Goal: Task Accomplishment & Management: Manage account settings

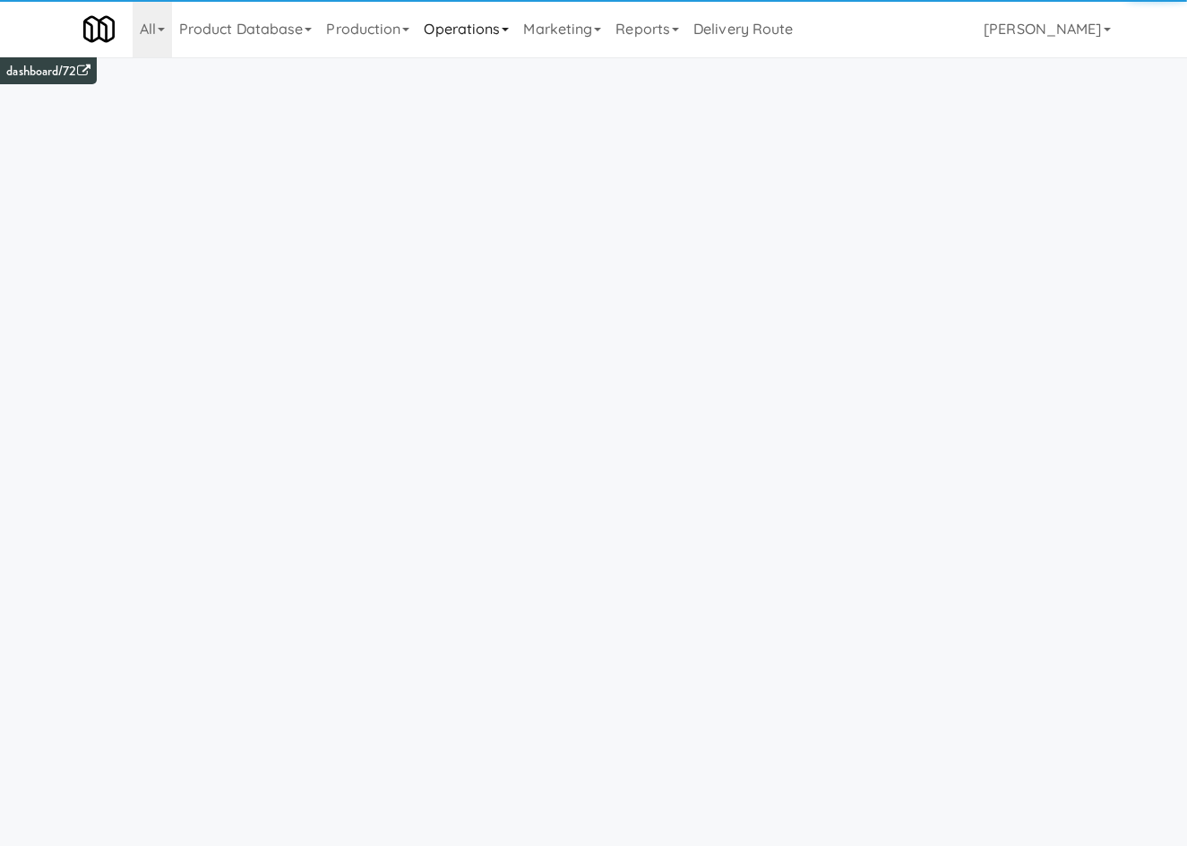
click at [445, 35] on link "Operations" at bounding box center [466, 28] width 99 height 57
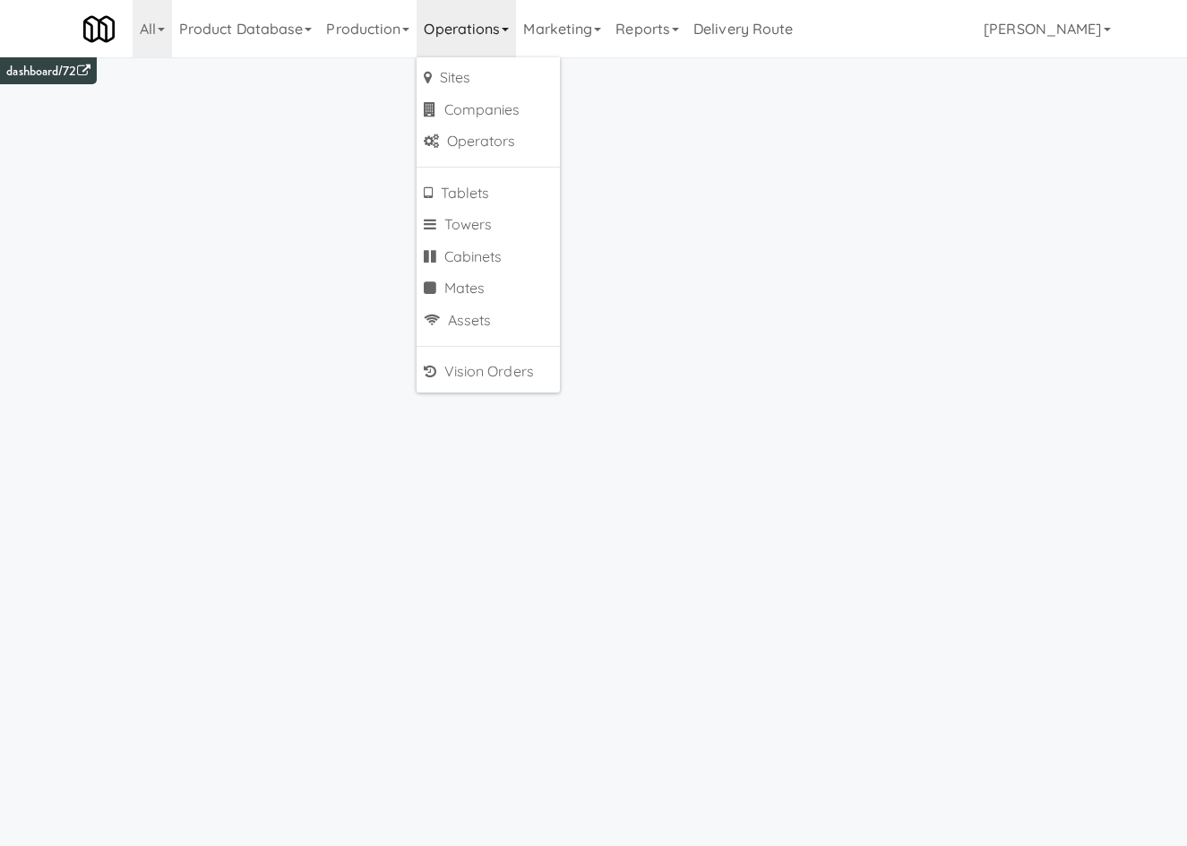
click at [271, 38] on link "Product Database" at bounding box center [246, 28] width 148 height 57
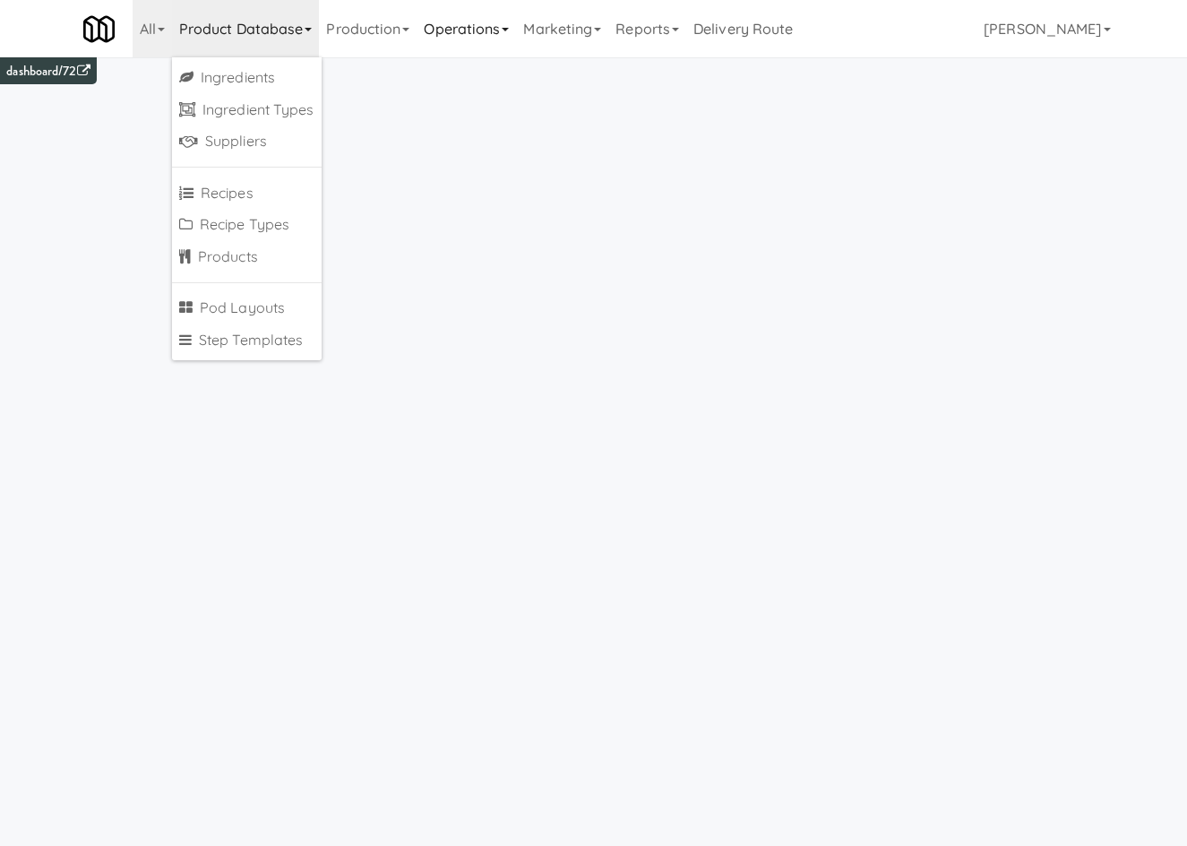
drag, startPoint x: 497, startPoint y: 8, endPoint x: 473, endPoint y: 41, distance: 41.0
click at [494, 11] on link "Operations" at bounding box center [466, 28] width 99 height 57
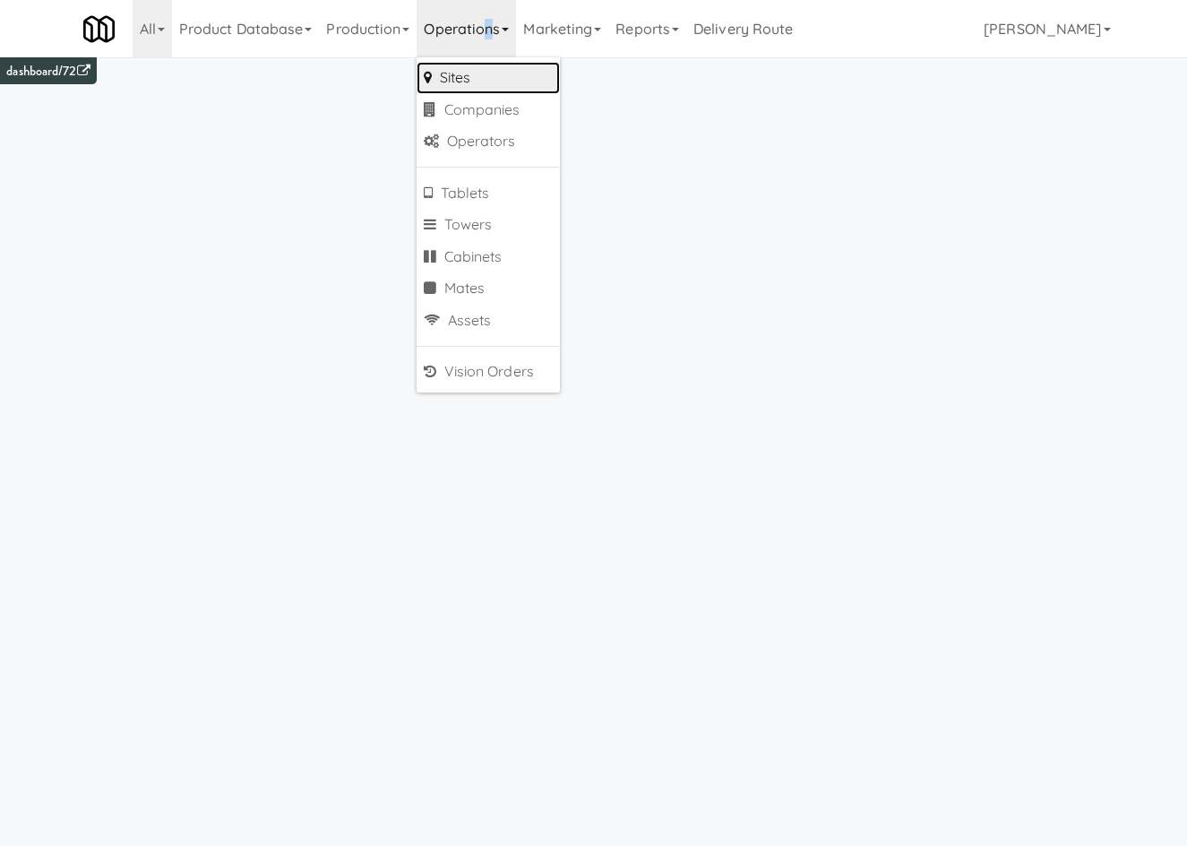
click at [472, 75] on link "Sites" at bounding box center [488, 78] width 143 height 32
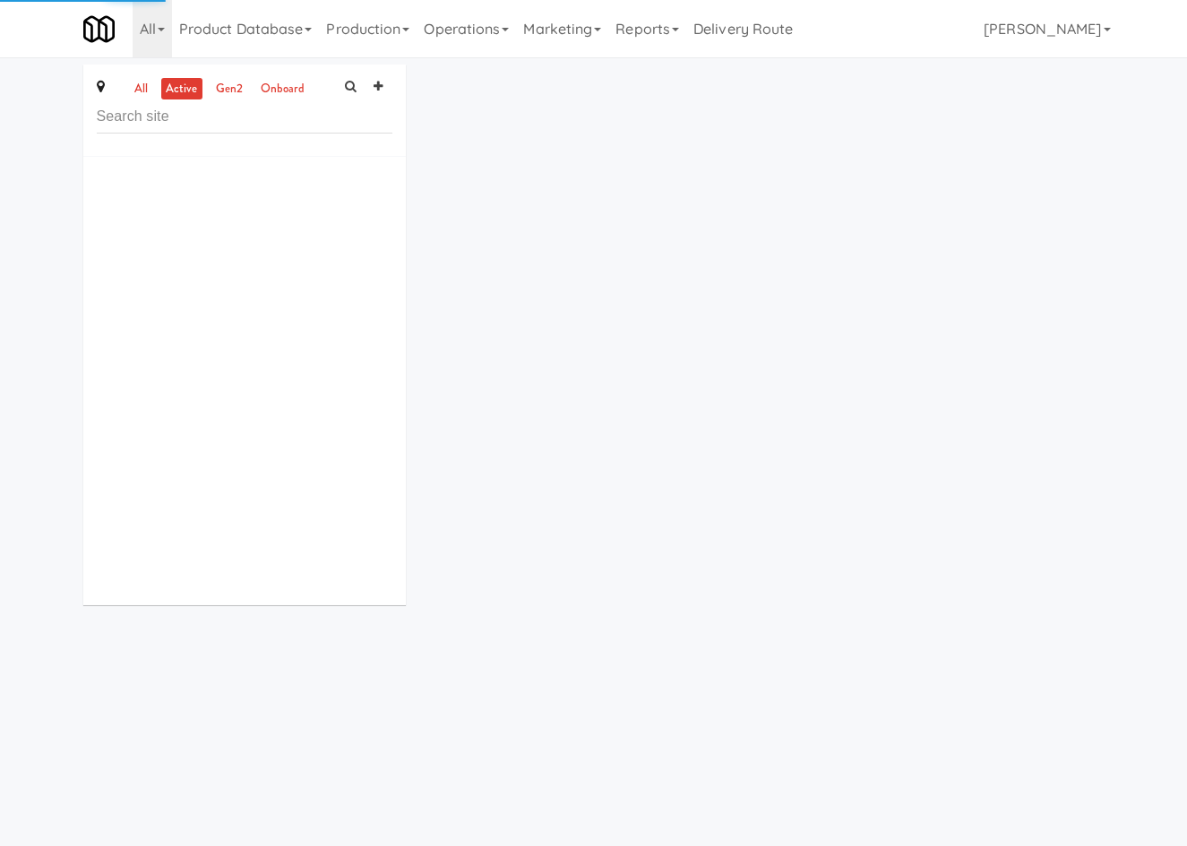
click at [224, 120] on input "text" at bounding box center [245, 116] width 296 height 33
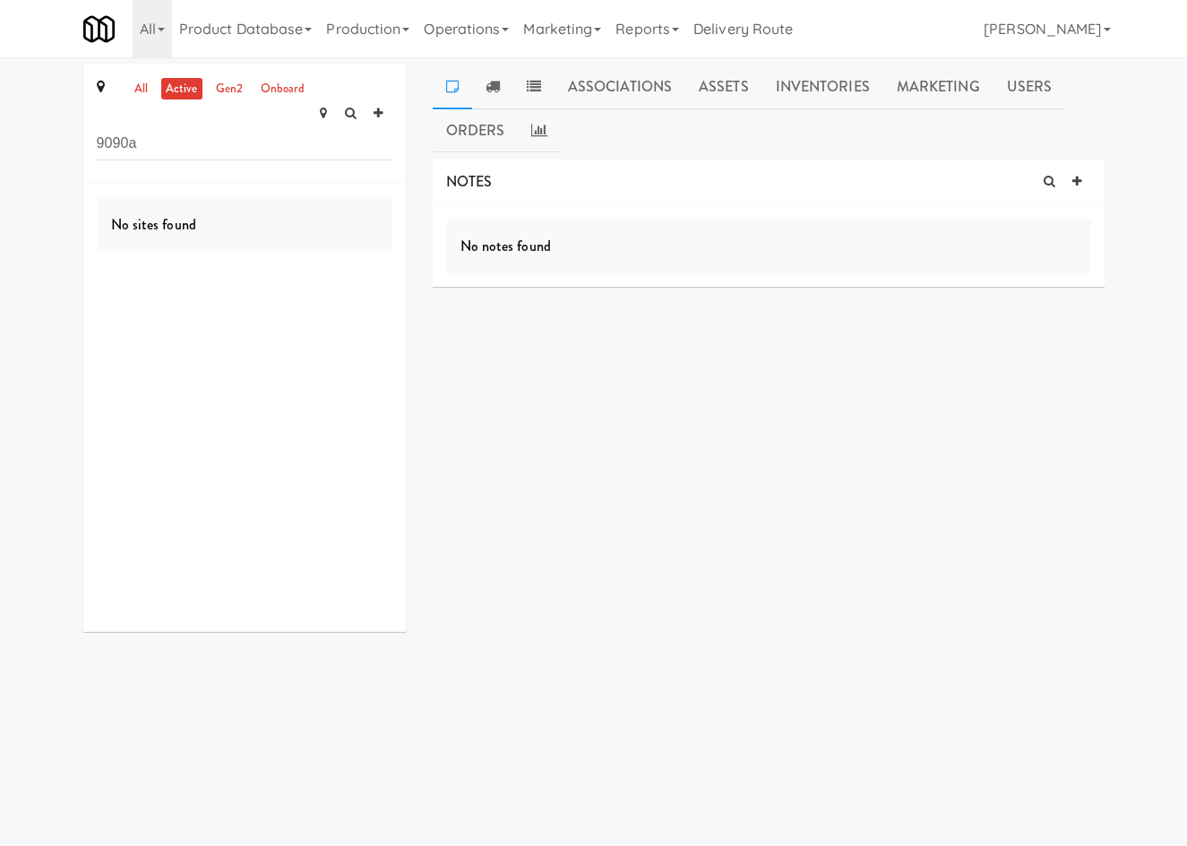
click at [219, 127] on input "9090a" at bounding box center [245, 143] width 296 height 33
type input "909 A"
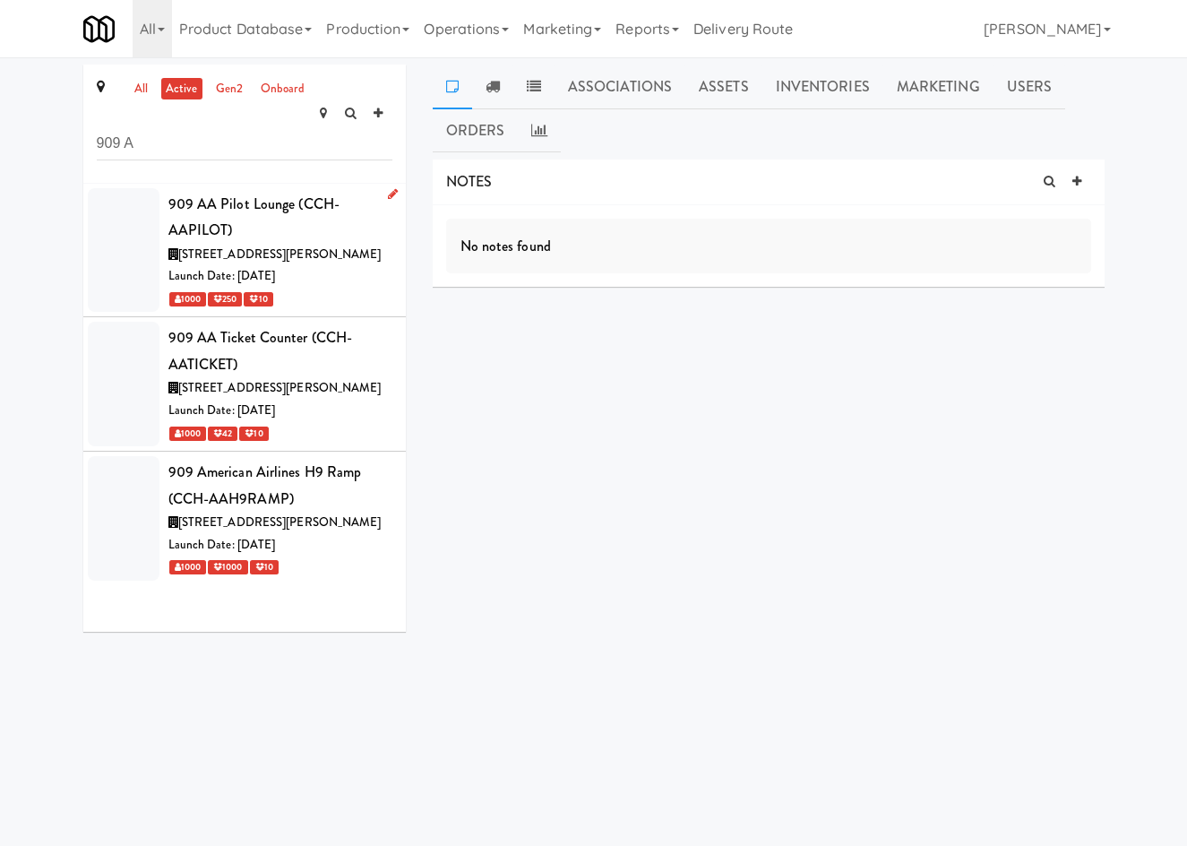
click at [326, 245] on span "[STREET_ADDRESS][PERSON_NAME]" at bounding box center [279, 253] width 203 height 17
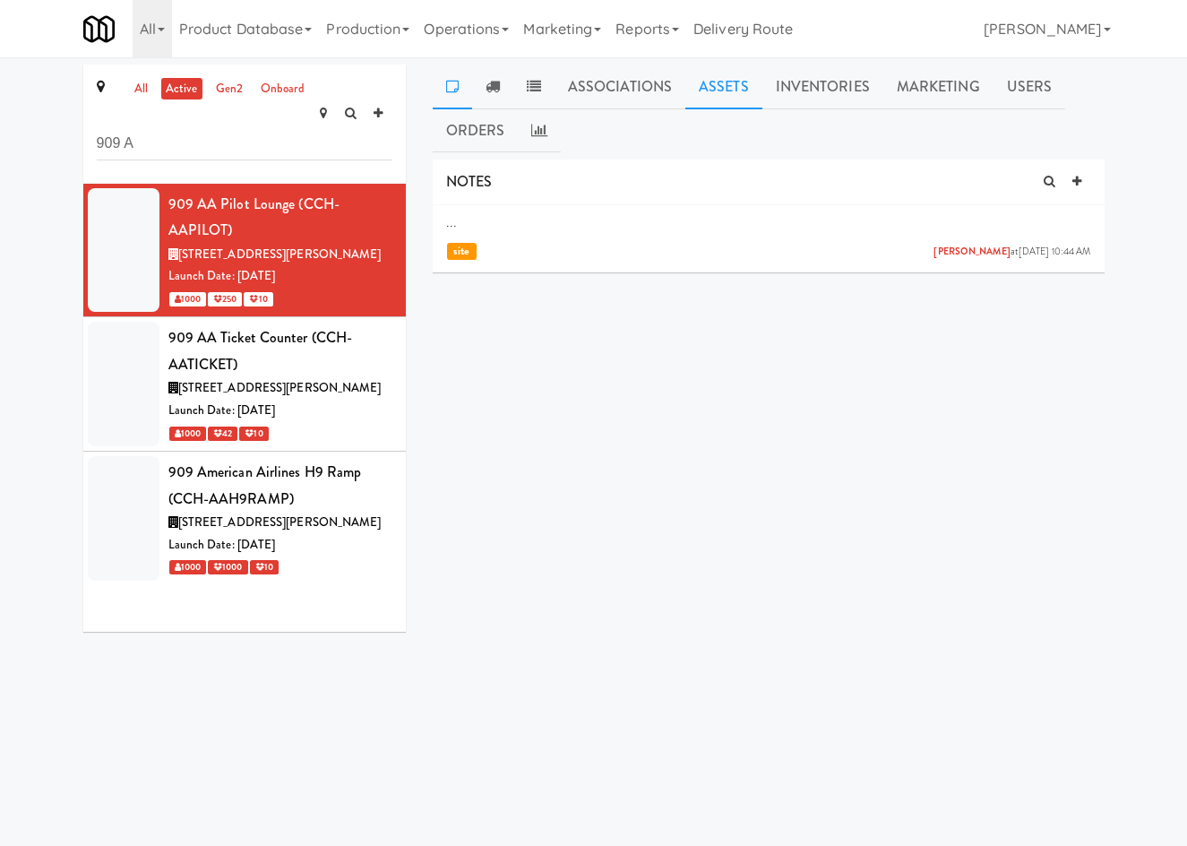
click at [709, 86] on link "Assets" at bounding box center [723, 86] width 77 height 45
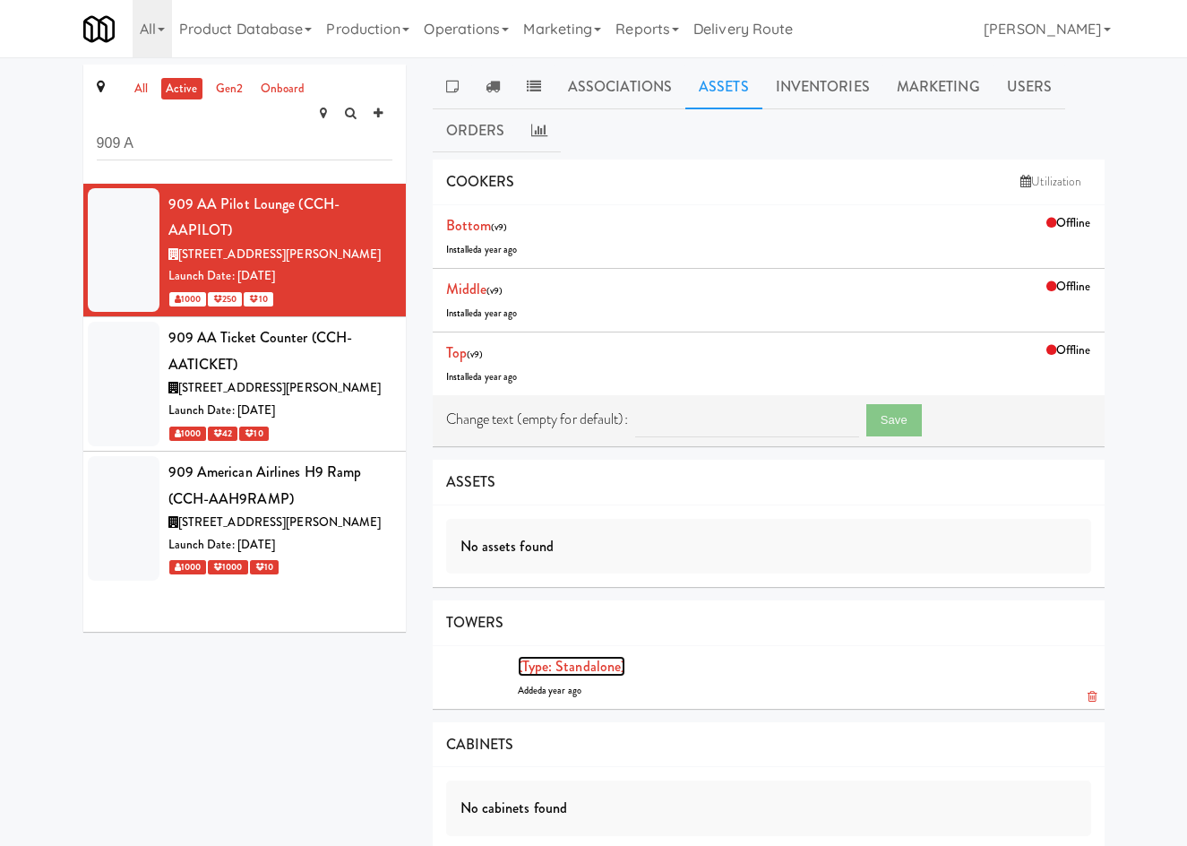
click at [590, 668] on link "(type: standalone)" at bounding box center [572, 666] width 108 height 21
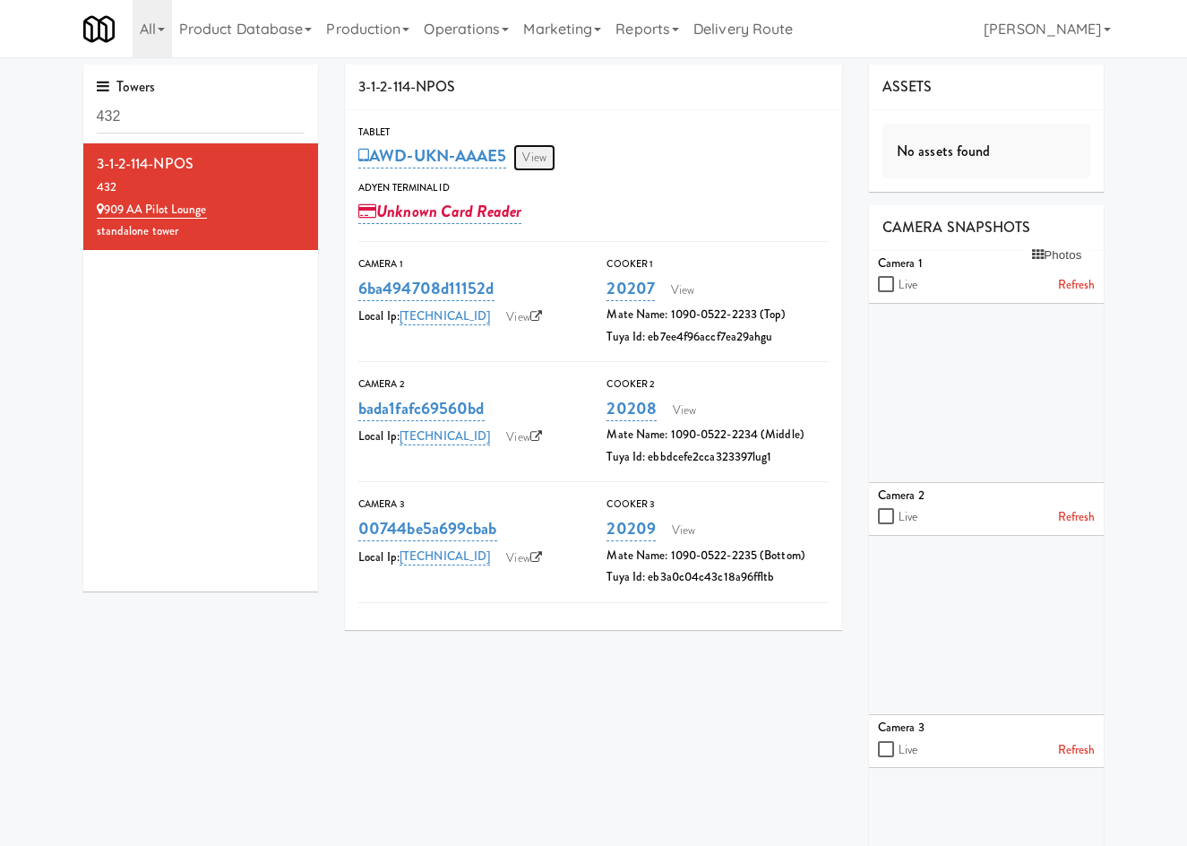
click at [527, 151] on link "View" at bounding box center [533, 157] width 41 height 27
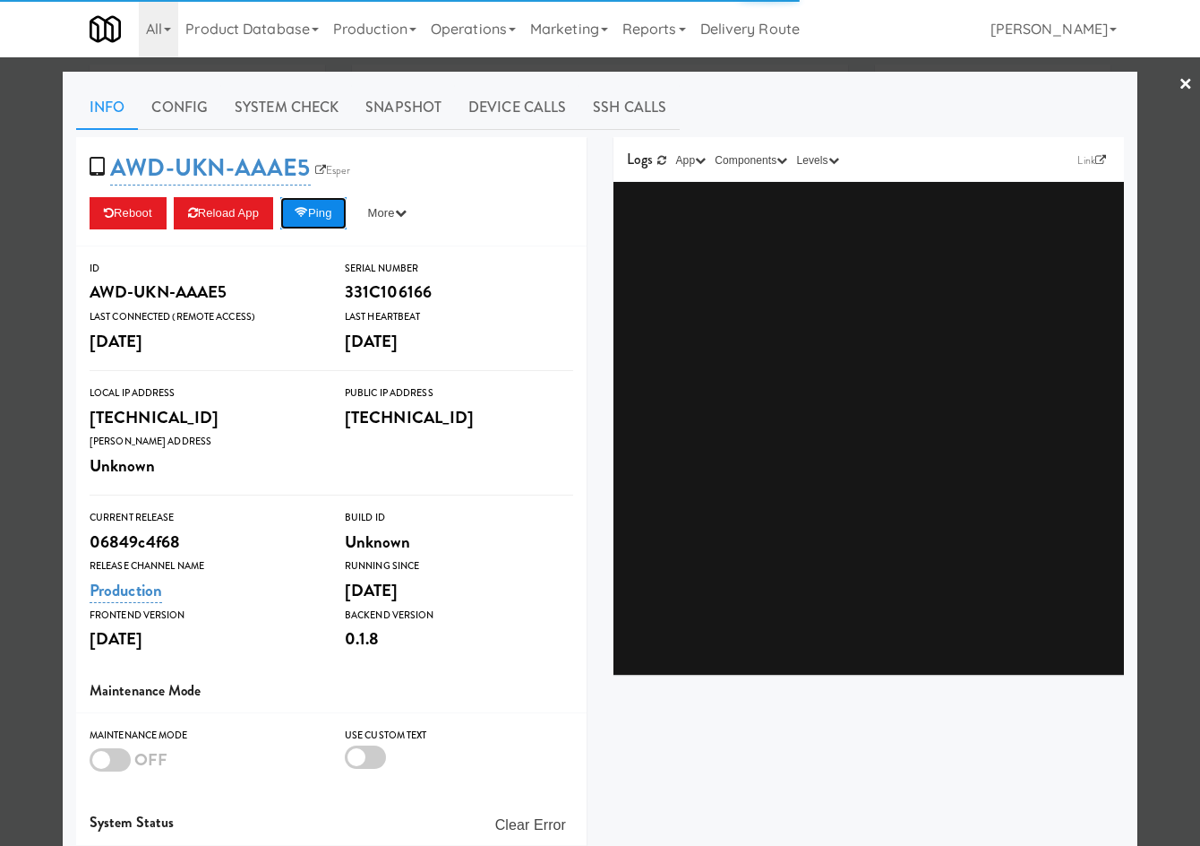
click at [335, 203] on button "Ping" at bounding box center [313, 213] width 66 height 32
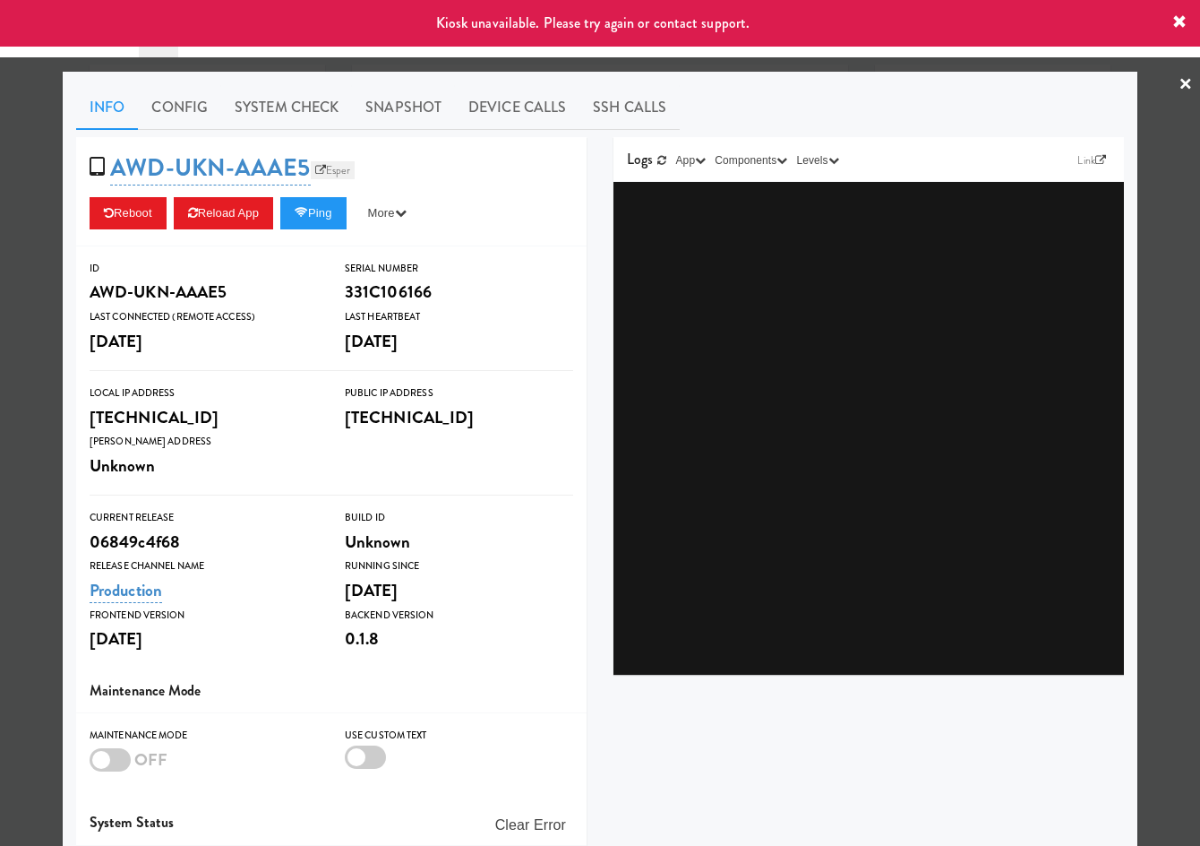
click at [335, 167] on link "Esper" at bounding box center [333, 170] width 45 height 18
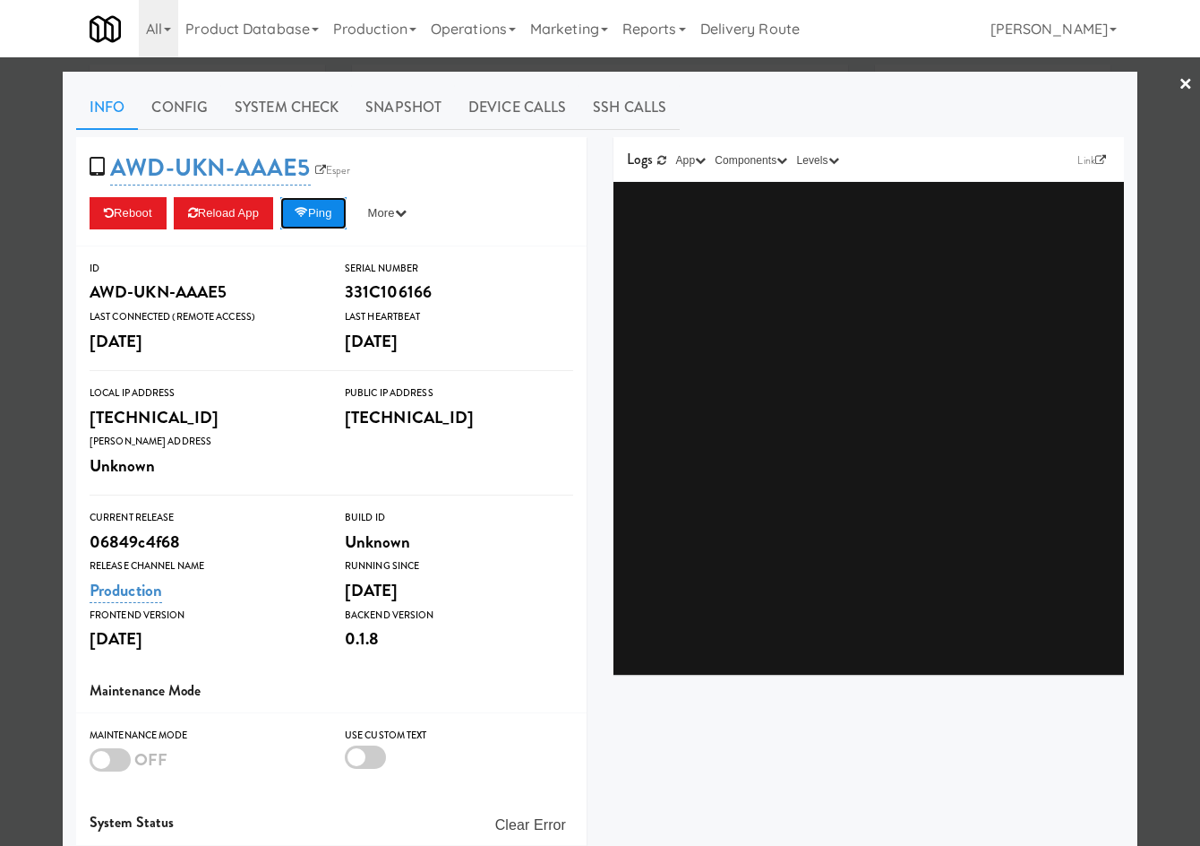
click at [309, 208] on button "Ping" at bounding box center [313, 213] width 66 height 32
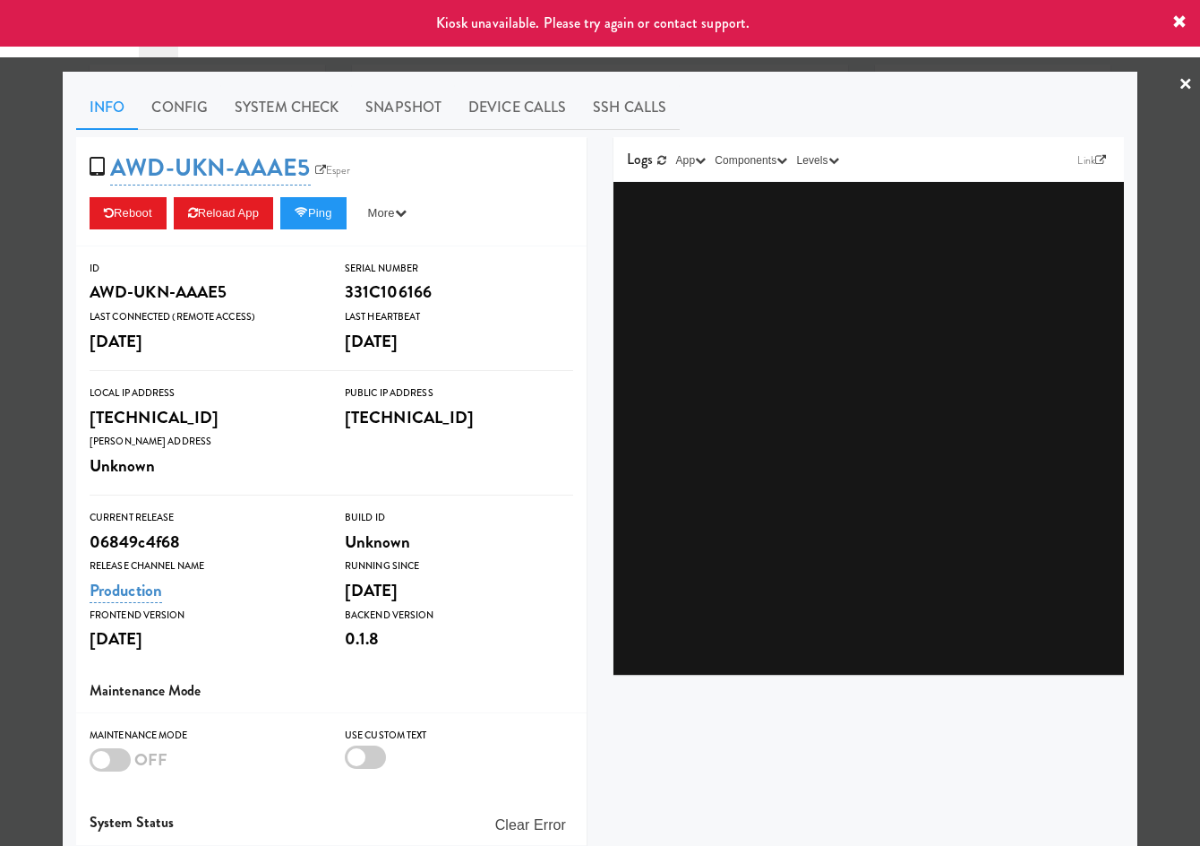
click at [306, 73] on div "Info Config System Check Snapshot Device Calls SSH Calls AWD-UKN-AAAE5 Esper Re…" at bounding box center [600, 524] width 1075 height 904
click at [311, 63] on div at bounding box center [600, 423] width 1200 height 846
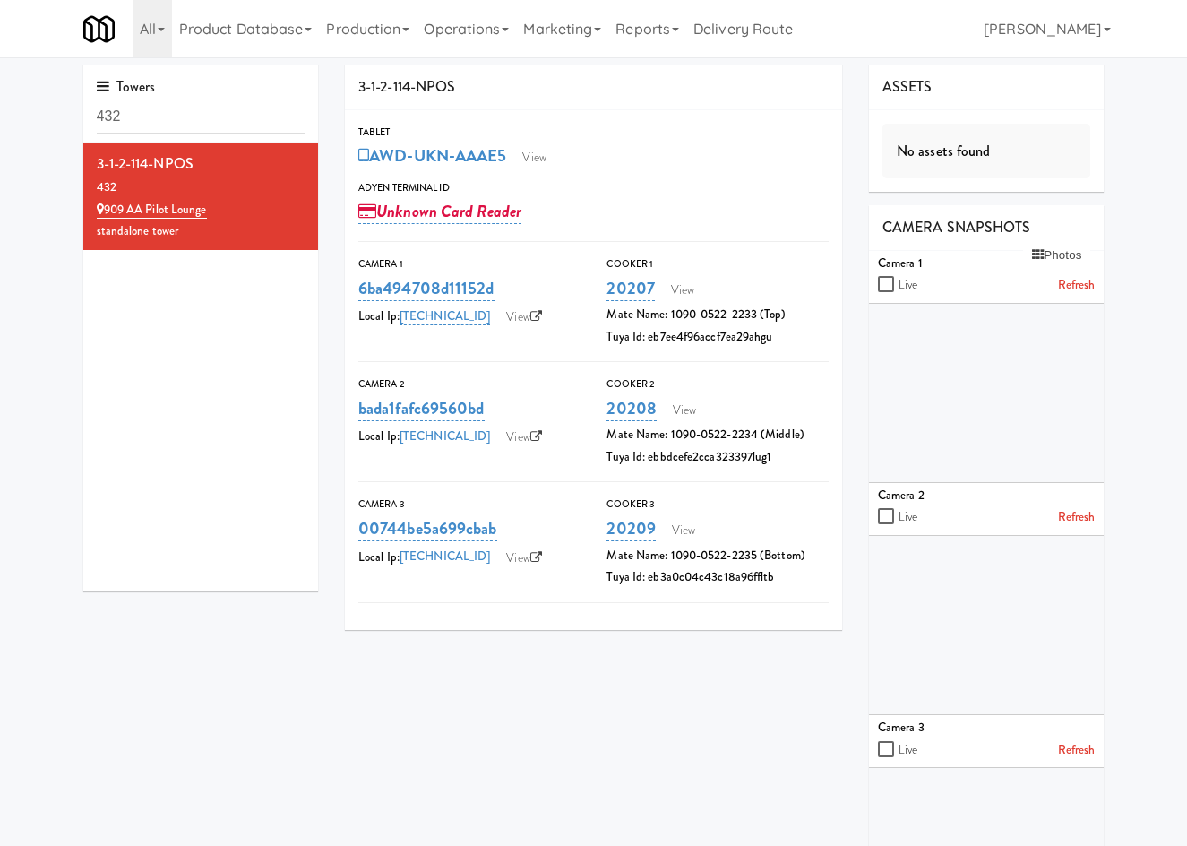
drag, startPoint x: 205, startPoint y: 162, endPoint x: 336, endPoint y: 125, distance: 136.1
click at [72, 153] on div "Towers 432 3-1-2-114-NPOS 432 909 AA [GEOGRAPHIC_DATA]" at bounding box center [201, 334] width 262 height 540
copy div "3-1-2-114-NPOS"
click at [219, 109] on input "432" at bounding box center [201, 116] width 209 height 33
click at [219, 110] on input "432" at bounding box center [201, 116] width 209 height 33
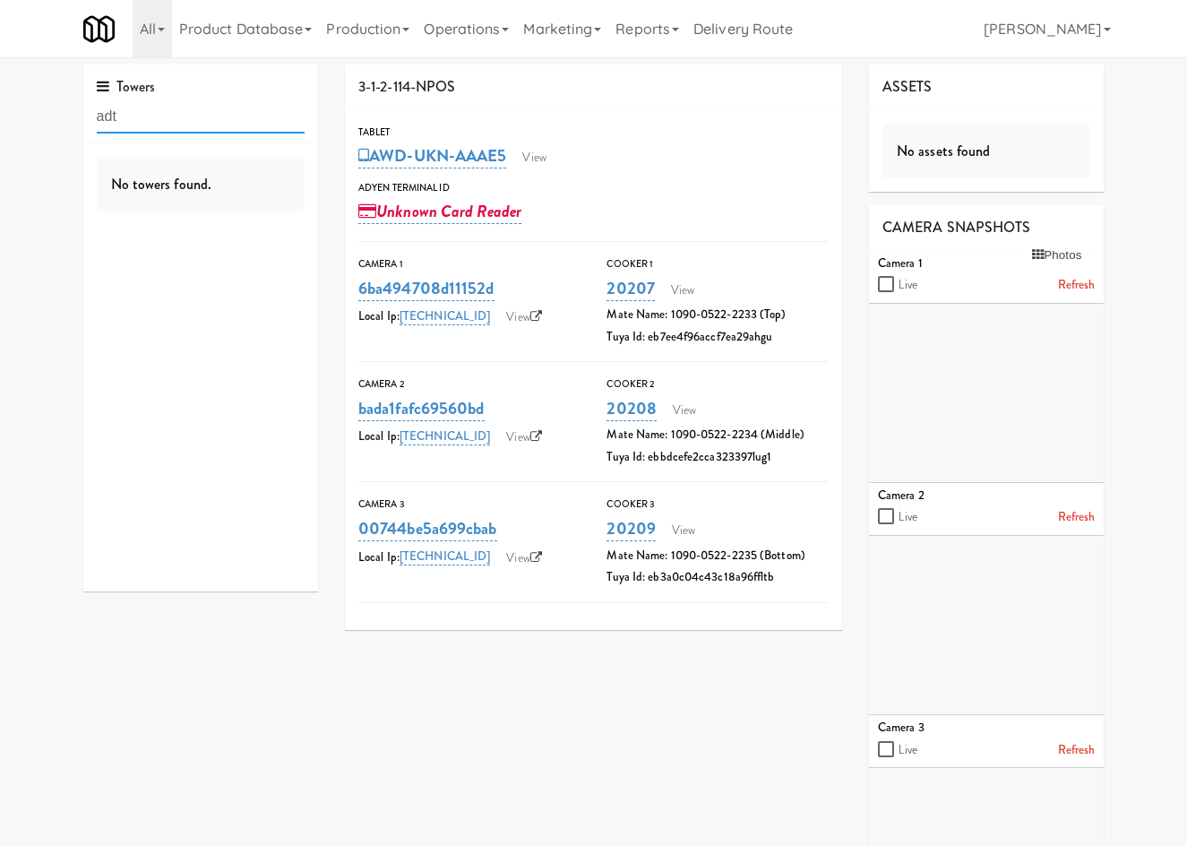
click at [211, 116] on input "adt" at bounding box center [201, 116] width 209 height 33
type input "a"
click at [470, 40] on link "Operations" at bounding box center [466, 28] width 99 height 57
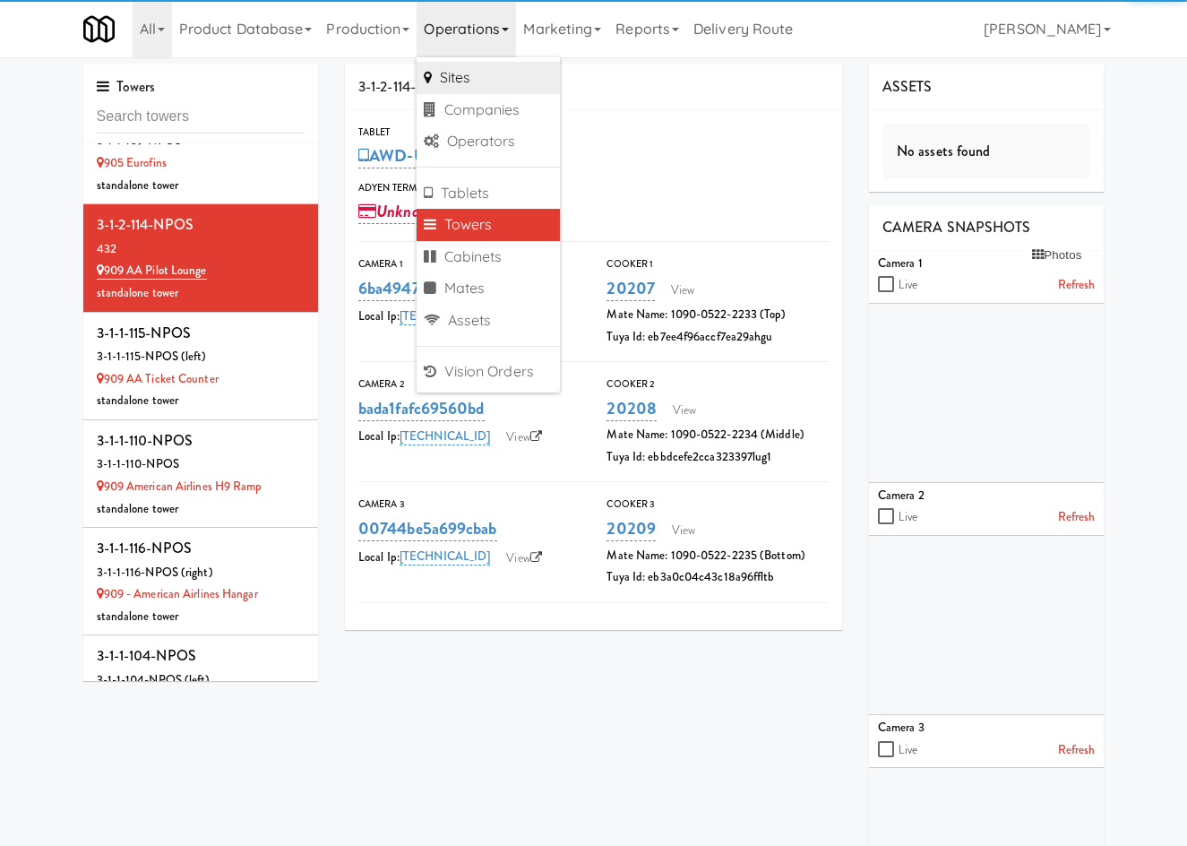
scroll to position [3177, 0]
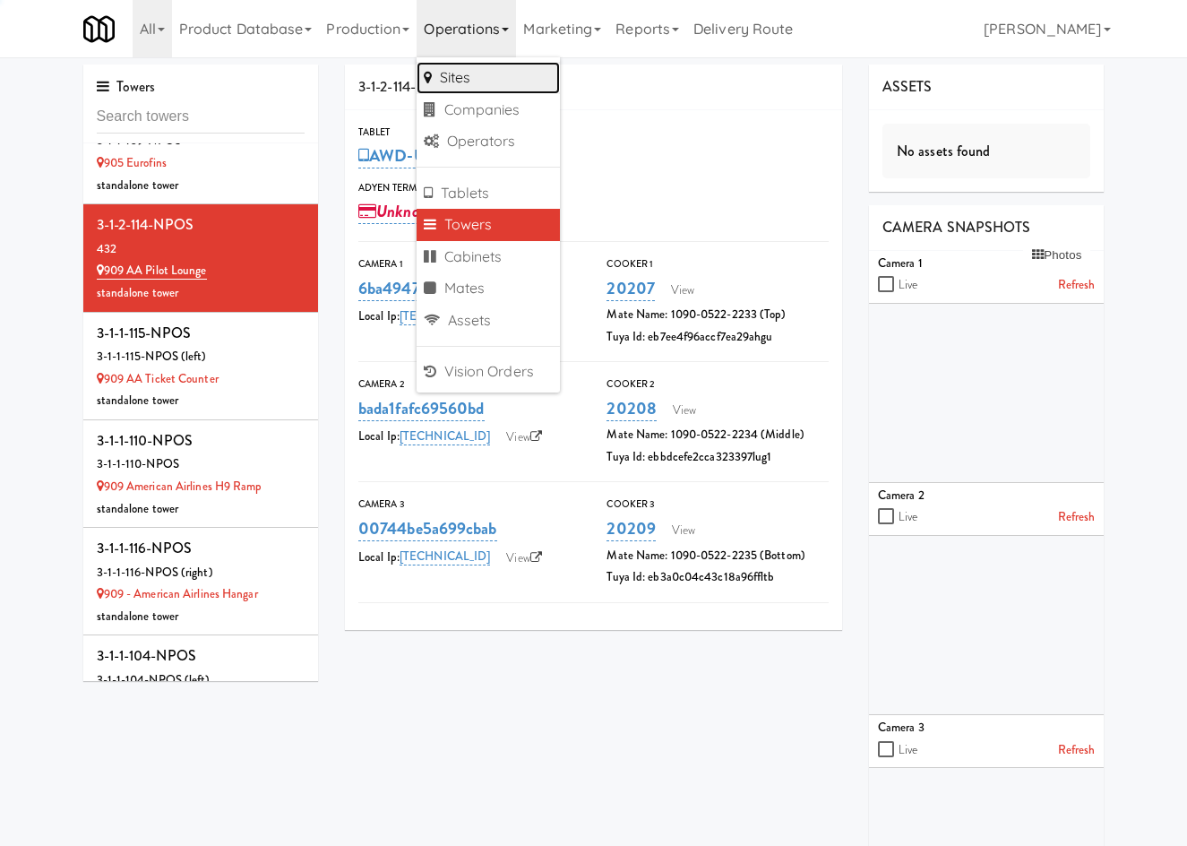
click at [472, 70] on link "Sites" at bounding box center [488, 78] width 143 height 32
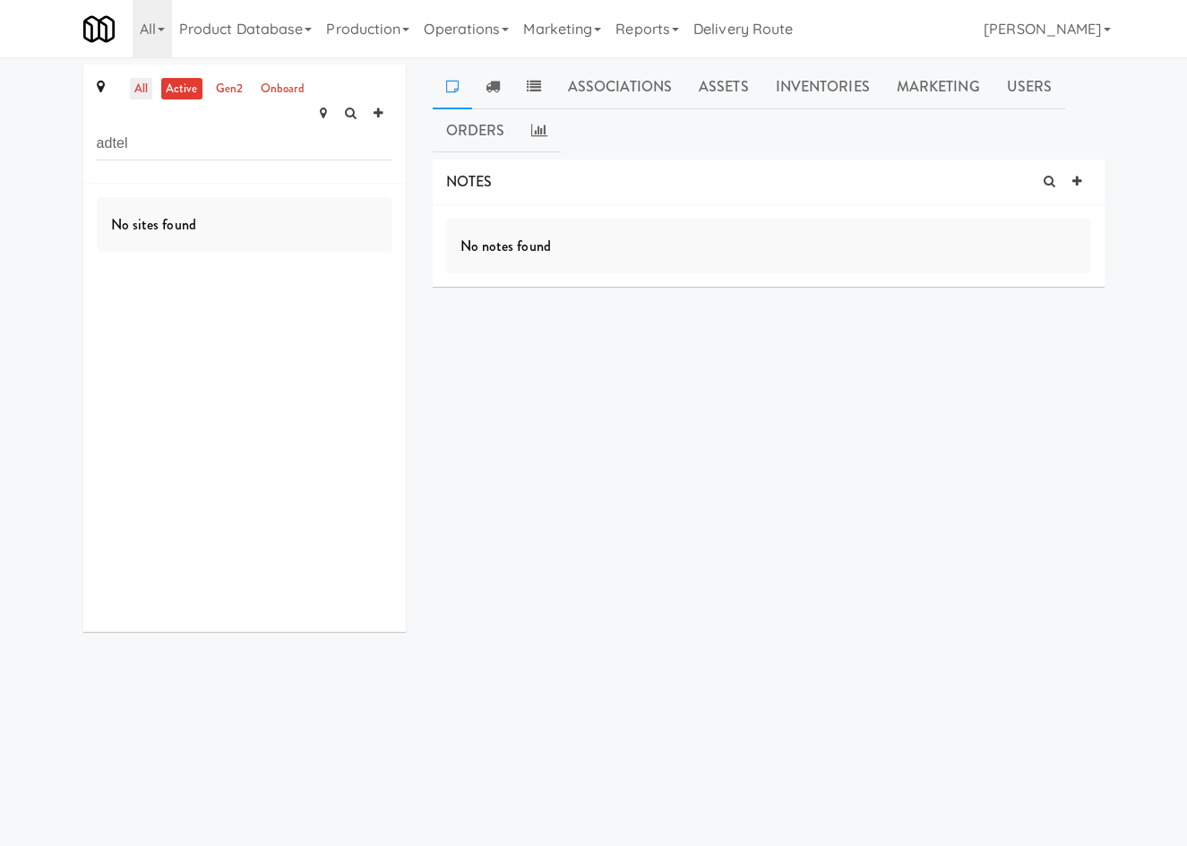
click at [133, 86] on link "all" at bounding box center [141, 89] width 22 height 22
click at [175, 128] on input "adtel" at bounding box center [245, 143] width 296 height 33
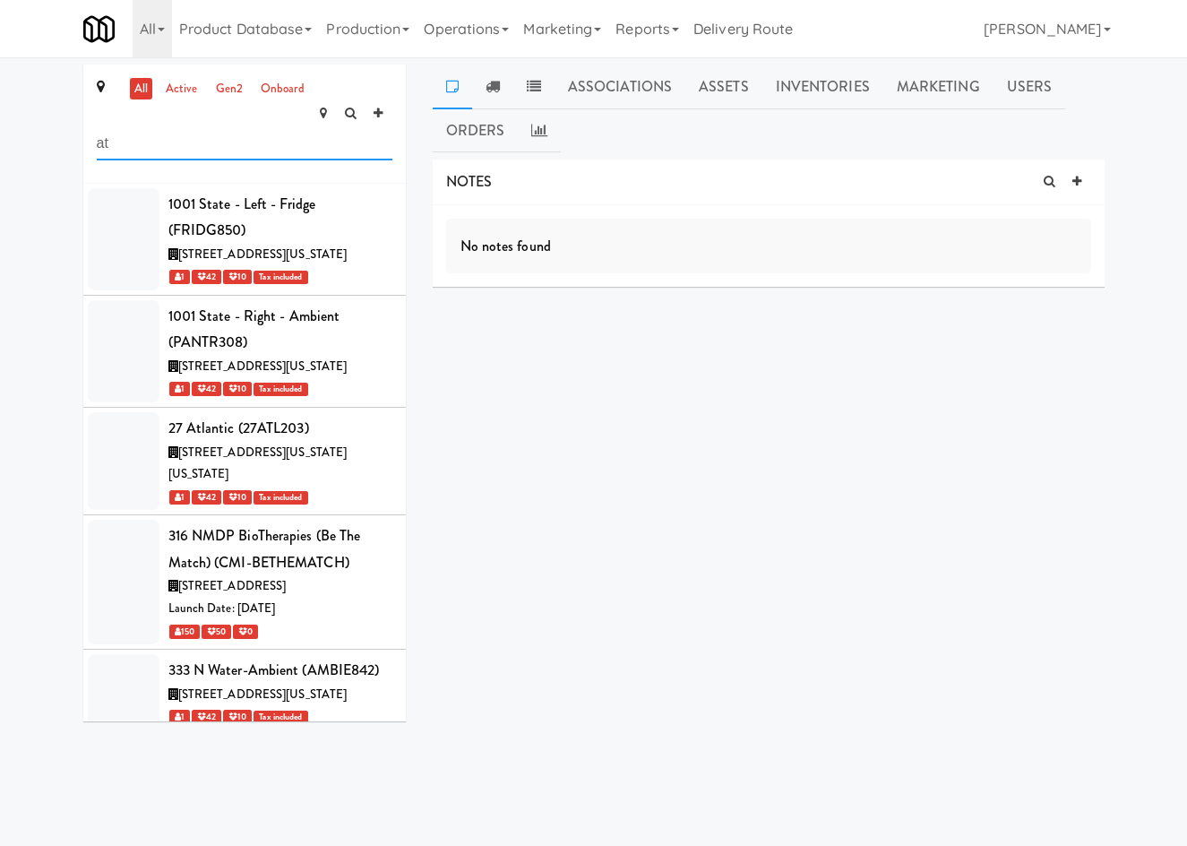
paste input "dtalem"
type input "adtalem"
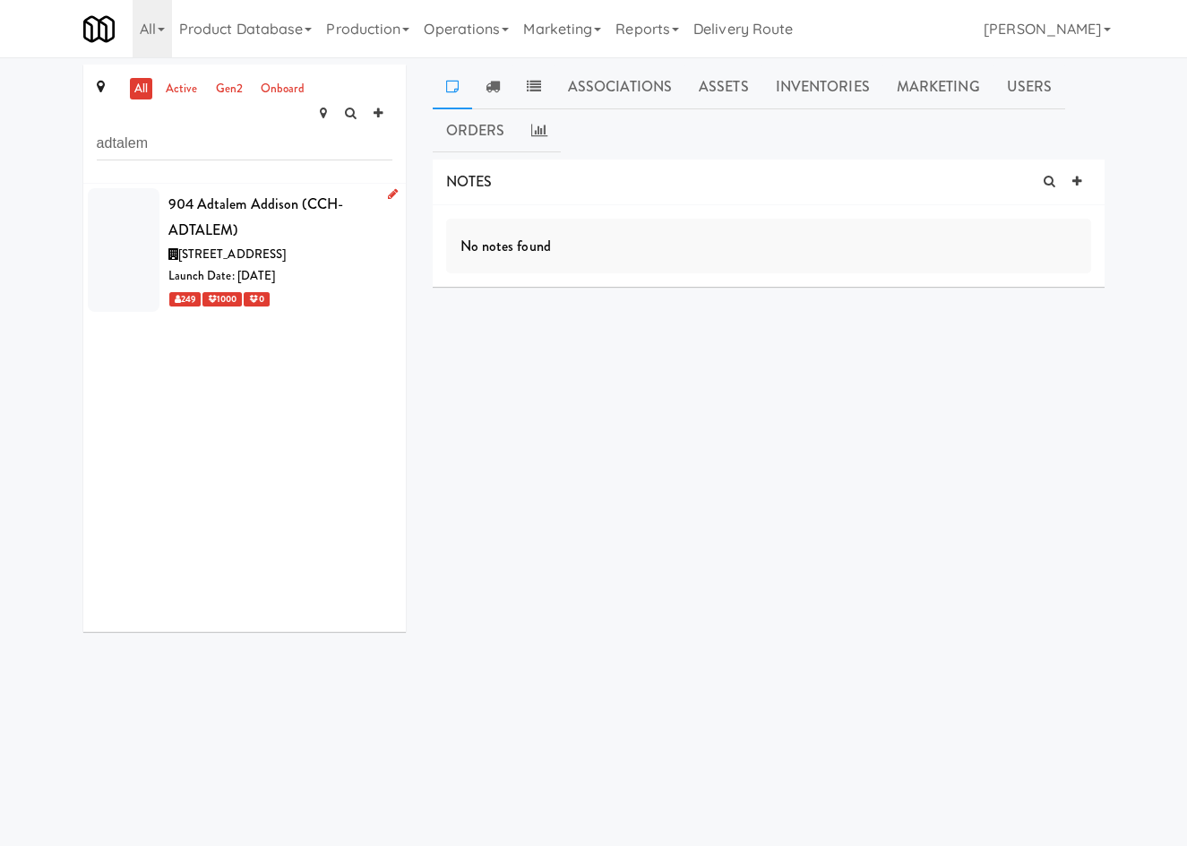
click at [283, 202] on div "904 Adtalem Addison (CCH-ADTALEM)" at bounding box center [280, 217] width 224 height 53
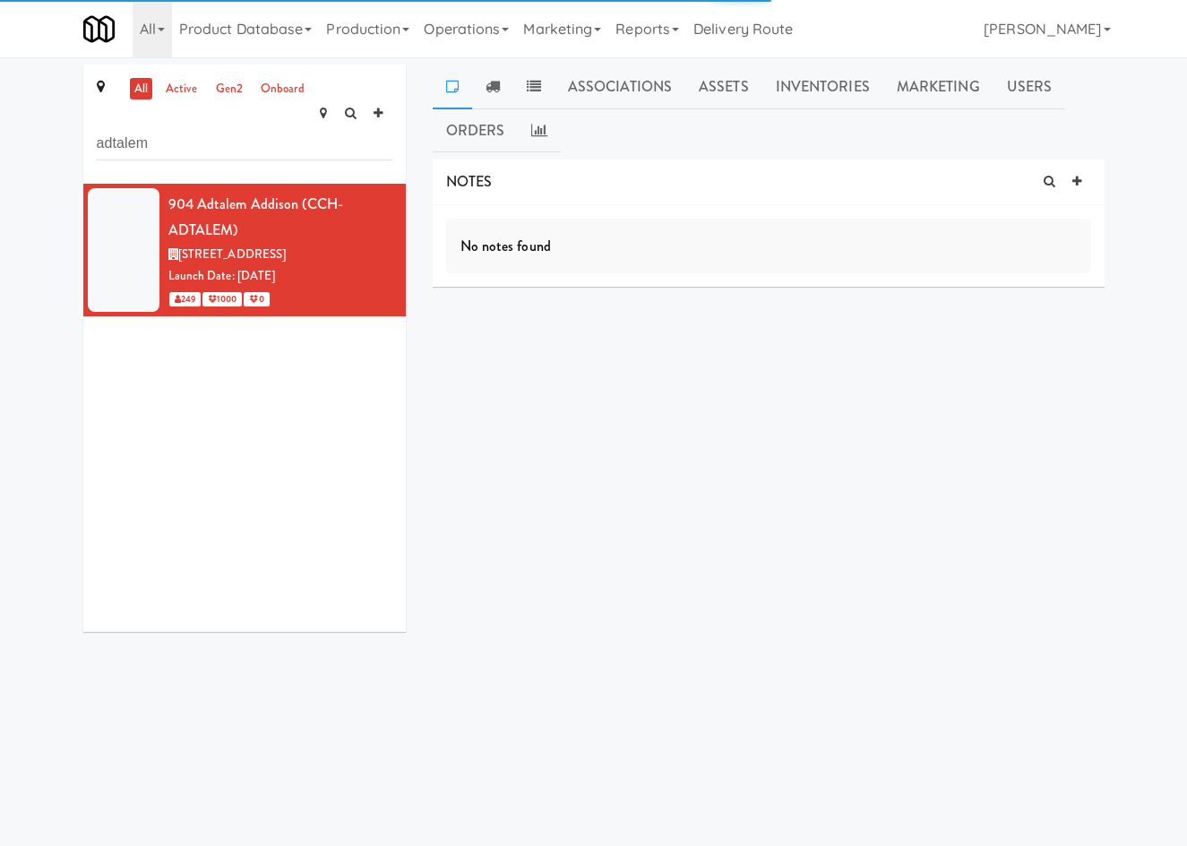
drag, startPoint x: 177, startPoint y: 91, endPoint x: 208, endPoint y: 112, distance: 36.8
click at [178, 90] on link "active" at bounding box center [181, 89] width 41 height 22
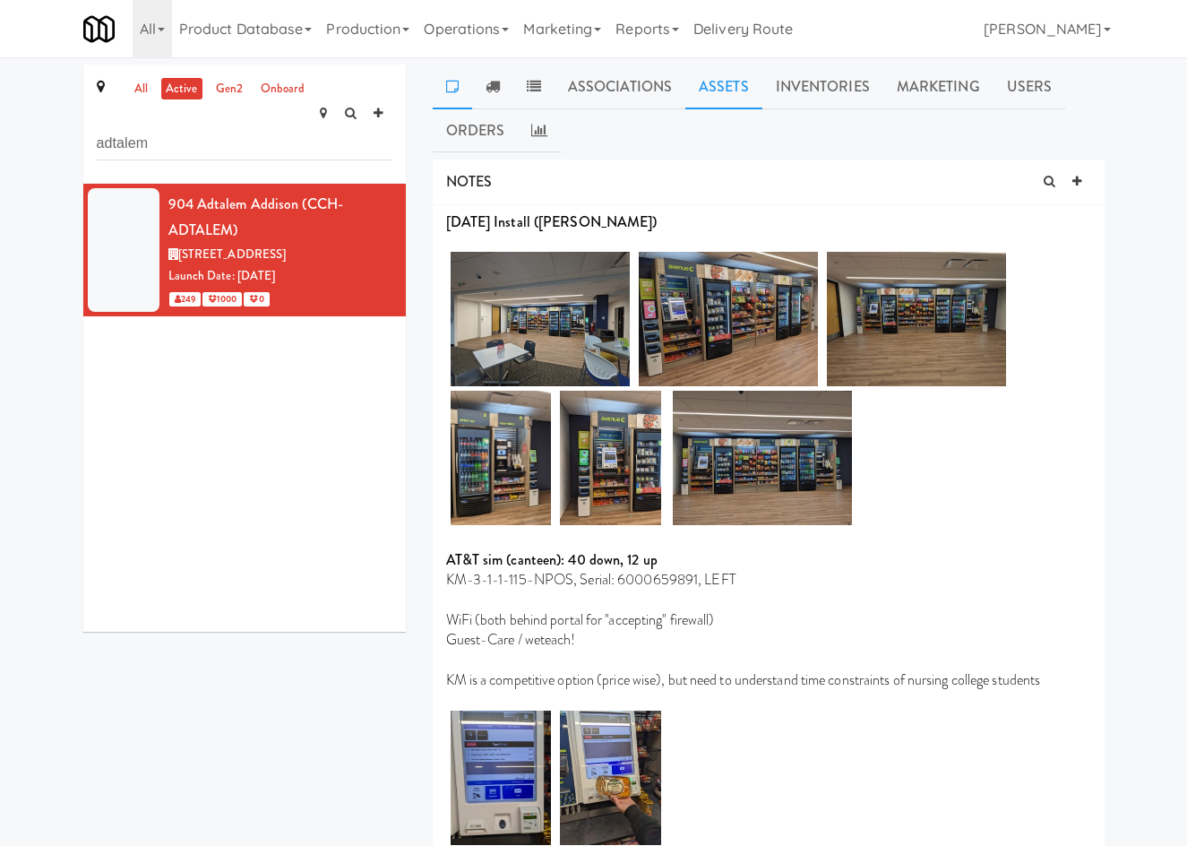
click at [732, 84] on link "Assets" at bounding box center [723, 86] width 77 height 45
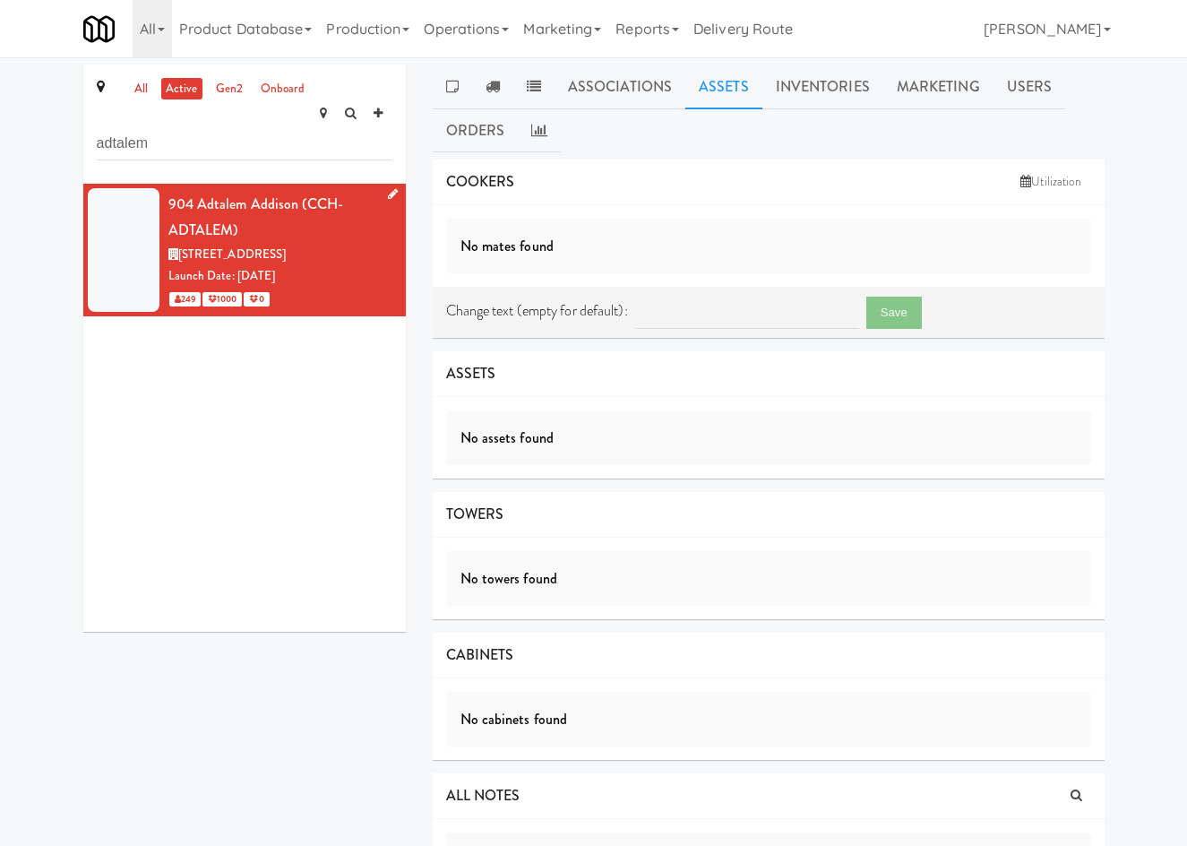
click at [271, 205] on div "904 Adtalem Addison (CCH-ADTALEM)" at bounding box center [280, 217] width 224 height 53
click at [388, 188] on icon at bounding box center [393, 194] width 10 height 12
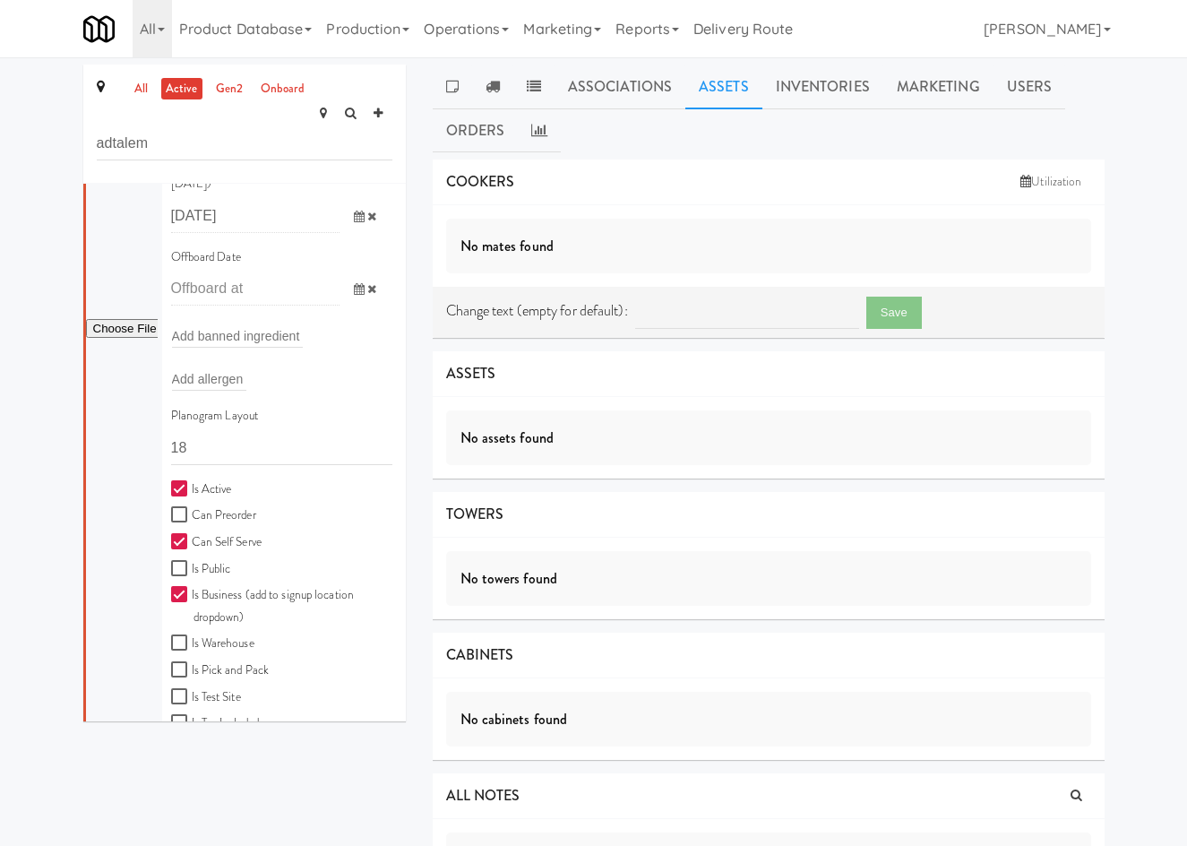
scroll to position [418, 0]
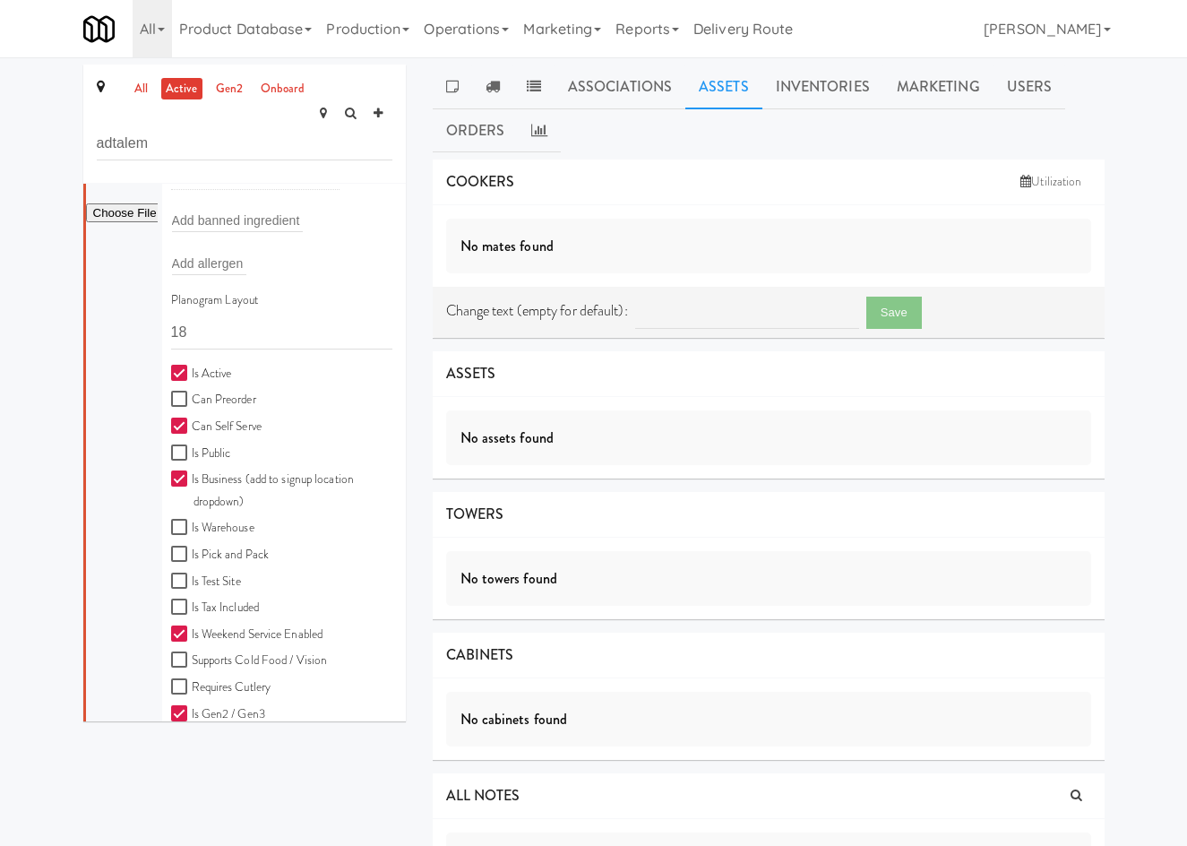
click at [189, 366] on input "Is Active" at bounding box center [181, 373] width 21 height 14
checkbox input "false"
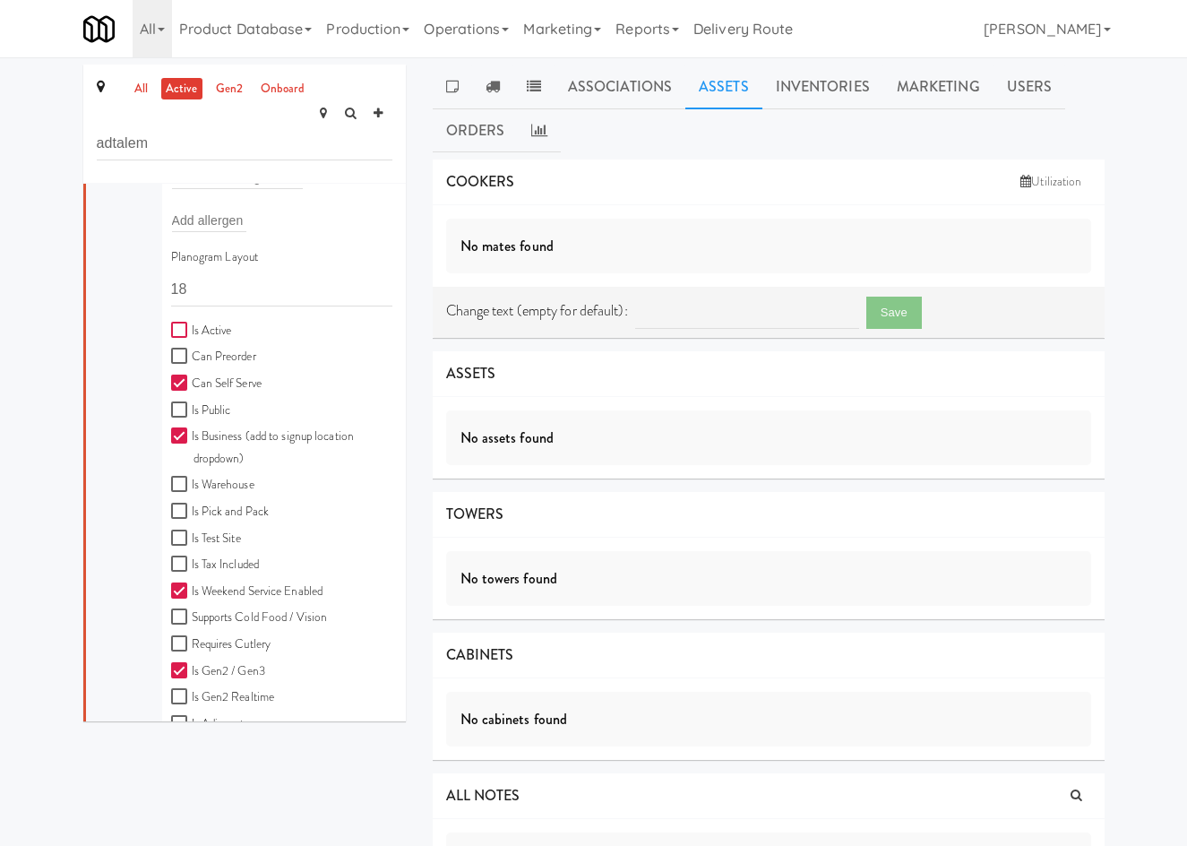
scroll to position [563, 0]
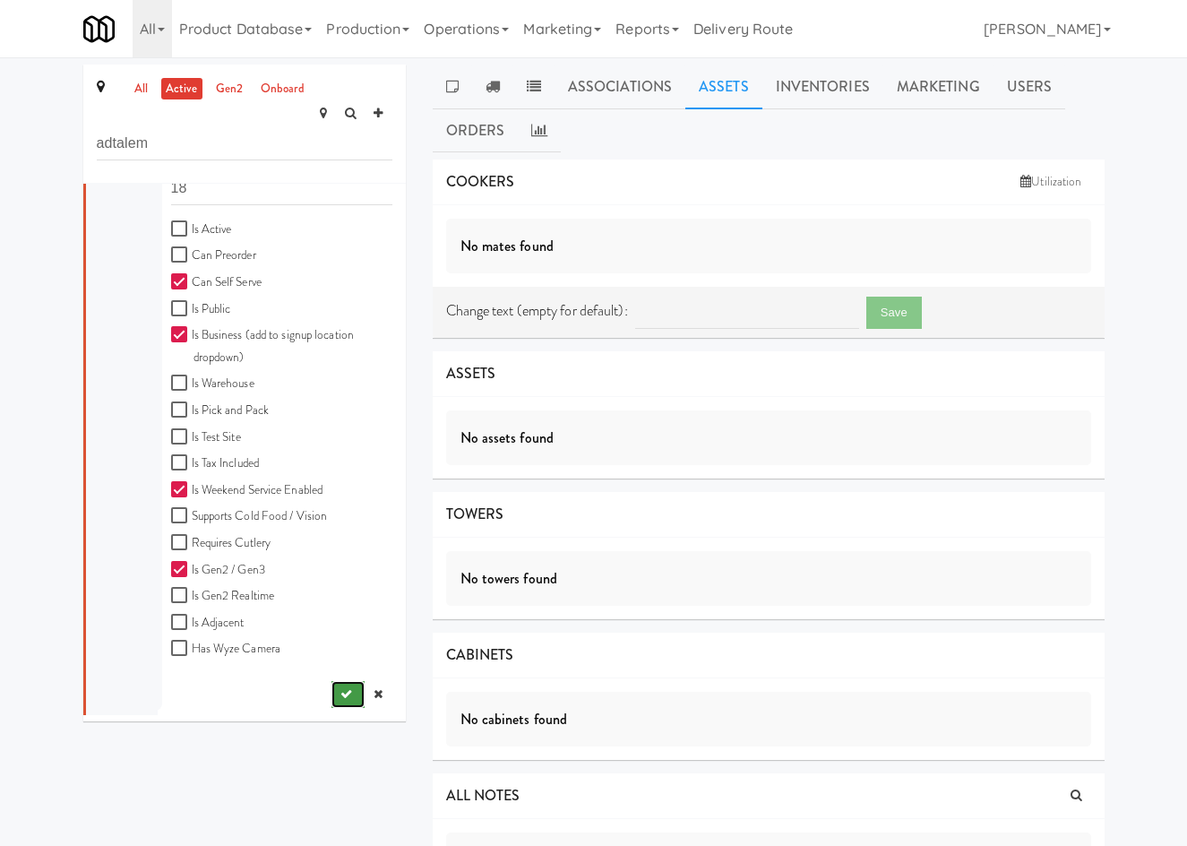
click at [331, 681] on button "submit" at bounding box center [347, 694] width 33 height 27
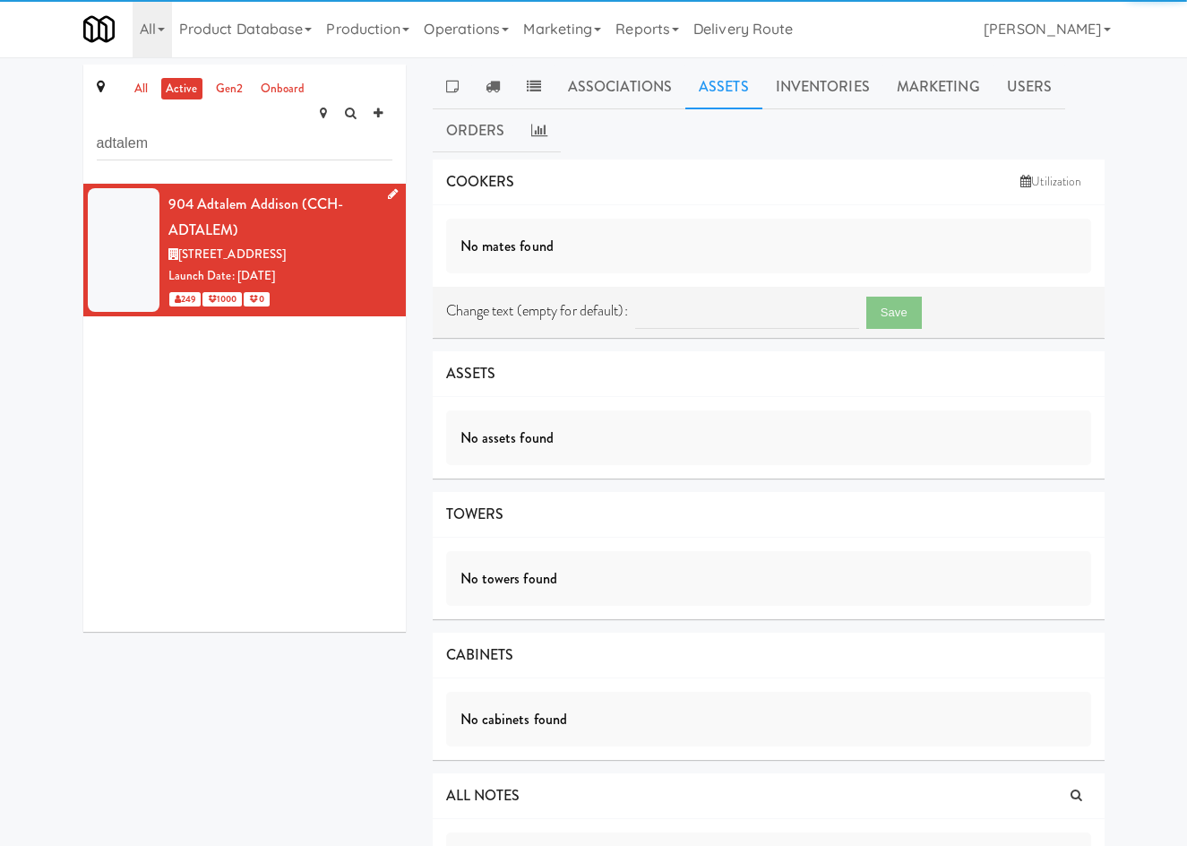
scroll to position [0, 0]
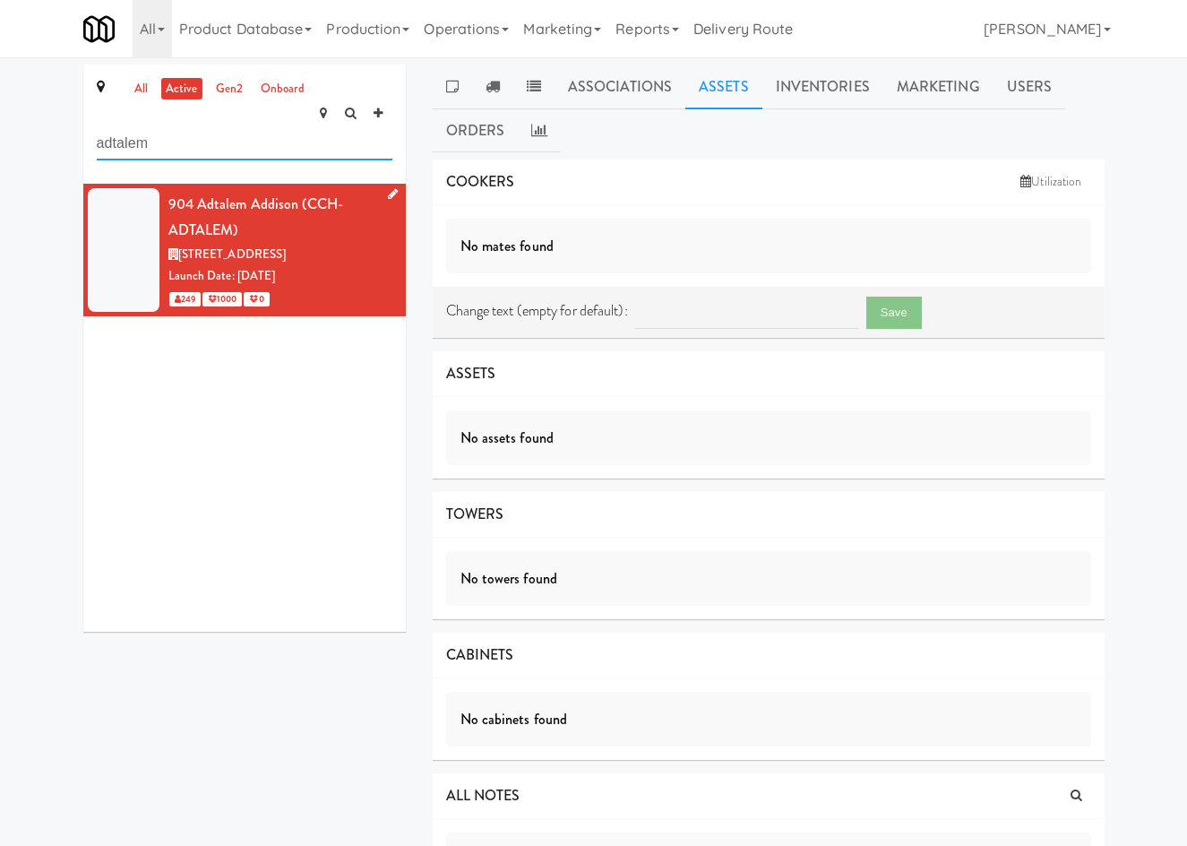
click at [193, 128] on input "adtalem" at bounding box center [245, 143] width 296 height 33
click at [194, 128] on input "adtalem" at bounding box center [245, 143] width 296 height 33
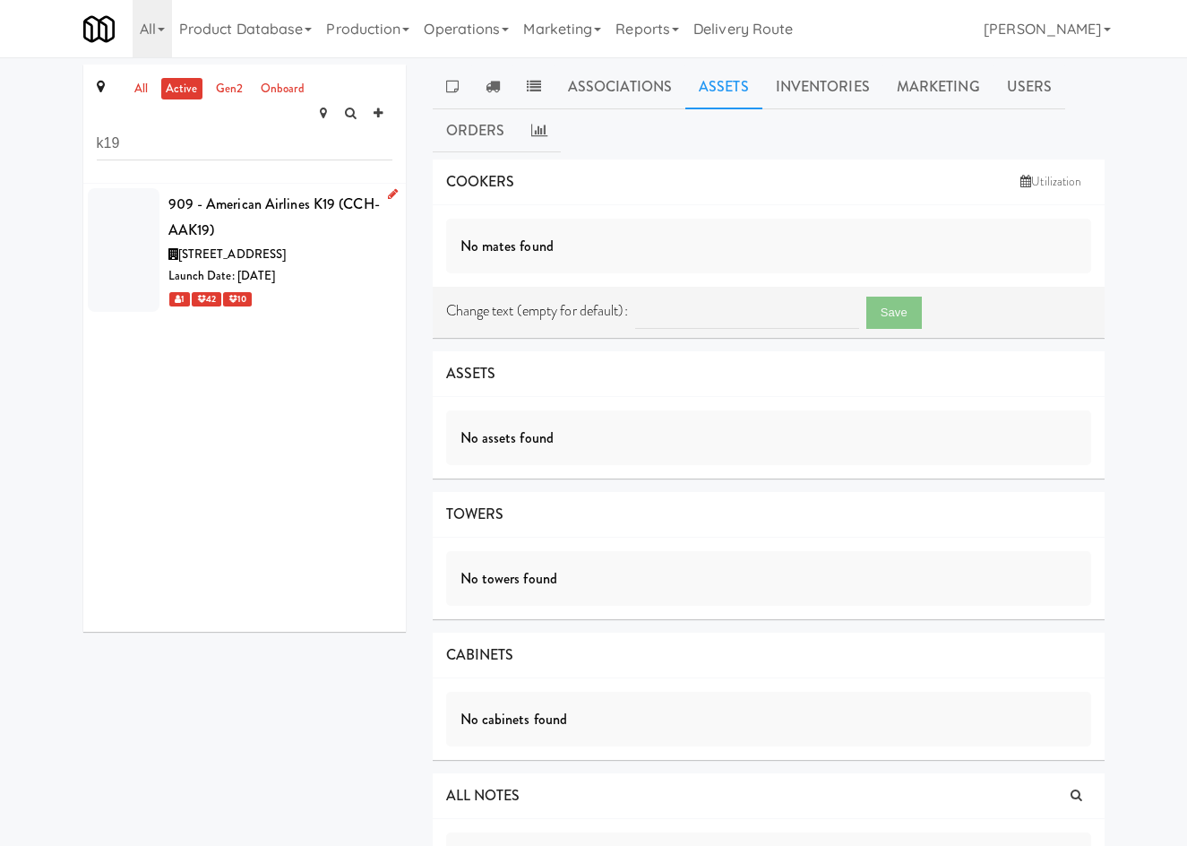
click at [298, 265] on div "Launch Date: [DATE]" at bounding box center [280, 276] width 224 height 22
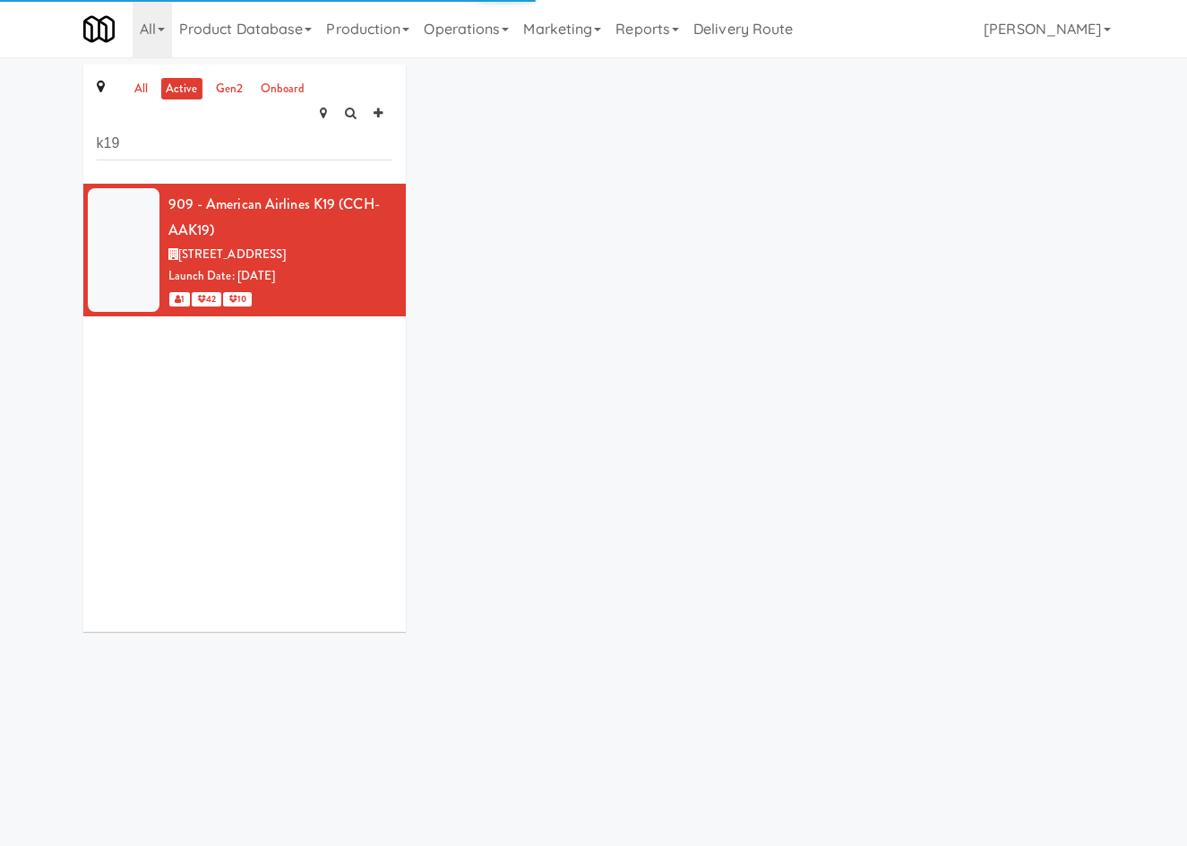
click at [731, 79] on div "all active gen2 onboard k19 909 - American Airlines K19 (CCH-AAK19) [STREET_ADD…" at bounding box center [594, 354] width 1048 height 580
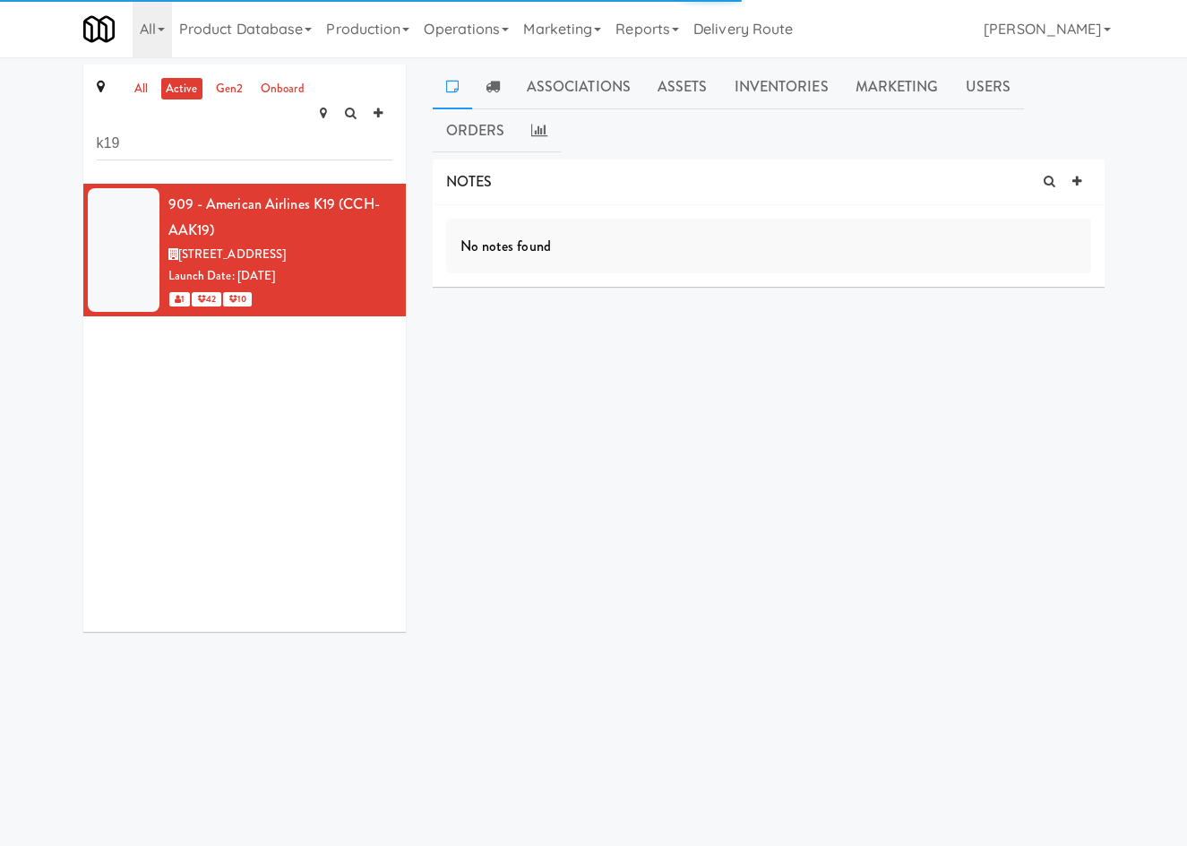
click at [724, 95] on link "Inventories" at bounding box center [781, 86] width 121 height 45
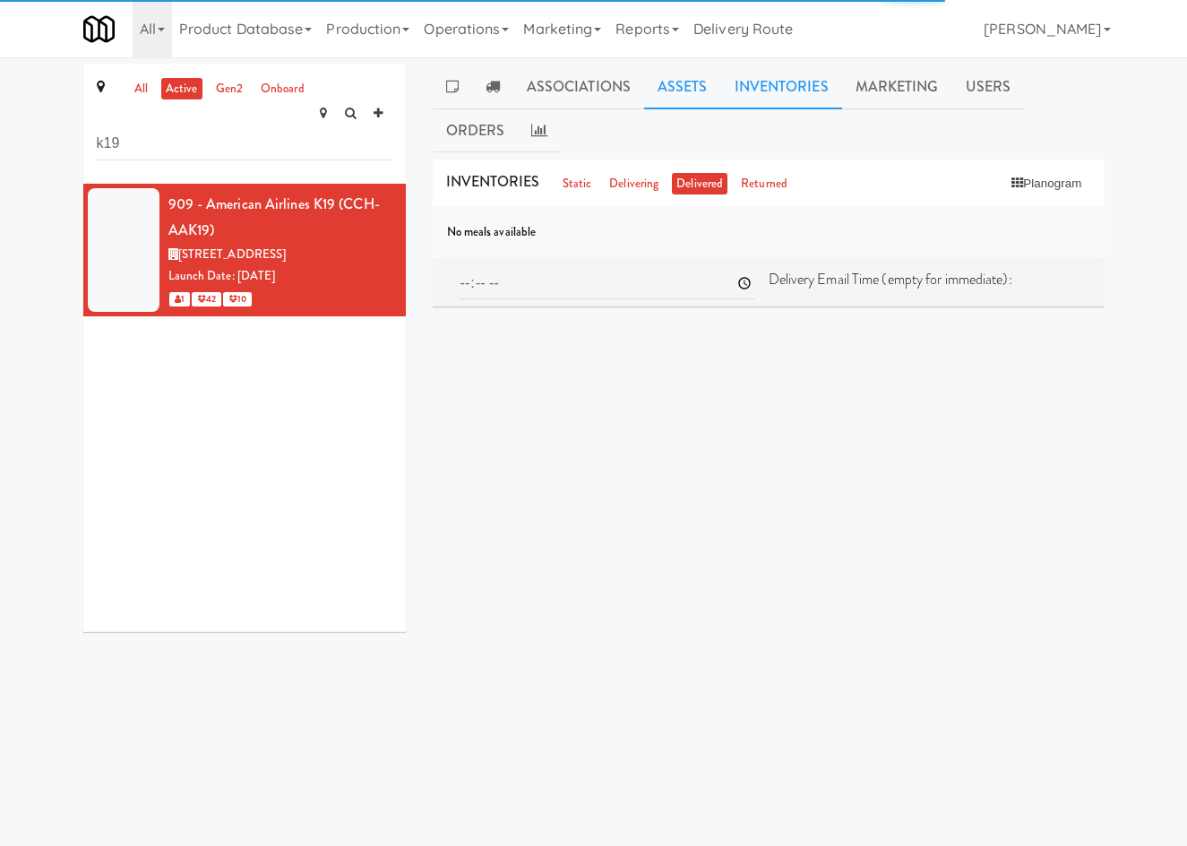
click at [672, 87] on link "Assets" at bounding box center [682, 86] width 77 height 45
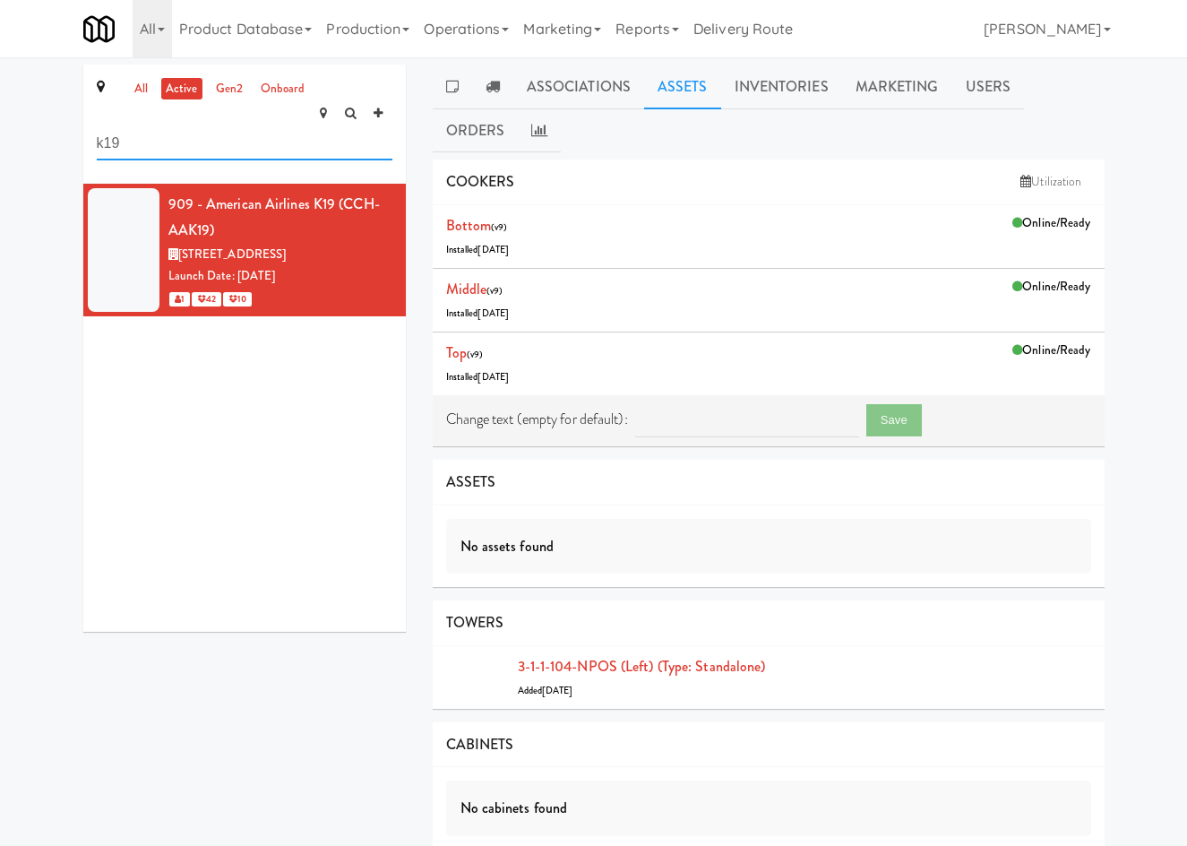
click at [224, 127] on input "k19" at bounding box center [245, 143] width 296 height 33
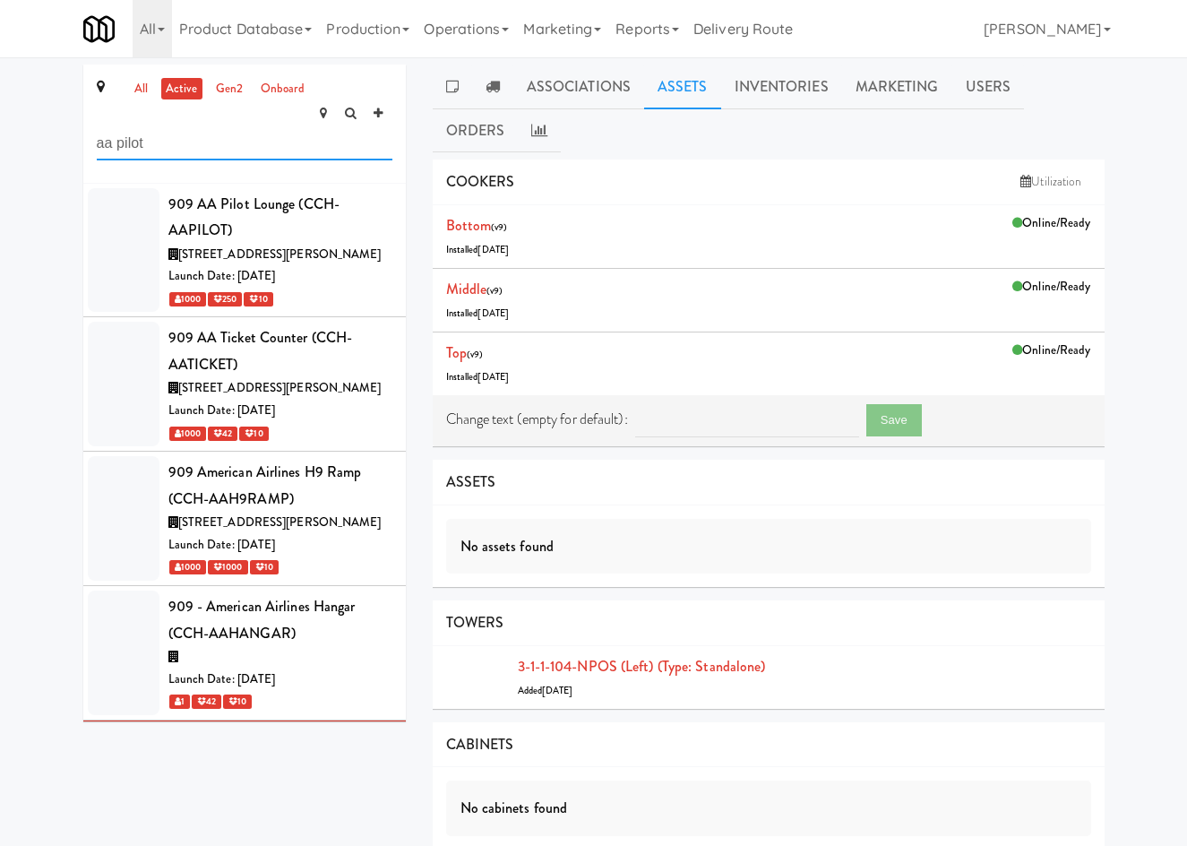
type input "aa pilot"
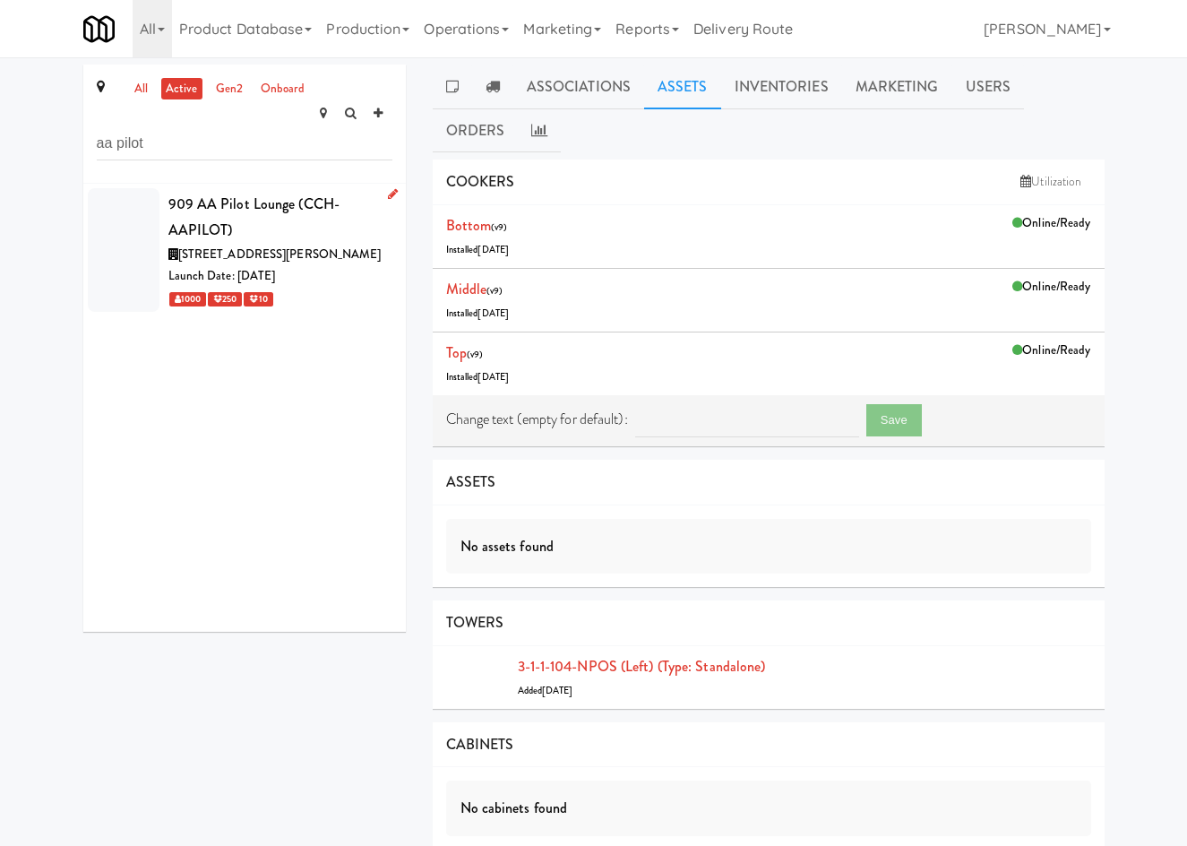
click at [319, 245] on span "[STREET_ADDRESS][PERSON_NAME]" at bounding box center [279, 253] width 203 height 17
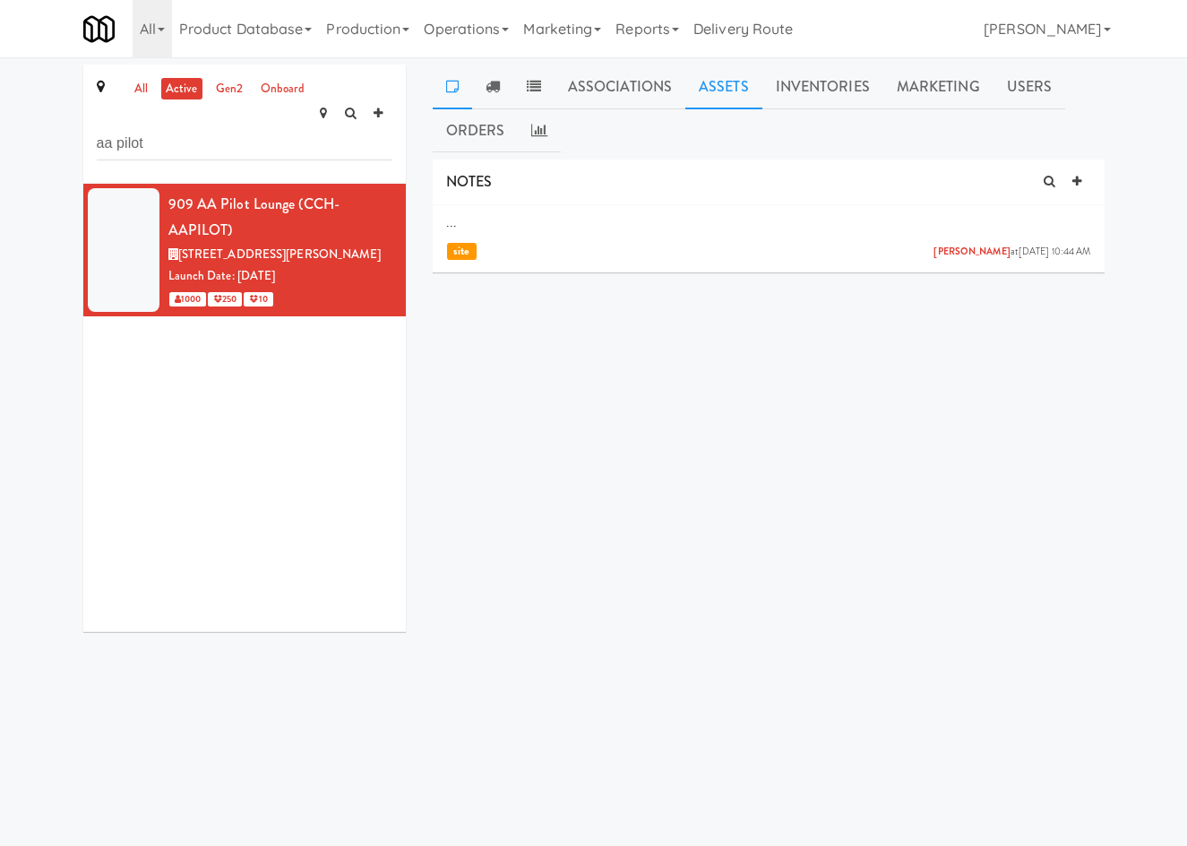
click at [688, 75] on link "Assets" at bounding box center [723, 86] width 77 height 45
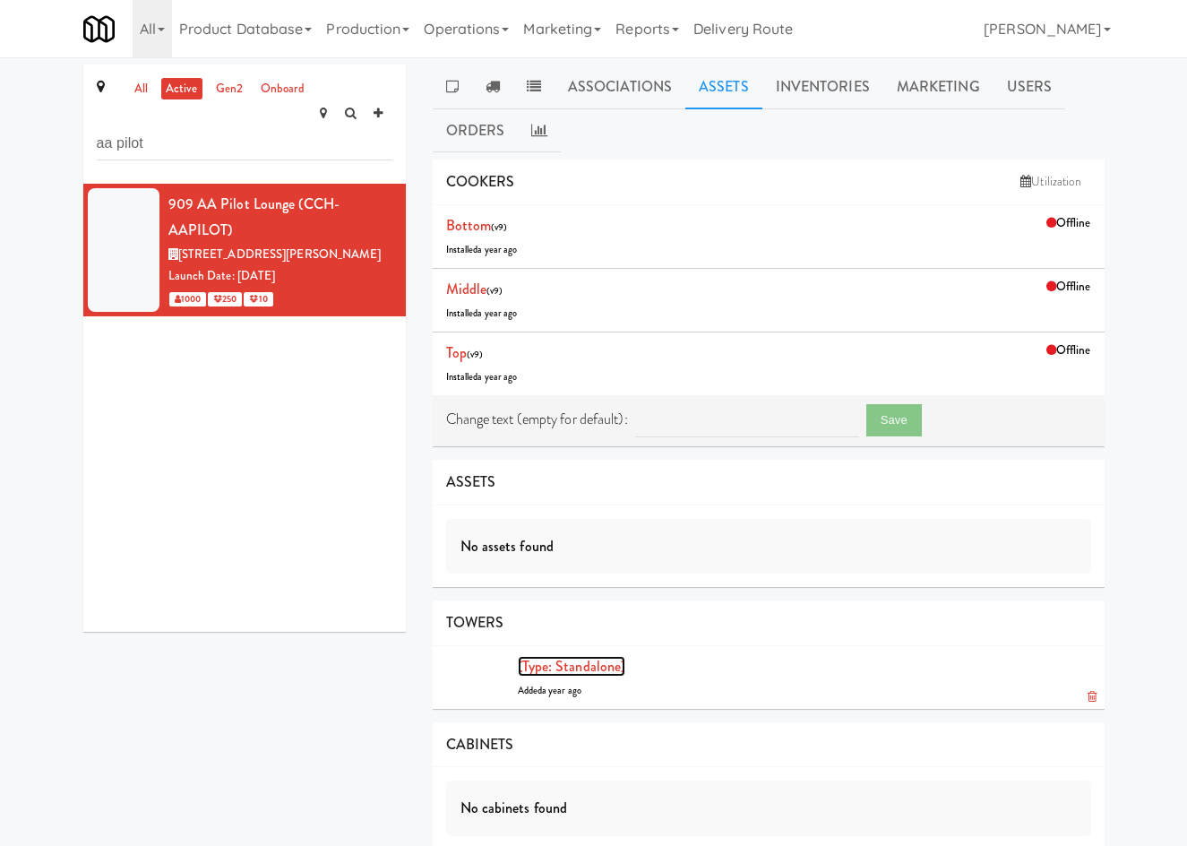
click at [612, 670] on link "(type: standalone)" at bounding box center [572, 666] width 108 height 21
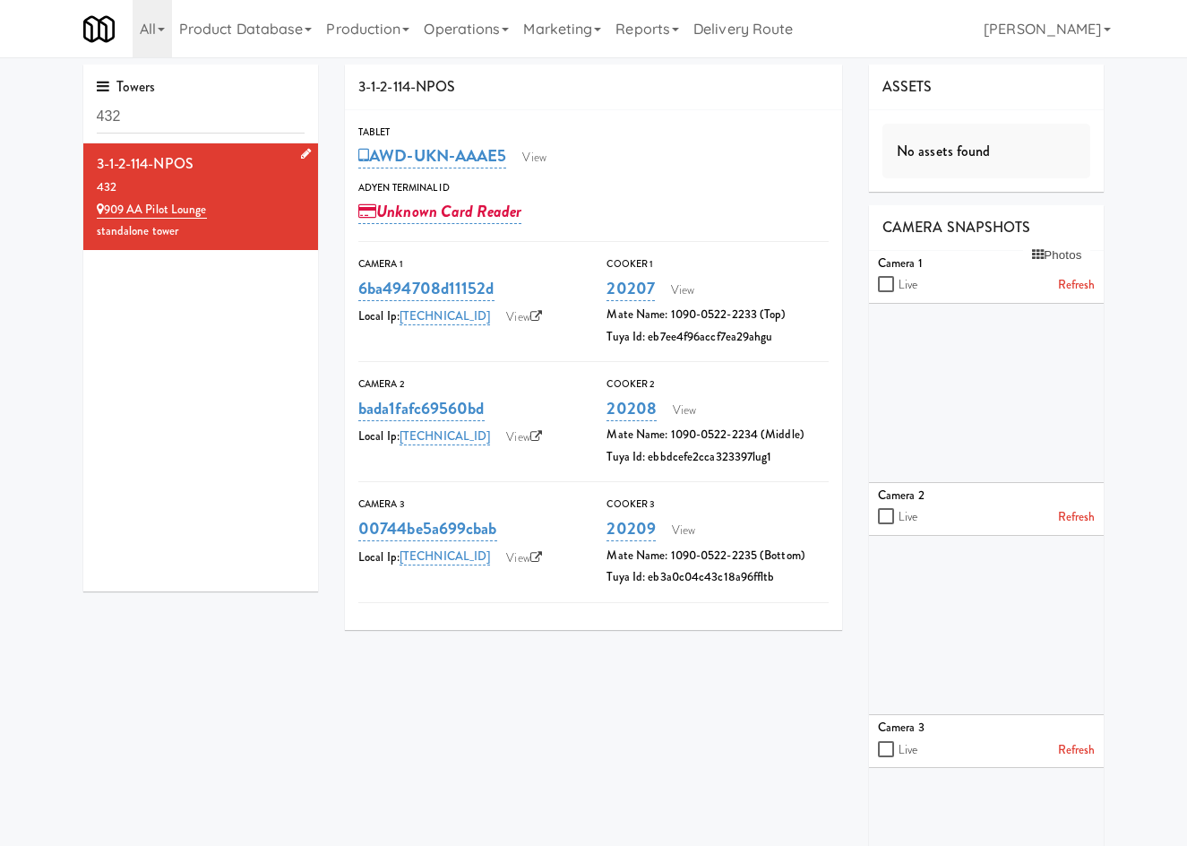
click at [175, 165] on div "3-1-2-114-NPOS" at bounding box center [201, 163] width 209 height 27
click at [301, 155] on icon at bounding box center [306, 154] width 10 height 12
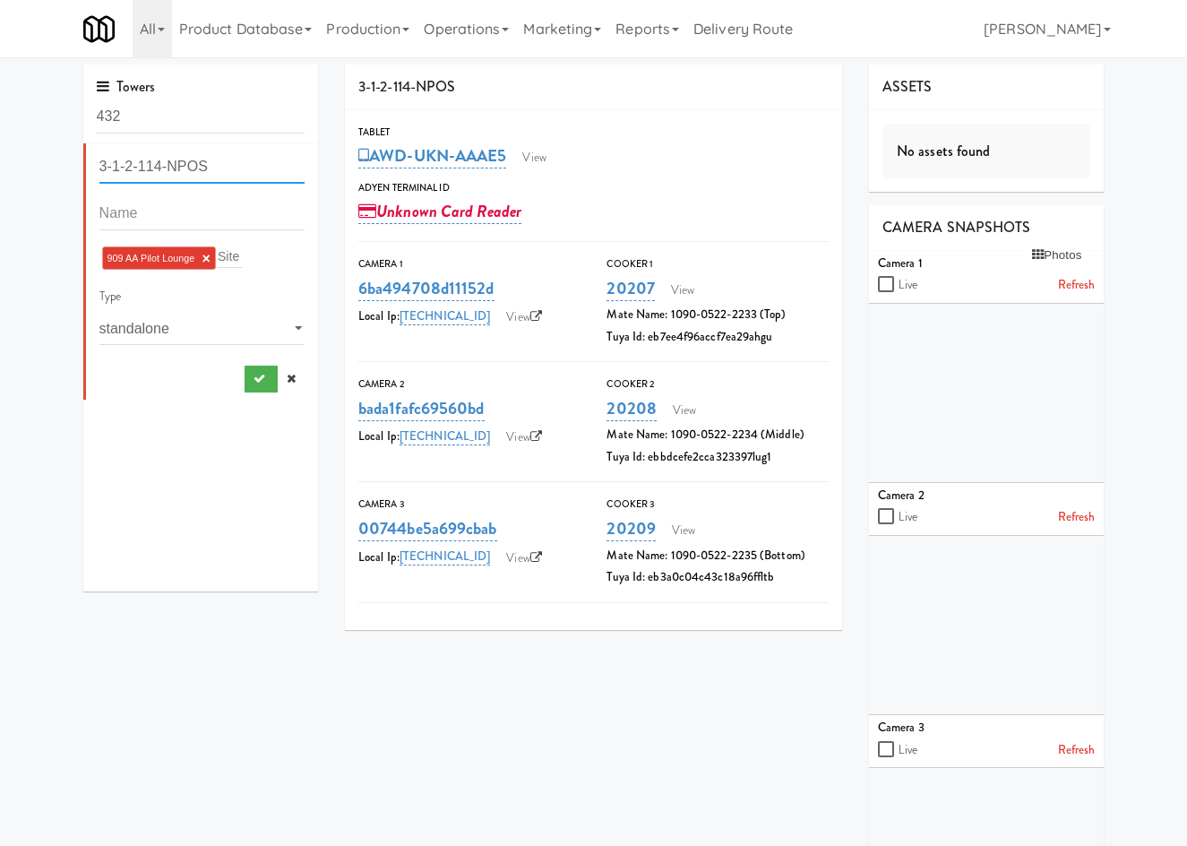
click at [219, 174] on input "3-1-2-114-NPOS" at bounding box center [202, 166] width 206 height 33
click at [210, 198] on input "text" at bounding box center [202, 213] width 206 height 33
paste input "3-1-2-114-NPOS"
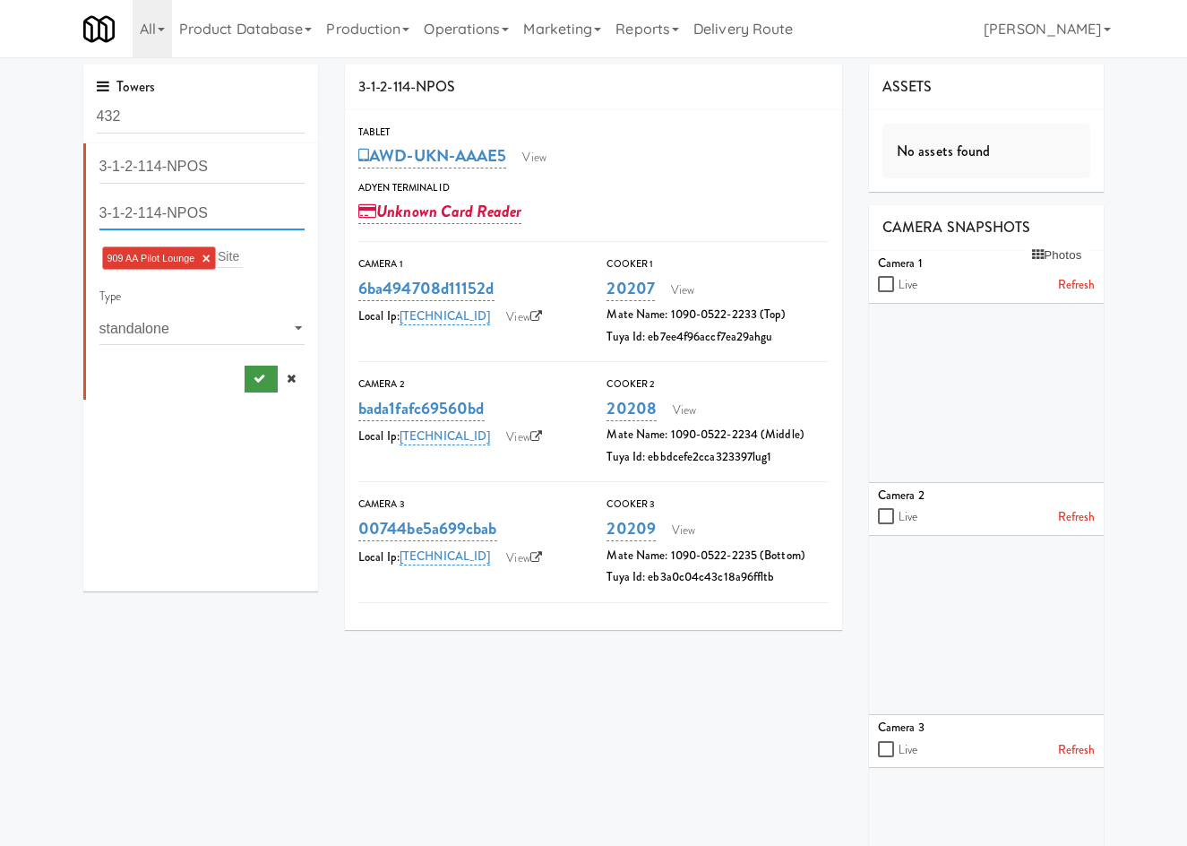
type input "3-1-2-114-NPOS"
click at [254, 383] on icon "submit" at bounding box center [260, 379] width 12 height 12
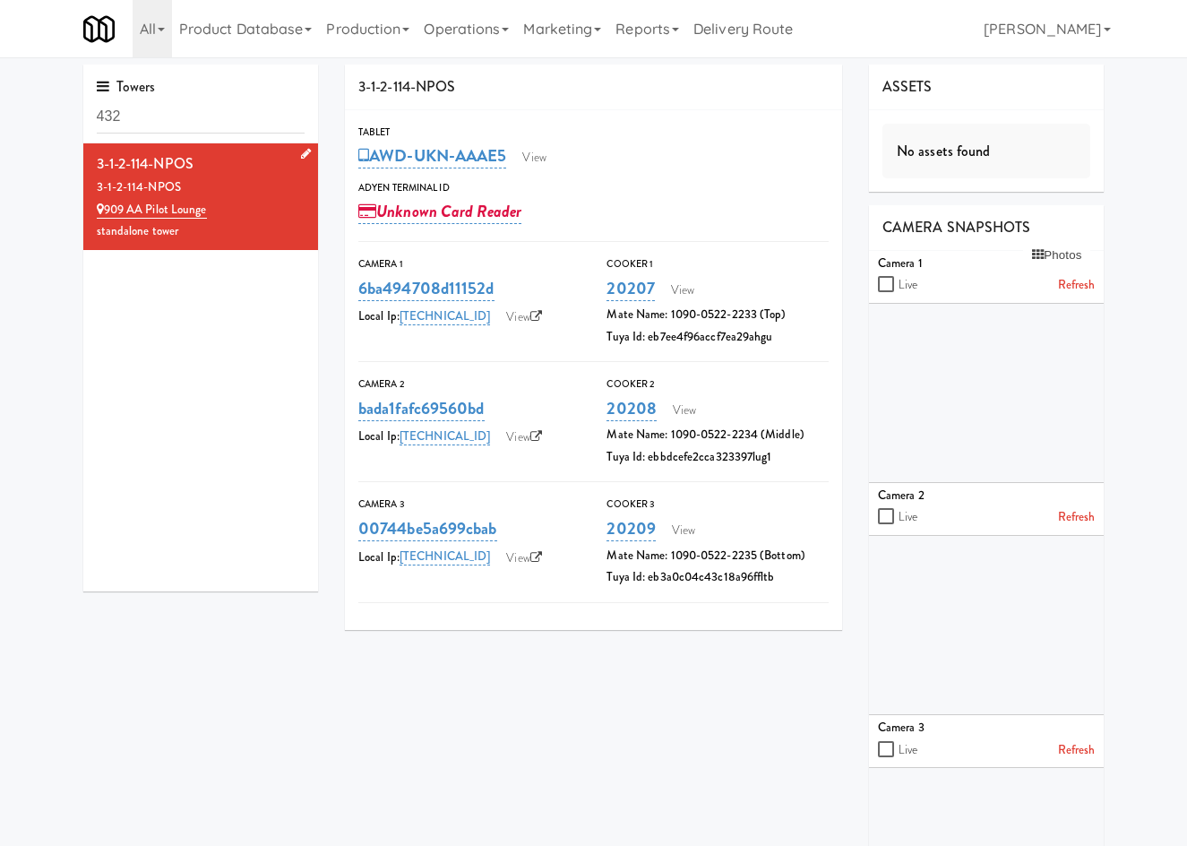
drag, startPoint x: 202, startPoint y: 304, endPoint x: 85, endPoint y: 47, distance: 281.4
click at [202, 303] on div "3-1-2-114-NPOS 3-1-2-114-NPOS 909 AA Pilot Lounge standalone tower" at bounding box center [201, 367] width 236 height 448
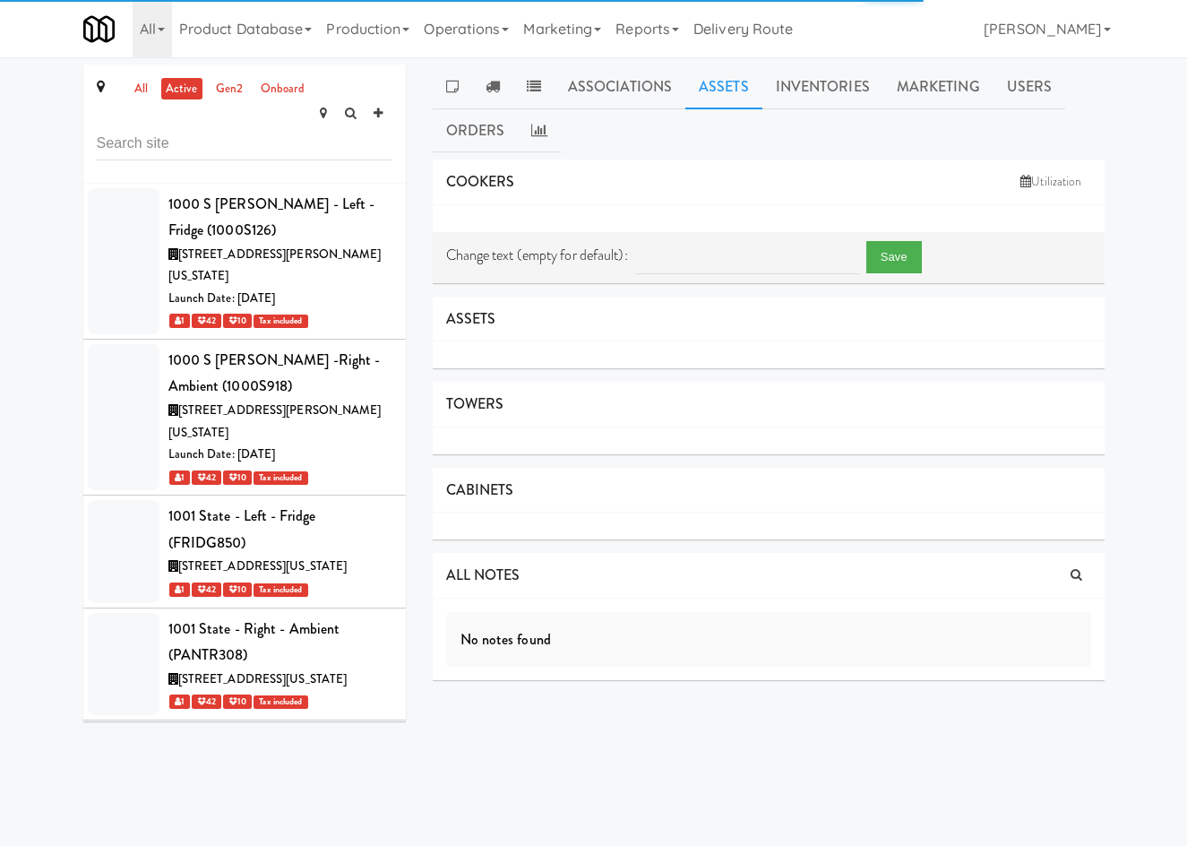
click at [711, 86] on link "Assets" at bounding box center [723, 86] width 77 height 45
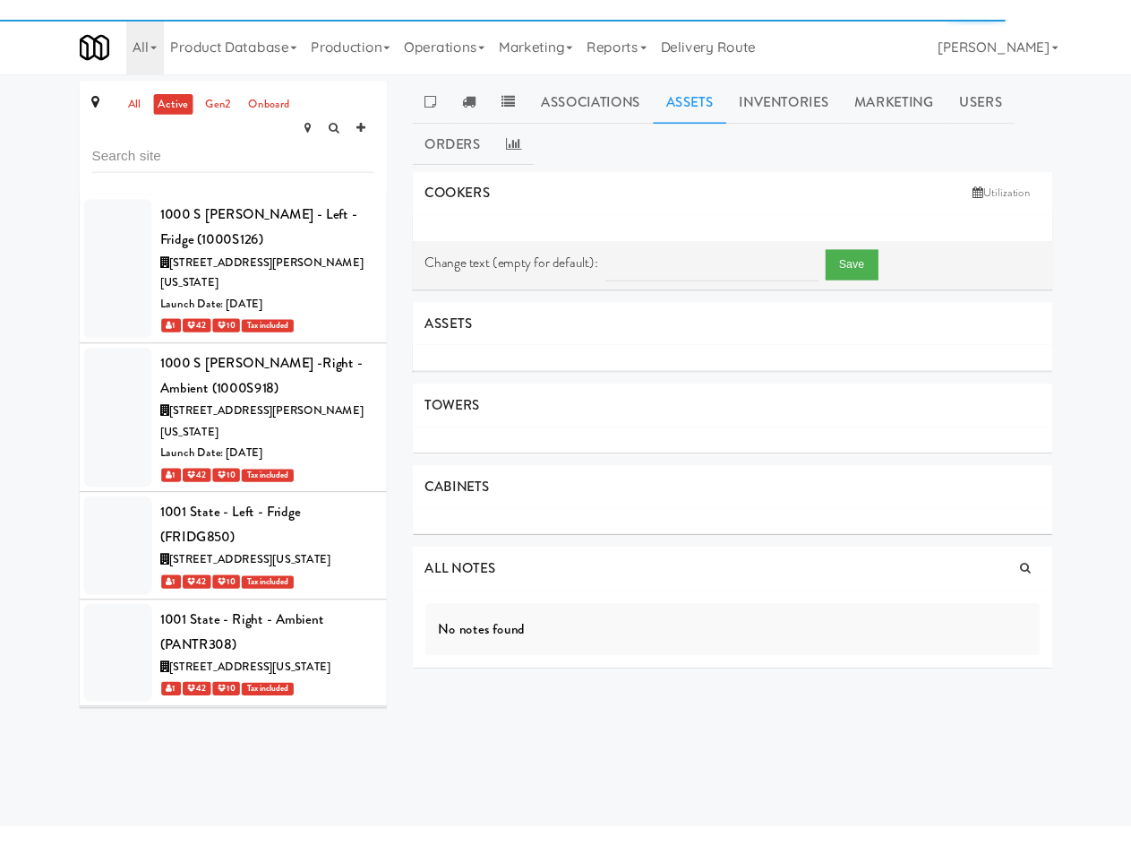
scroll to position [11389, 0]
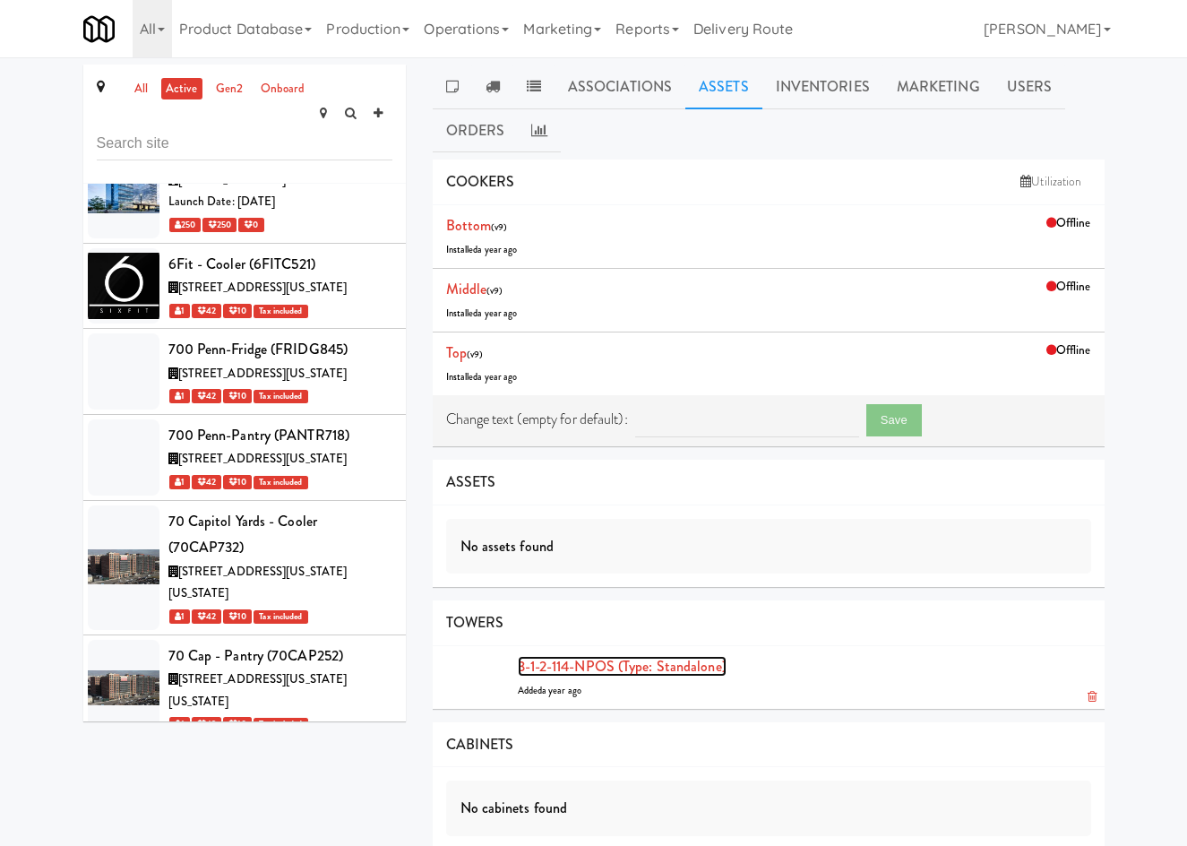
click at [579, 657] on link "3-1-2-114-NPOS (type: standalone)" at bounding box center [622, 666] width 209 height 21
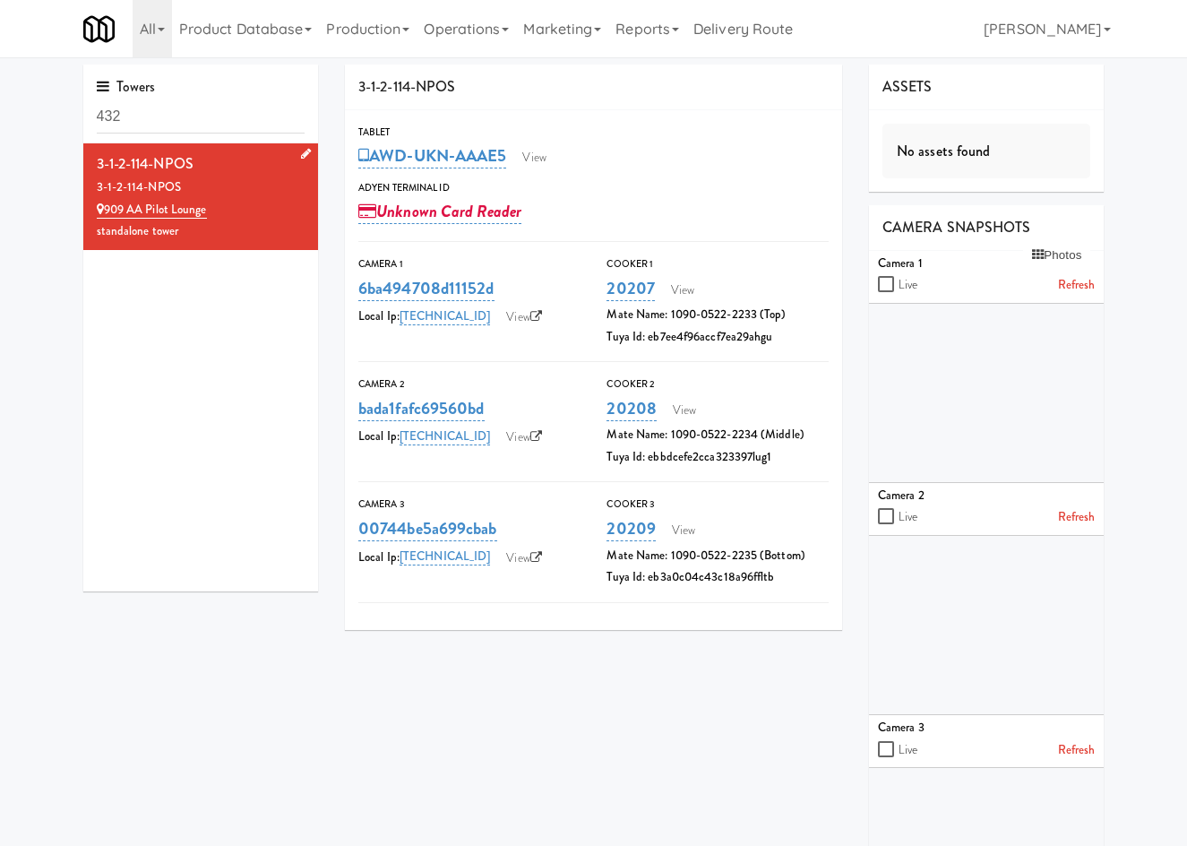
click at [301, 152] on icon at bounding box center [306, 154] width 10 height 12
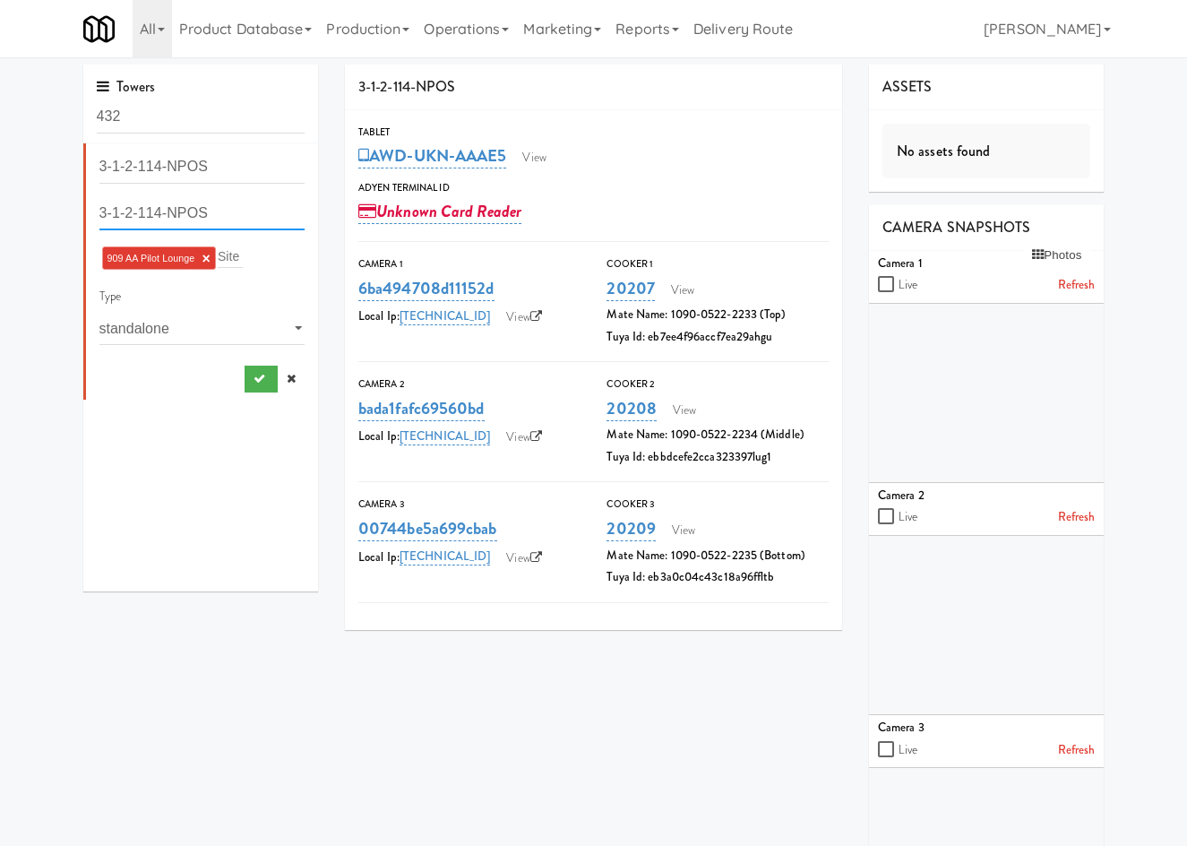
click at [190, 208] on input "3-1-2-114-NPOS" at bounding box center [202, 213] width 206 height 33
click at [190, 207] on input "3-1-2-114-NPOS" at bounding box center [202, 213] width 206 height 33
drag, startPoint x: 117, startPoint y: 168, endPoint x: 140, endPoint y: 211, distance: 48.5
click at [231, 160] on input "3-1-2-114-NPOS" at bounding box center [202, 166] width 206 height 33
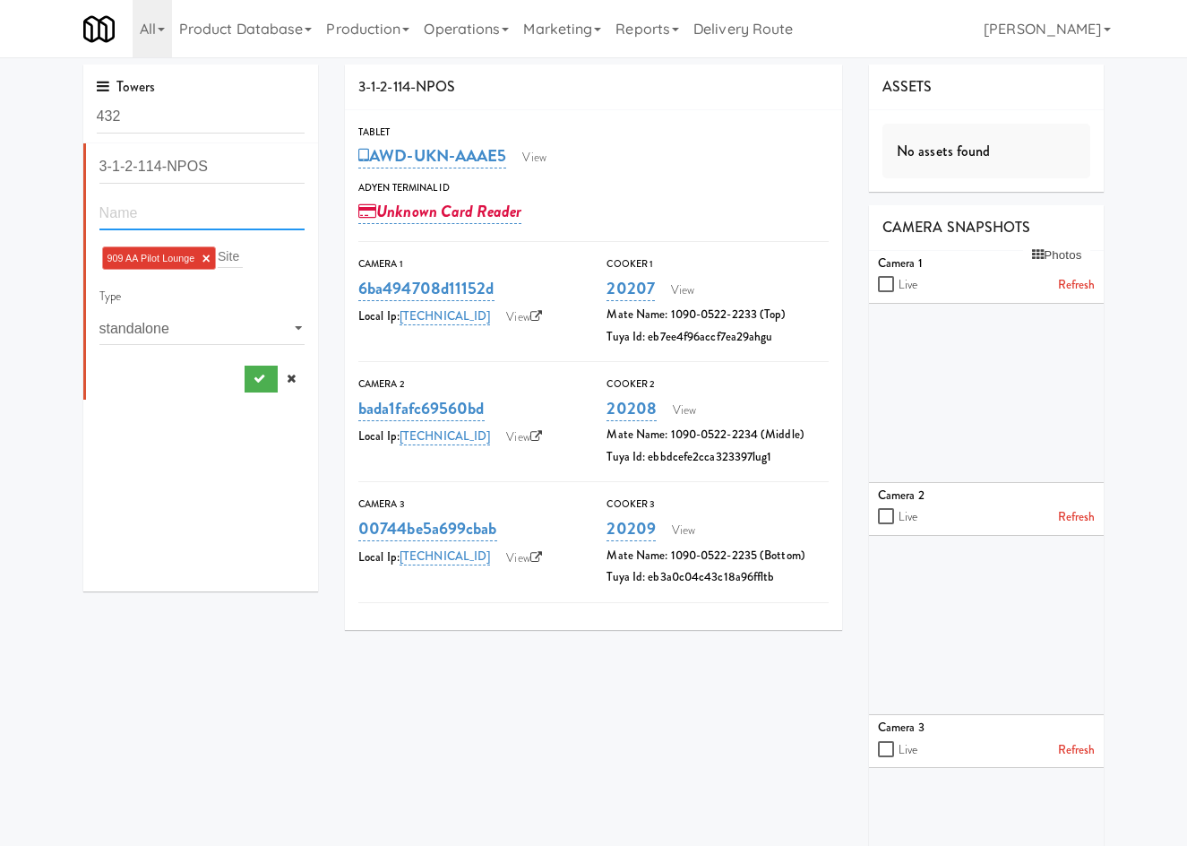
click at [139, 211] on input "text" at bounding box center [202, 213] width 206 height 33
click at [131, 216] on input "text" at bounding box center [202, 213] width 206 height 33
paste input "3-1-2-114-NPOS"
type input "3-1-2-114-NPOS"
click at [254, 381] on icon "submit" at bounding box center [260, 379] width 12 height 12
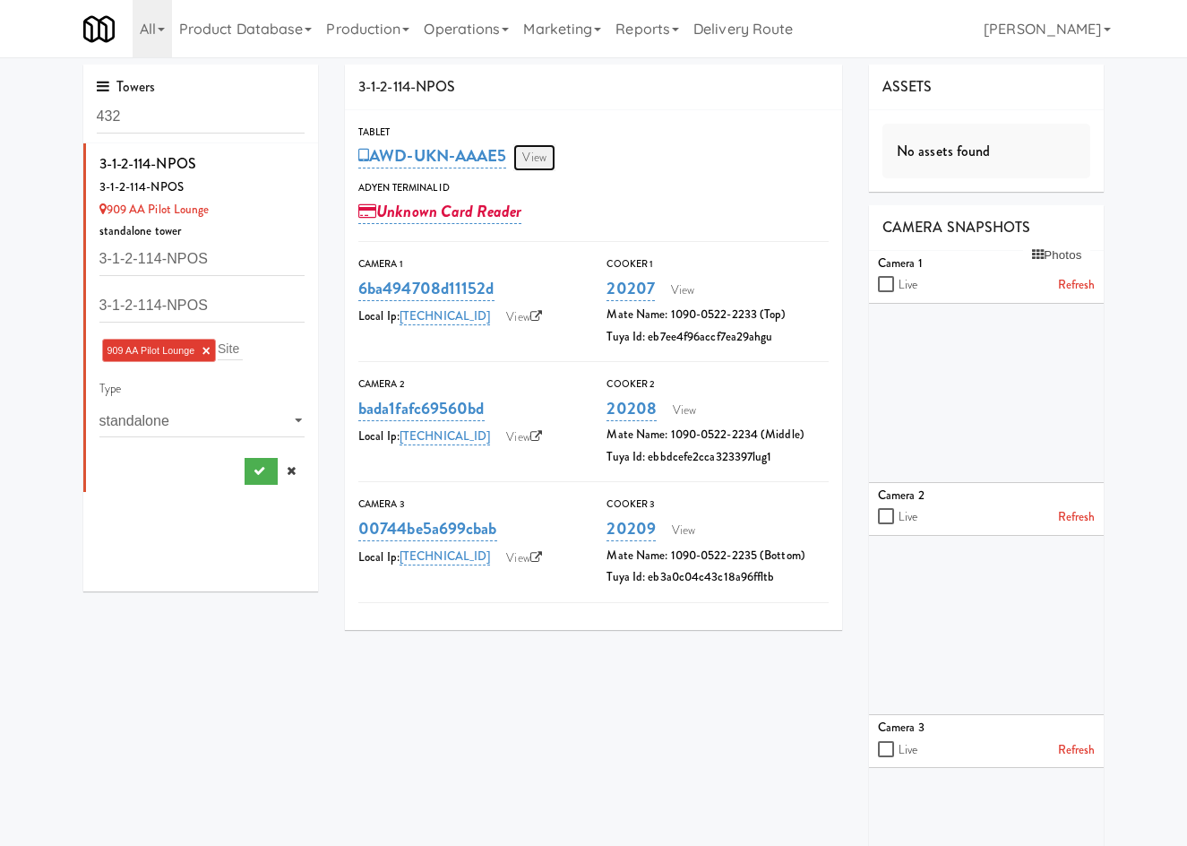
click at [555, 165] on link "View" at bounding box center [533, 157] width 41 height 27
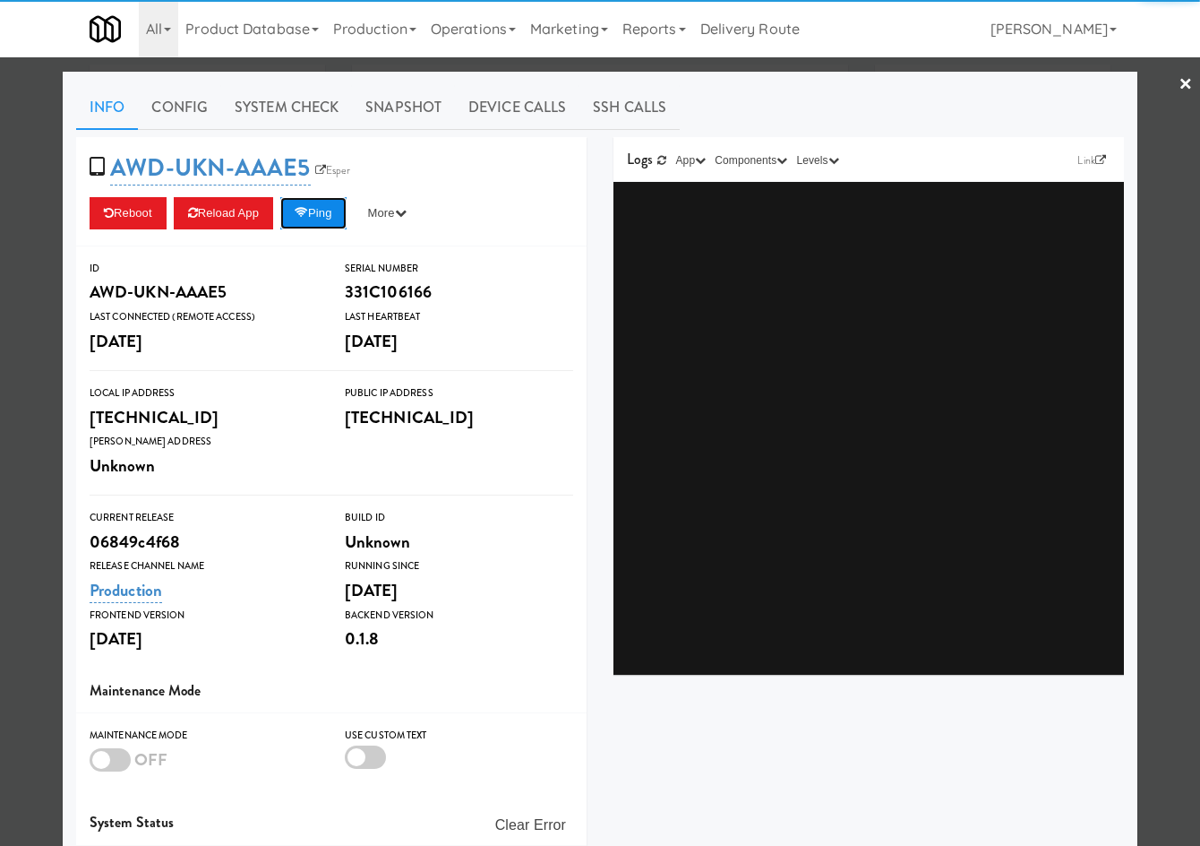
click at [347, 221] on button "Ping" at bounding box center [313, 213] width 66 height 32
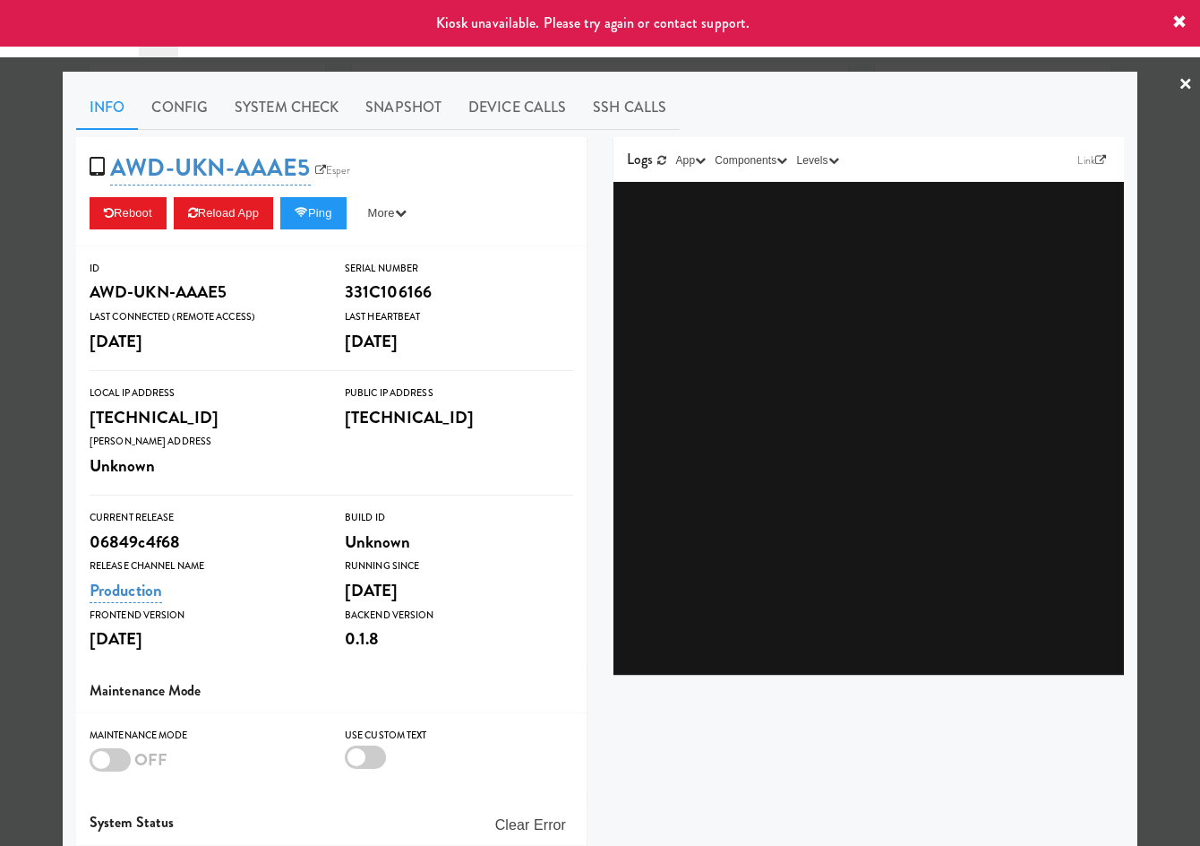
click at [397, 62] on div at bounding box center [600, 423] width 1200 height 846
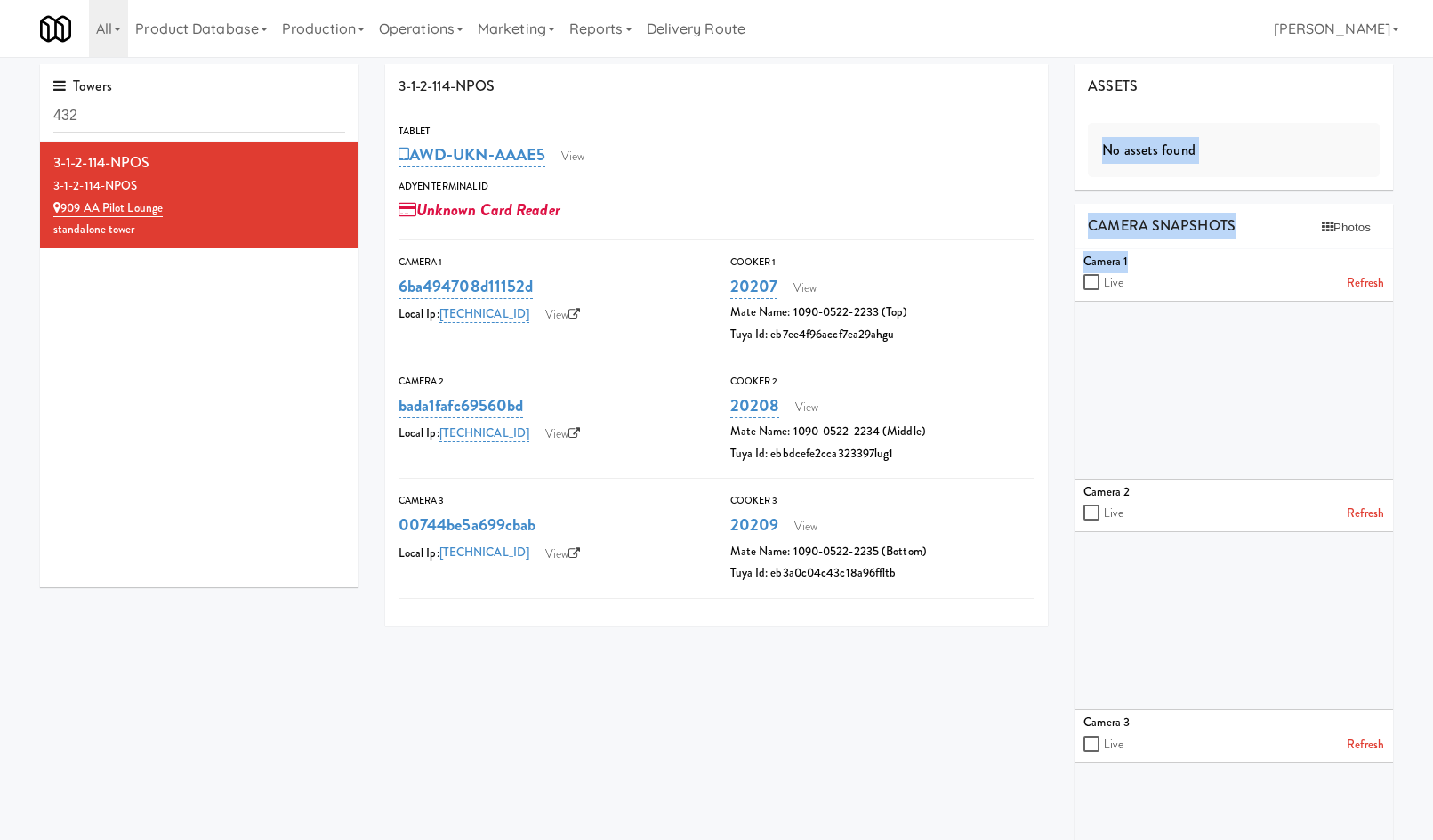
drag, startPoint x: 1272, startPoint y: 238, endPoint x: 1190, endPoint y: 61, distance: 195.1
click at [889, 249] on div "ASSETS No assets found CAMERA SNAPSHOTS Photos Camera 1 Live Refresh Camera 2 L…" at bounding box center [1234, 547] width 346 height 968
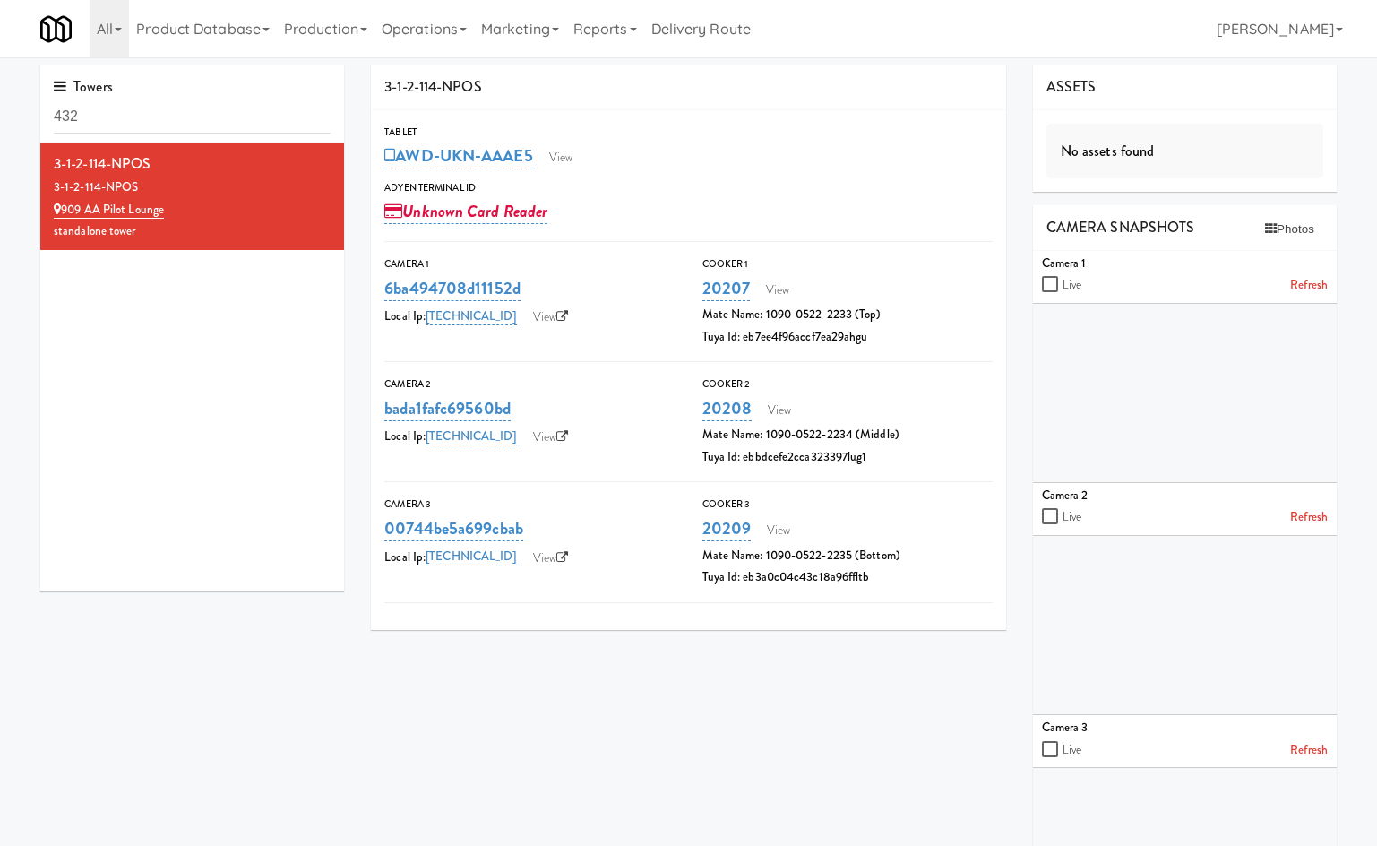
click at [573, 721] on div "3-1-2-114-NPOS Tablet AWD-UKN-AAAE5 View Adyen Terminal Id Unknown Card Reader …" at bounding box center [853, 551] width 993 height 975
drag, startPoint x: 142, startPoint y: 187, endPoint x: 42, endPoint y: 190, distance: 100.4
click at [42, 190] on li "3-1-2-114-NPOS 3-1-2-114-NPOS 909 AA Pilot Lounge standalone tower" at bounding box center [192, 196] width 304 height 107
copy div "3-1-2-114-NPOS"
click at [140, 213] on link "909 AA Pilot Lounge" at bounding box center [109, 210] width 110 height 18
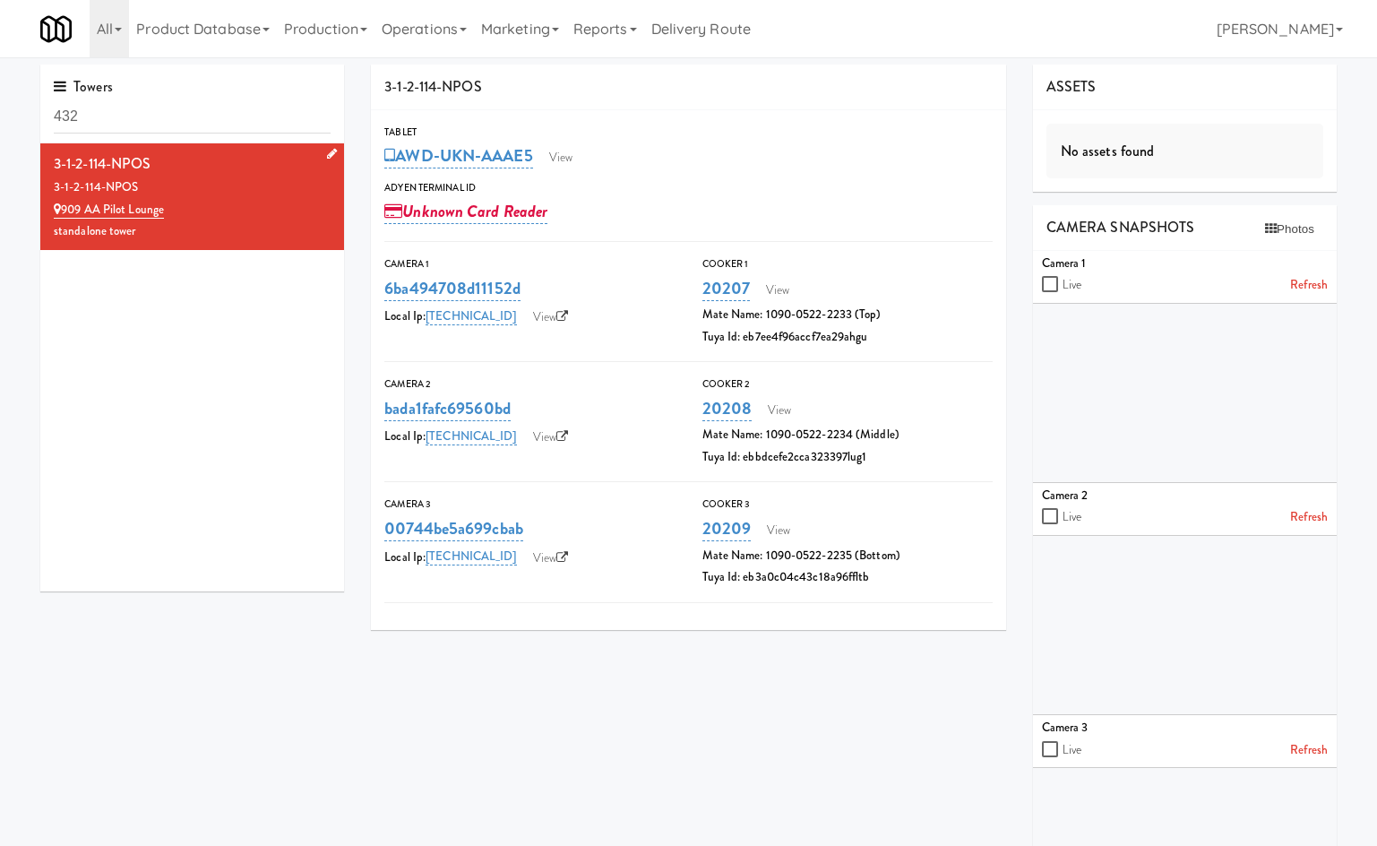
click at [272, 223] on div "standalone tower" at bounding box center [192, 231] width 277 height 22
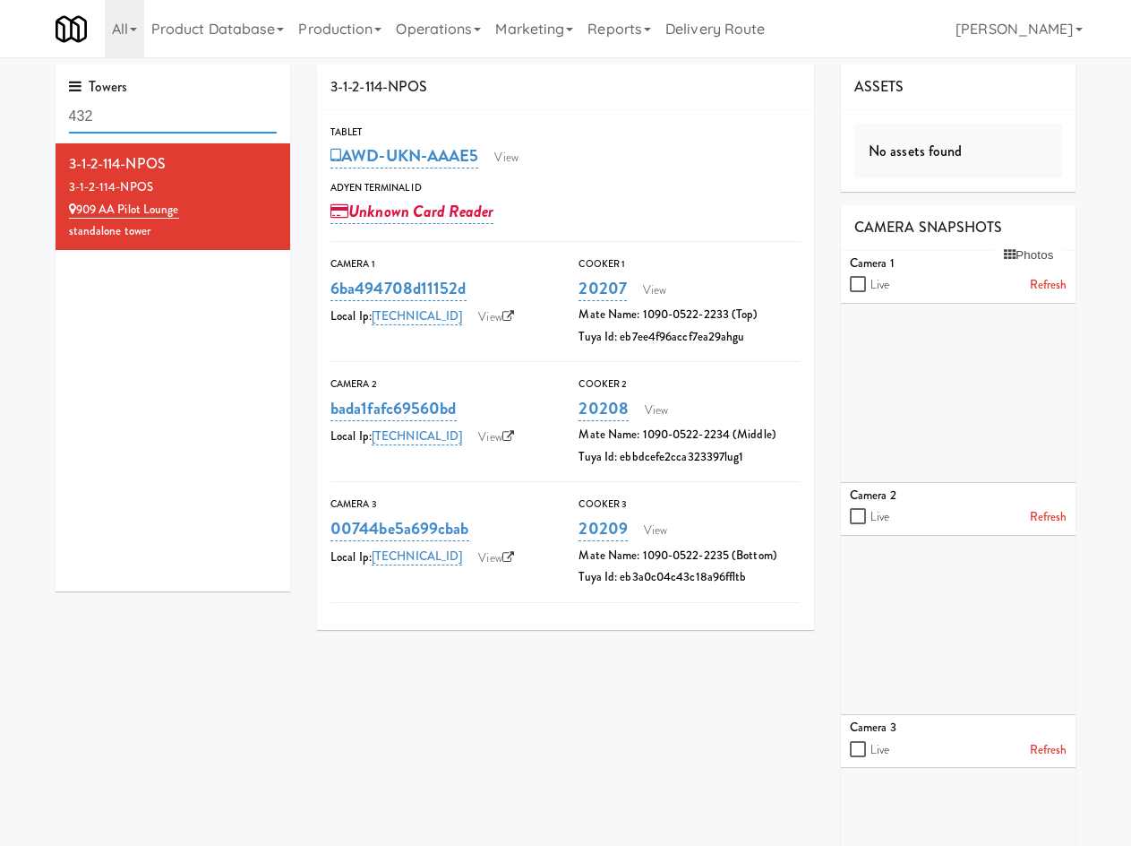
click at [117, 115] on input "432" at bounding box center [173, 116] width 209 height 33
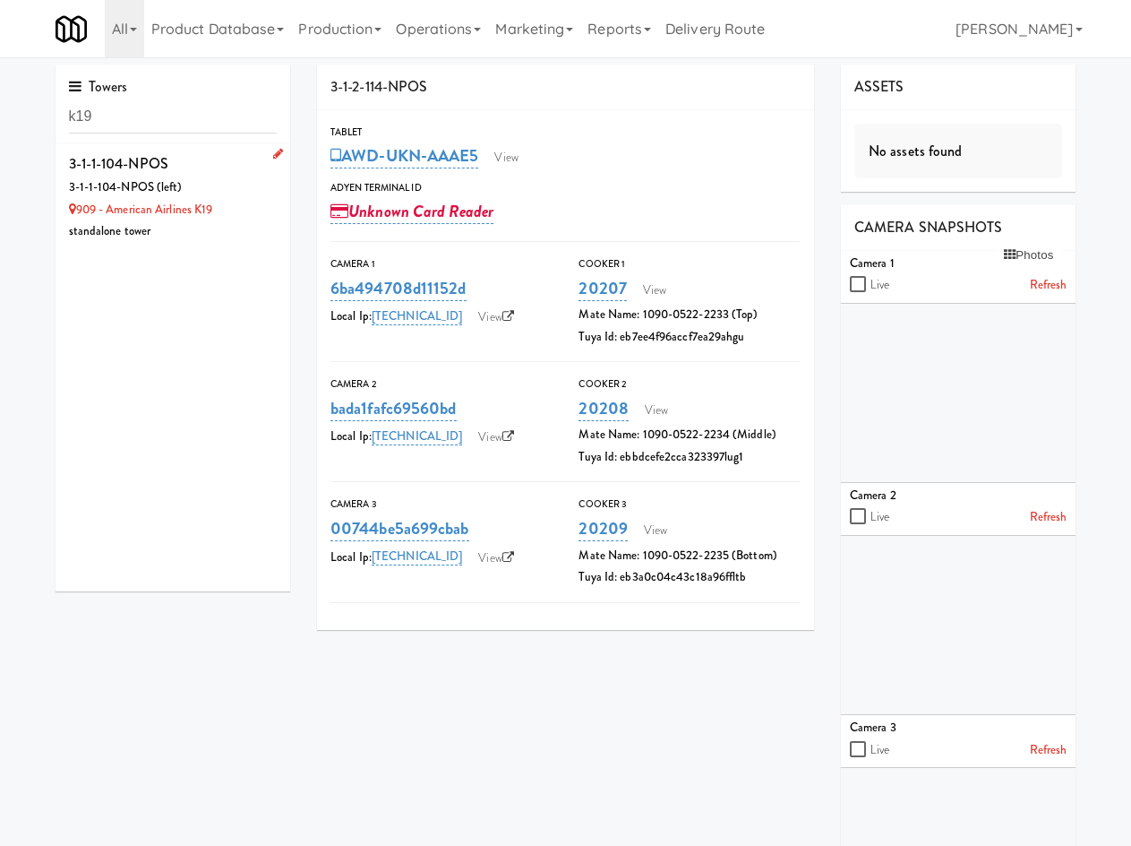
click at [214, 182] on div "3-1-1-104-NPOS (left)" at bounding box center [173, 187] width 209 height 22
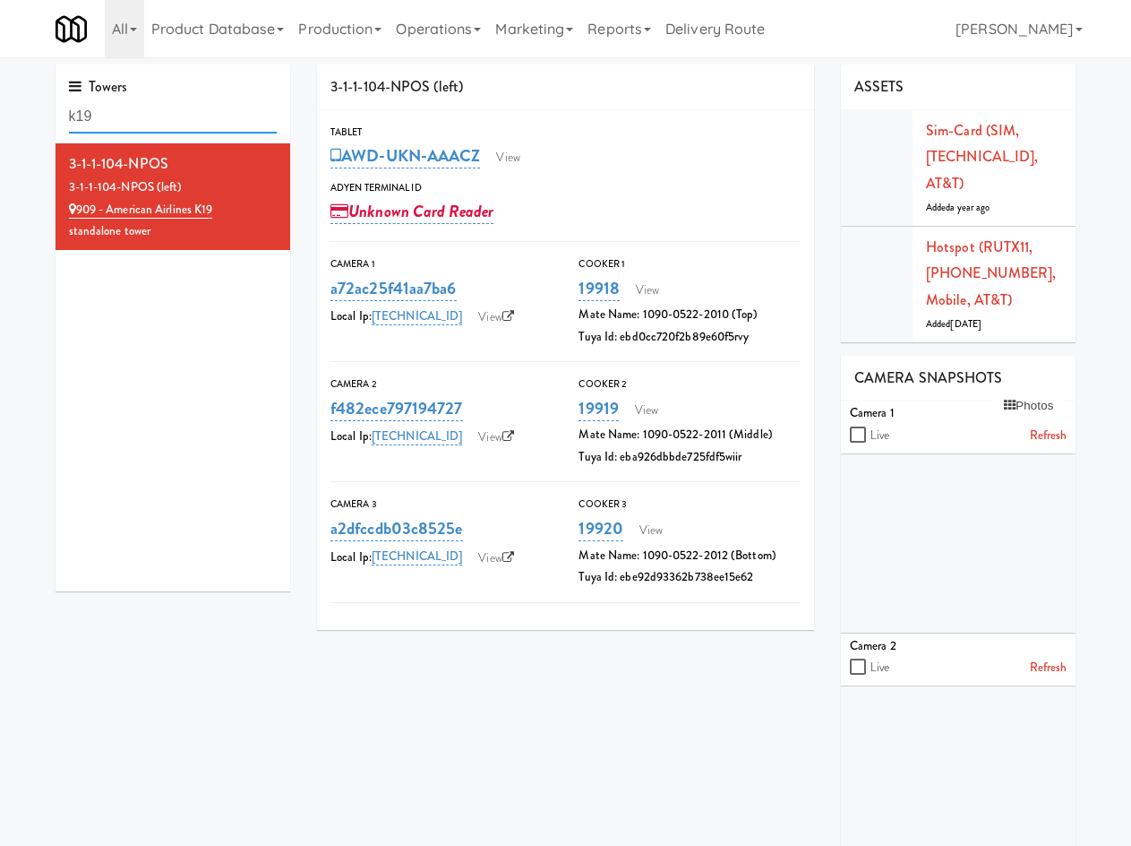
click at [116, 107] on input "k19" at bounding box center [173, 116] width 209 height 33
type input "p"
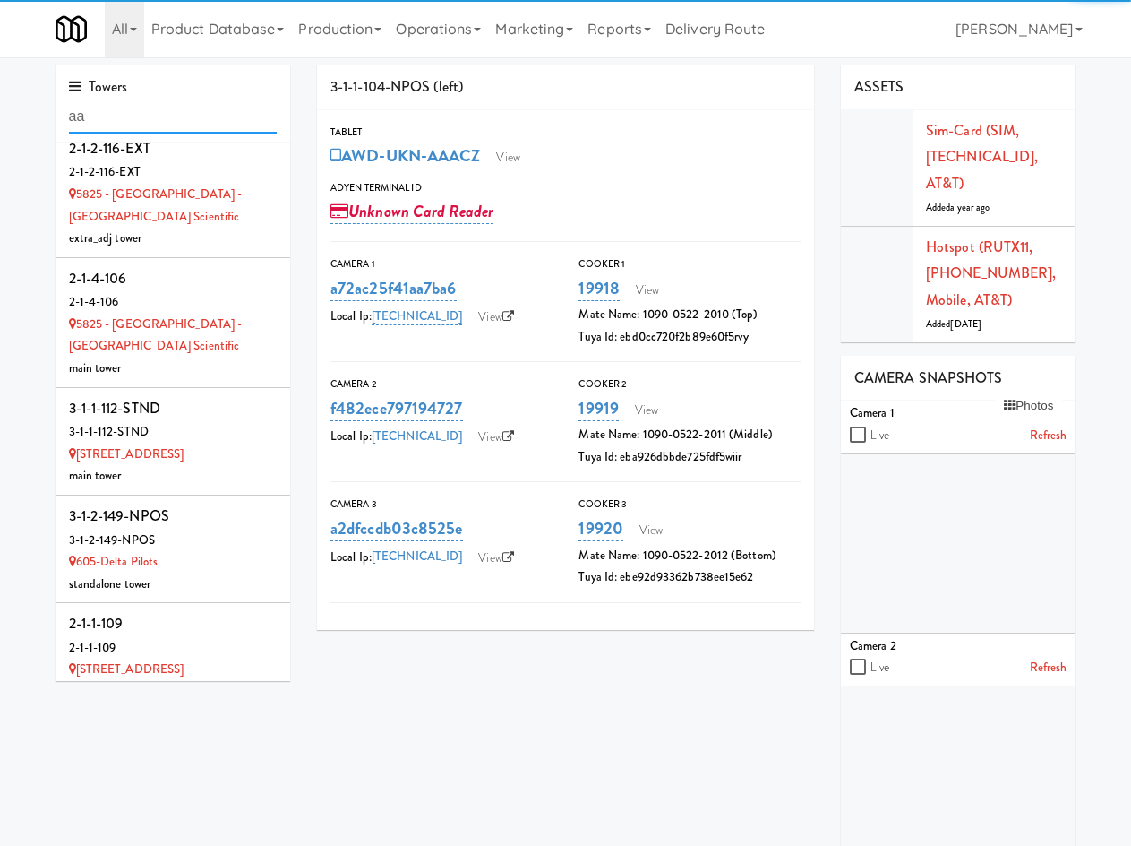
type input "a"
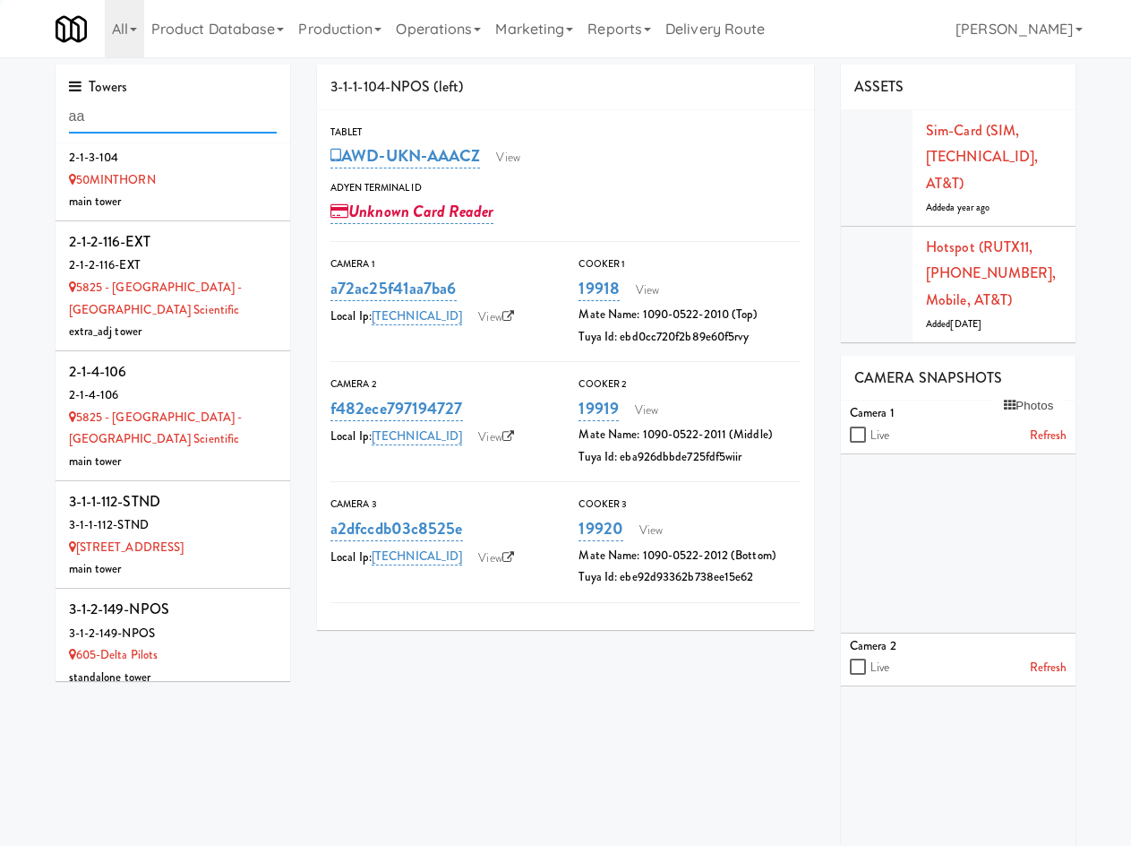
scroll to position [3607, 0]
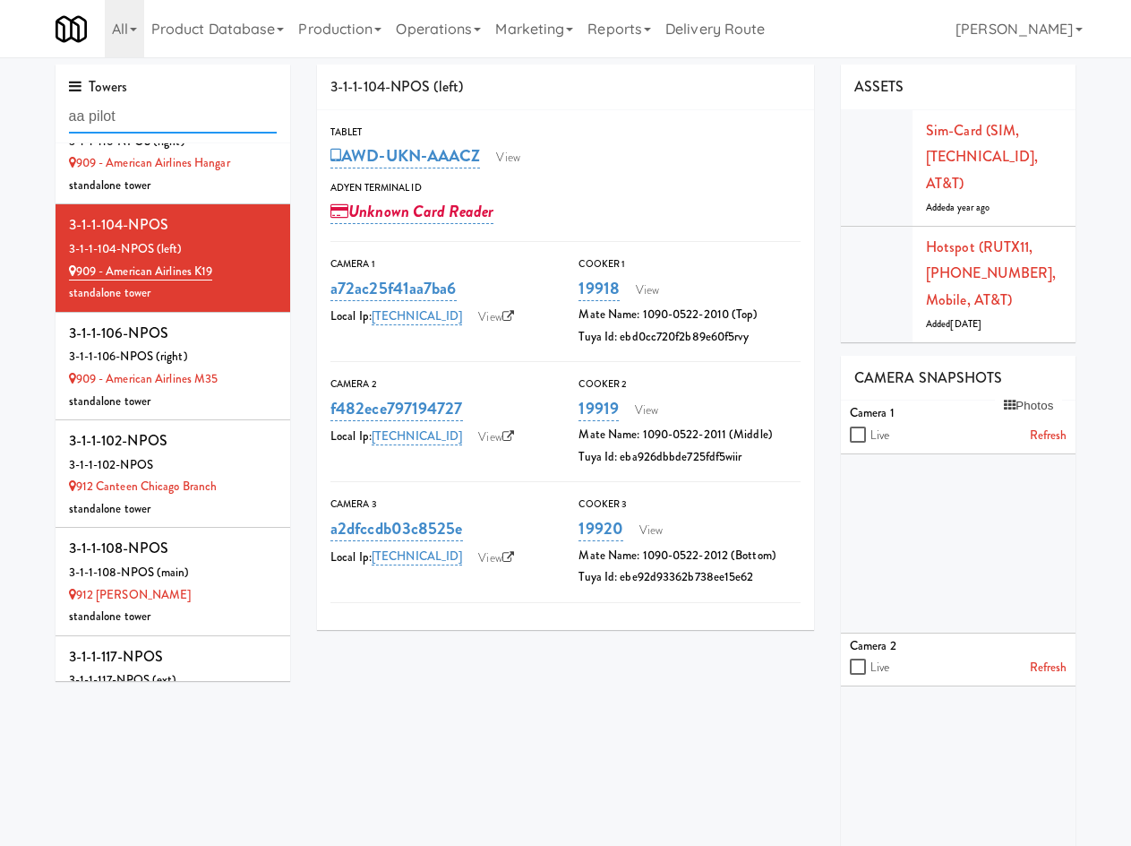
type input "aa pilot"
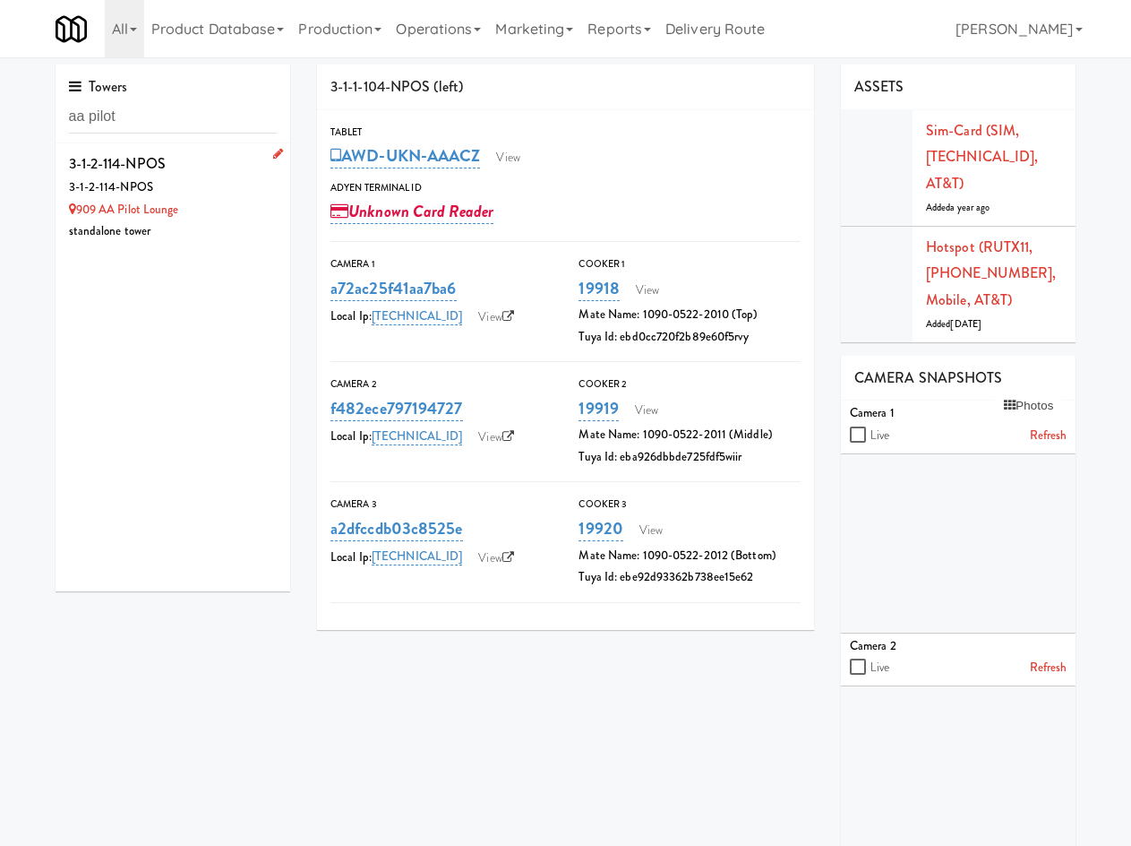
click at [217, 169] on div "3-1-2-114-NPOS" at bounding box center [173, 163] width 209 height 27
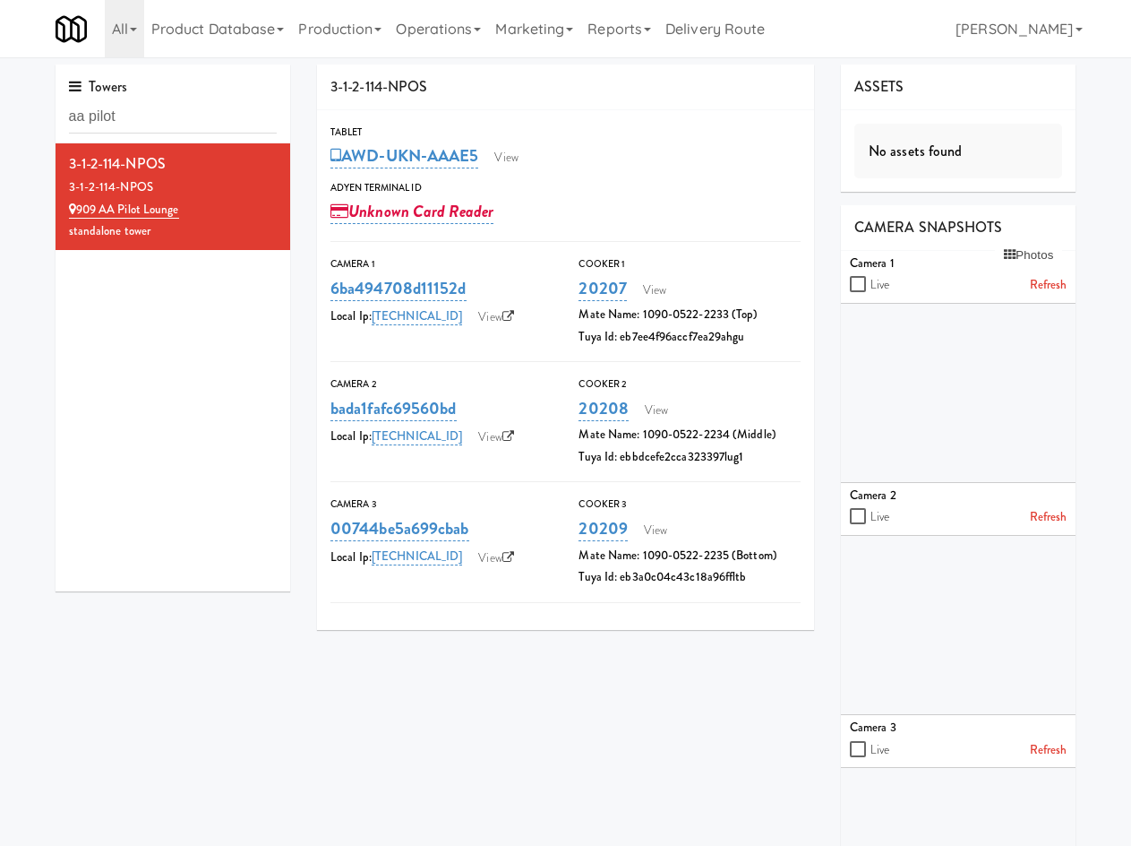
drag, startPoint x: 206, startPoint y: 215, endPoint x: 326, endPoint y: 120, distance: 153.1
click at [87, 211] on div "909 AA Pilot Lounge" at bounding box center [173, 210] width 209 height 22
copy link "09 AA Pilot Lounge"
drag, startPoint x: 156, startPoint y: 185, endPoint x: 64, endPoint y: 192, distance: 92.5
click at [64, 192] on li "3-1-2-114-NPOS 3-1-2-114-NPOS 909 AA Pilot Lounge standalone tower" at bounding box center [174, 196] width 236 height 107
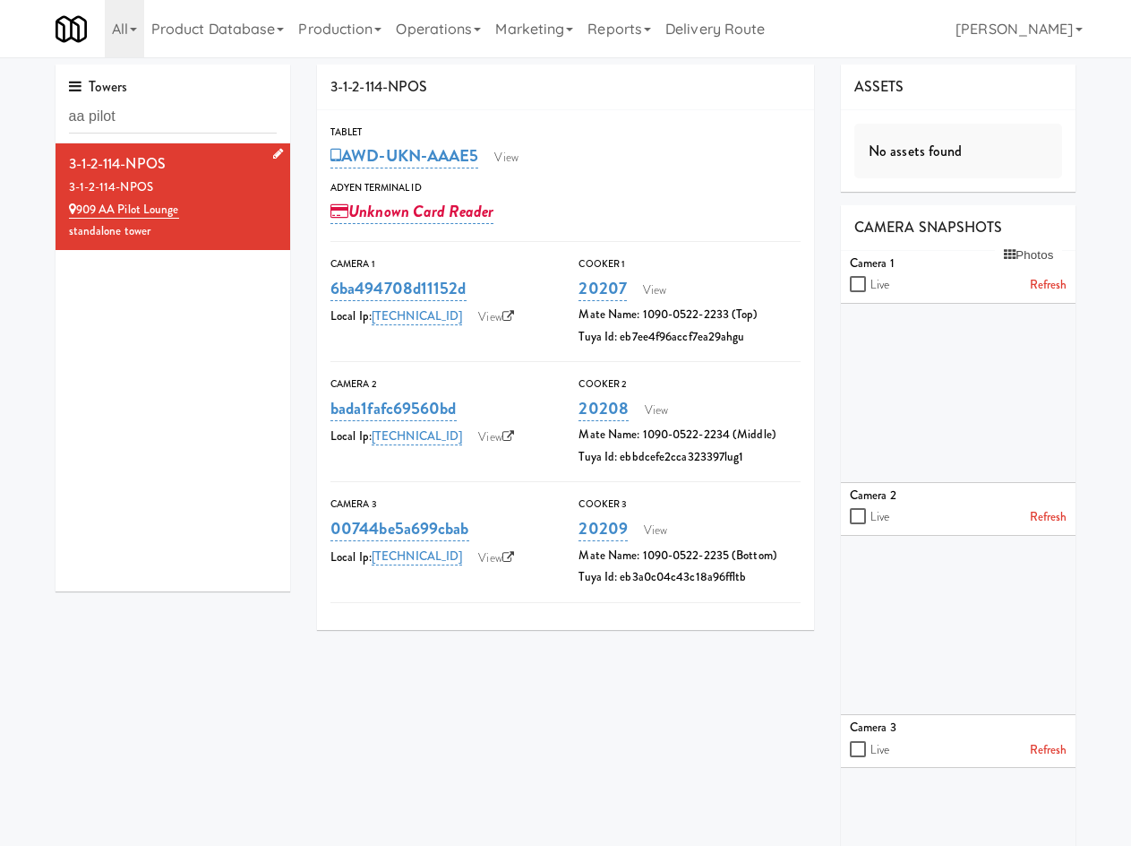
copy div "3-1-2-114-NPOS"
drag, startPoint x: 194, startPoint y: 212, endPoint x: 77, endPoint y: 216, distance: 117.4
click at [77, 216] on div "909 AA Pilot Lounge" at bounding box center [173, 210] width 209 height 22
copy link "909 AA Pilot Lounge"
click at [171, 108] on input "aa pilot" at bounding box center [173, 116] width 209 height 33
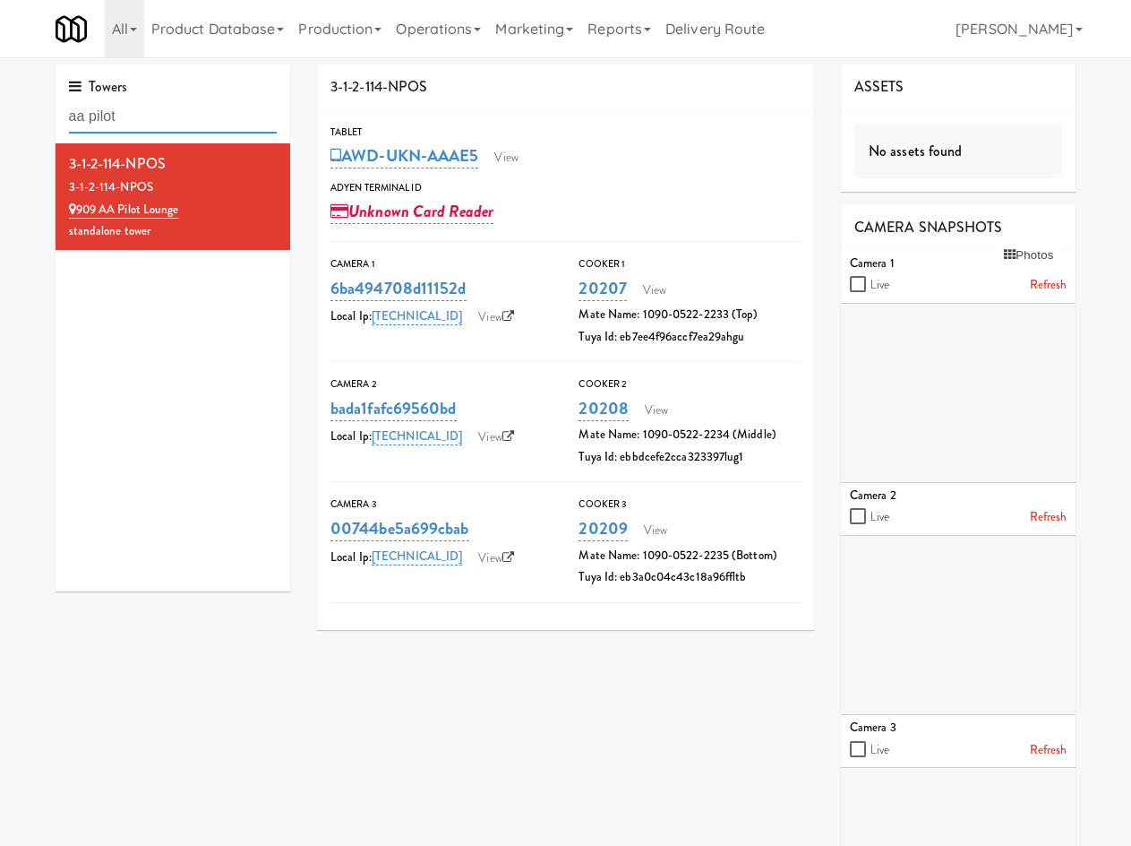
click at [171, 108] on input "aa pilot" at bounding box center [173, 116] width 209 height 33
click at [171, 109] on input "aa pilot" at bounding box center [173, 116] width 209 height 33
type input "K19"
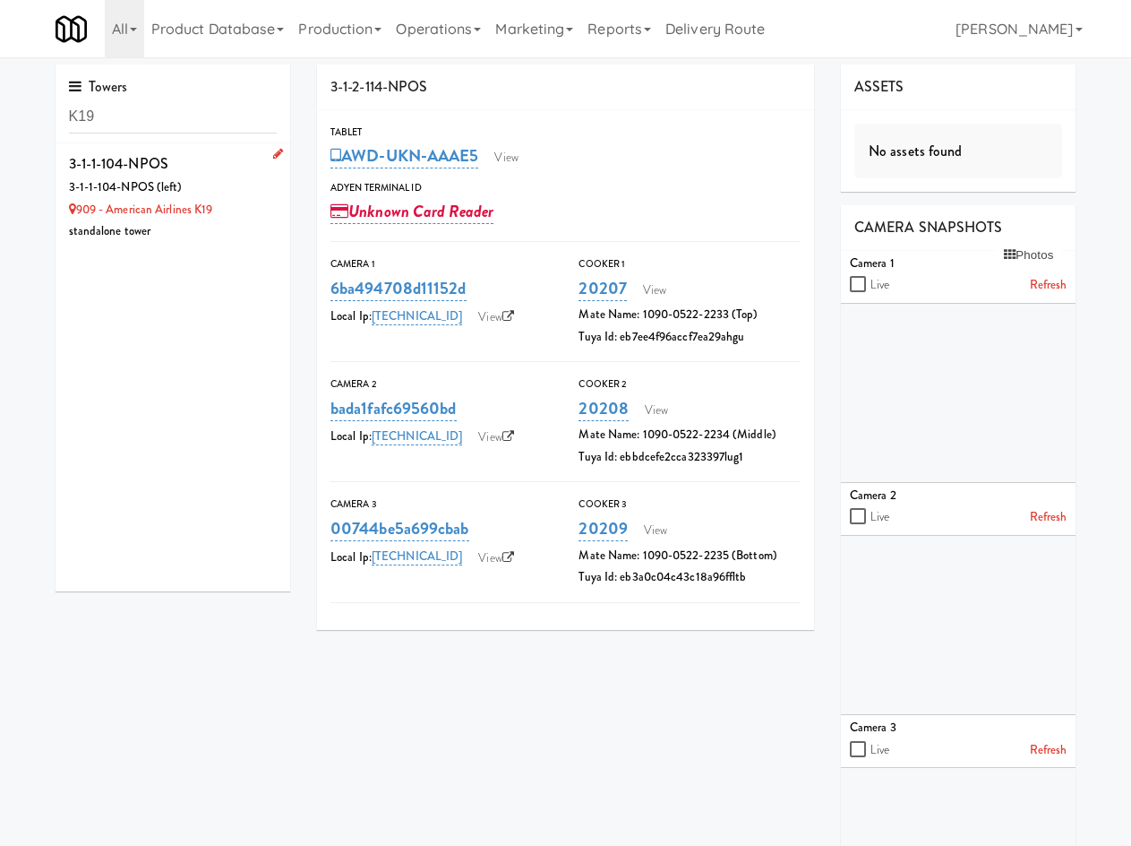
click at [220, 174] on div "3-1-1-104-NPOS" at bounding box center [173, 163] width 209 height 27
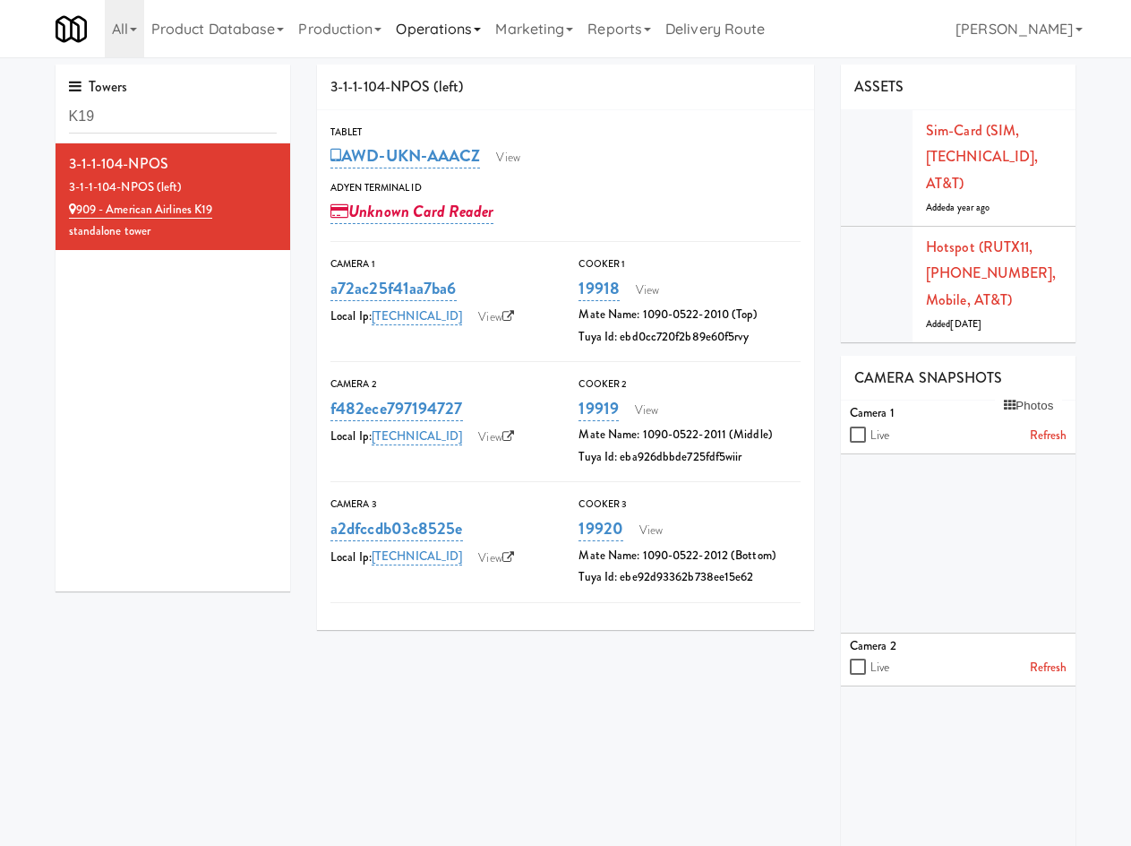
click at [442, 38] on link "Operations" at bounding box center [438, 28] width 99 height 57
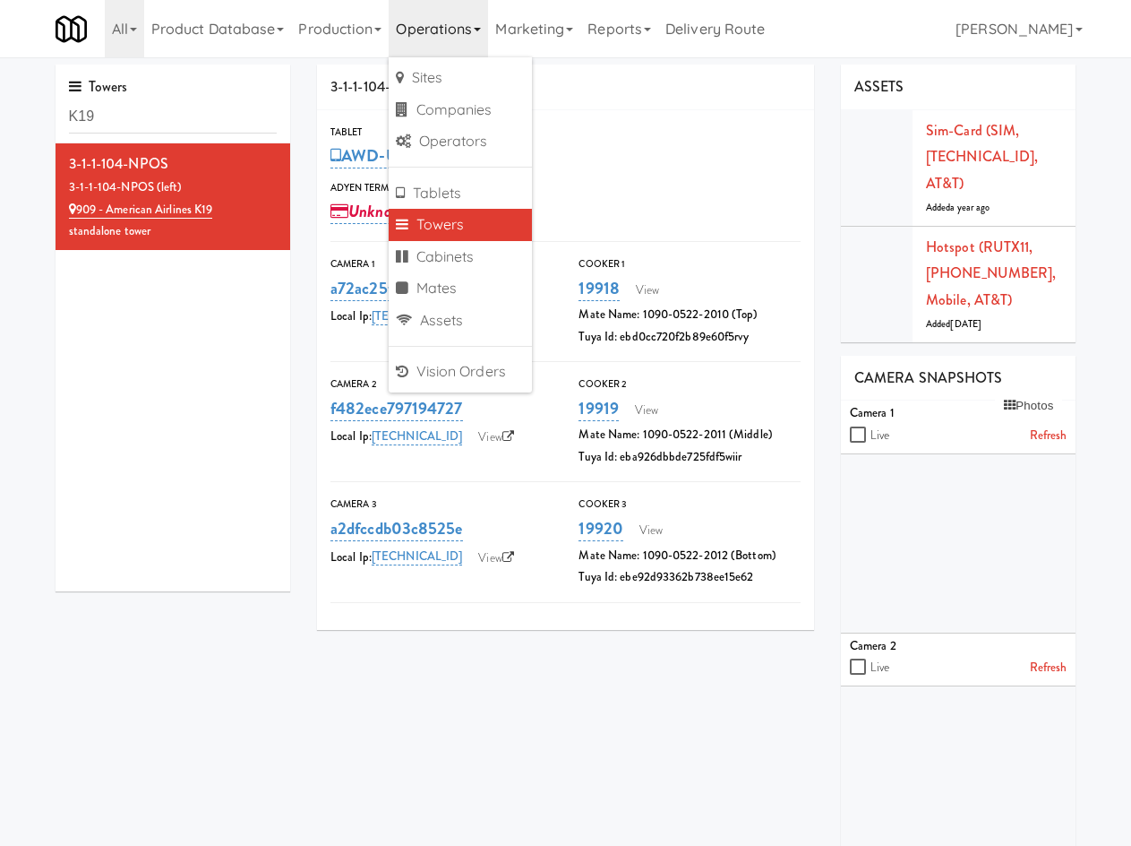
click at [133, 391] on div "3-1-1-104-NPOS 3-1-1-104-NPOS (left) 909 - American Airlines K19 standalone tow…" at bounding box center [174, 367] width 236 height 448
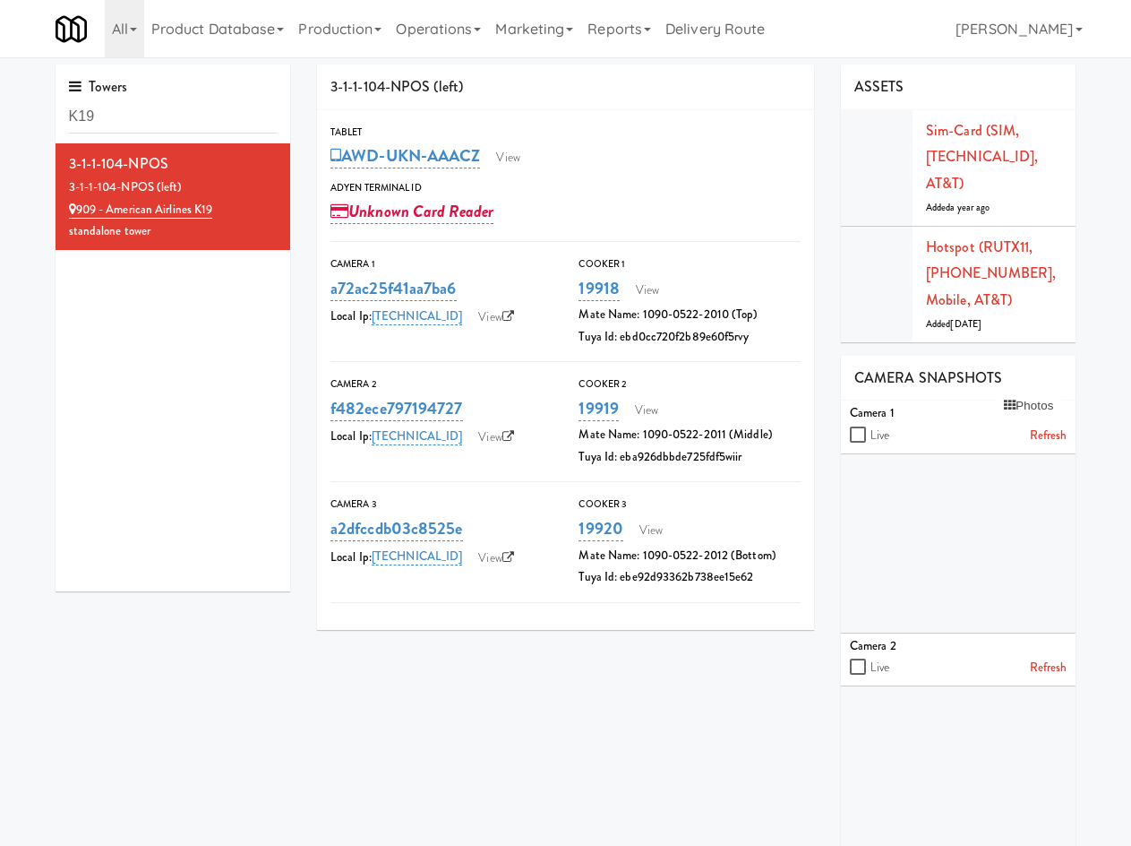
drag, startPoint x: 625, startPoint y: 686, endPoint x: 989, endPoint y: 660, distance: 364.6
click at [686, 675] on div "3-1-1-104-NPOS (left) Tablet AWD-UKN-AAACZ View Adyen Terminal Id Unknown Card …" at bounding box center [697, 587] width 787 height 1046
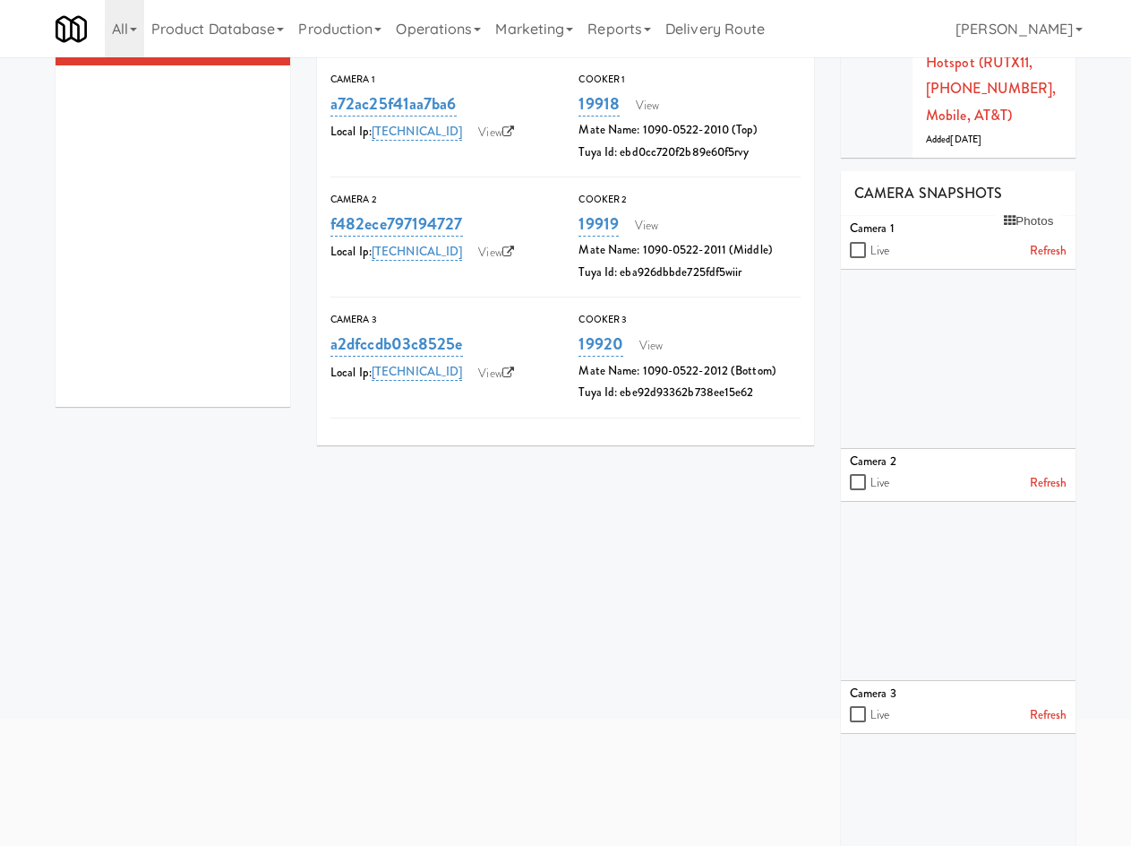
scroll to position [265, 0]
